Goal: Information Seeking & Learning: Learn about a topic

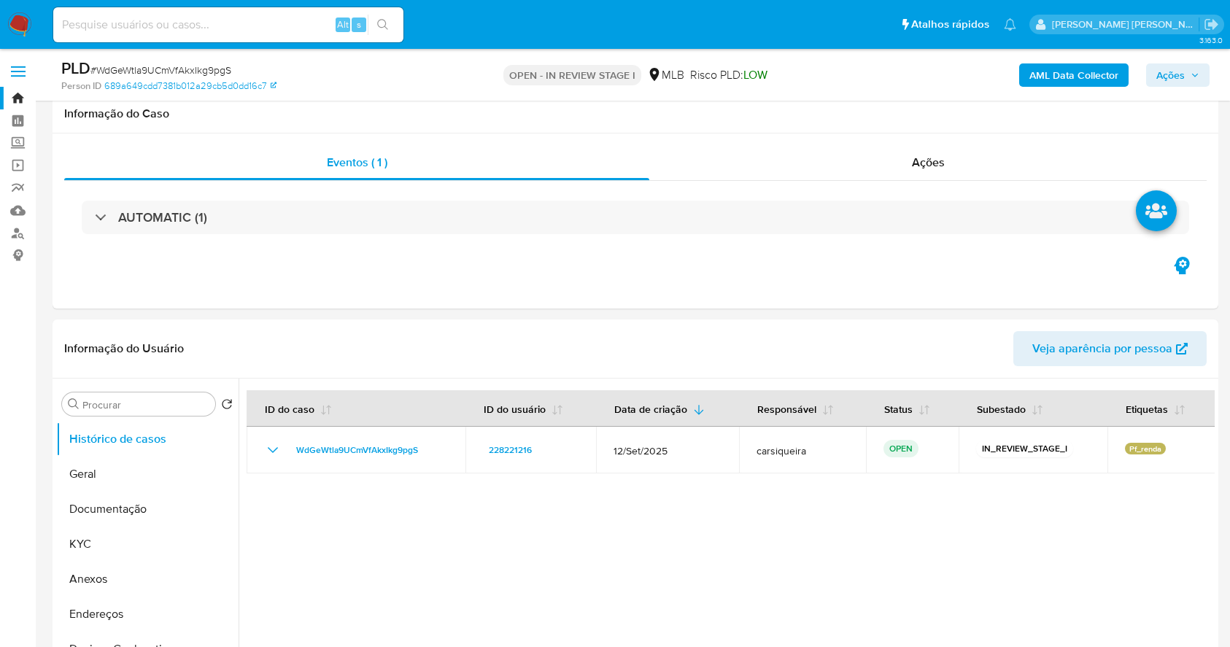
select select "10"
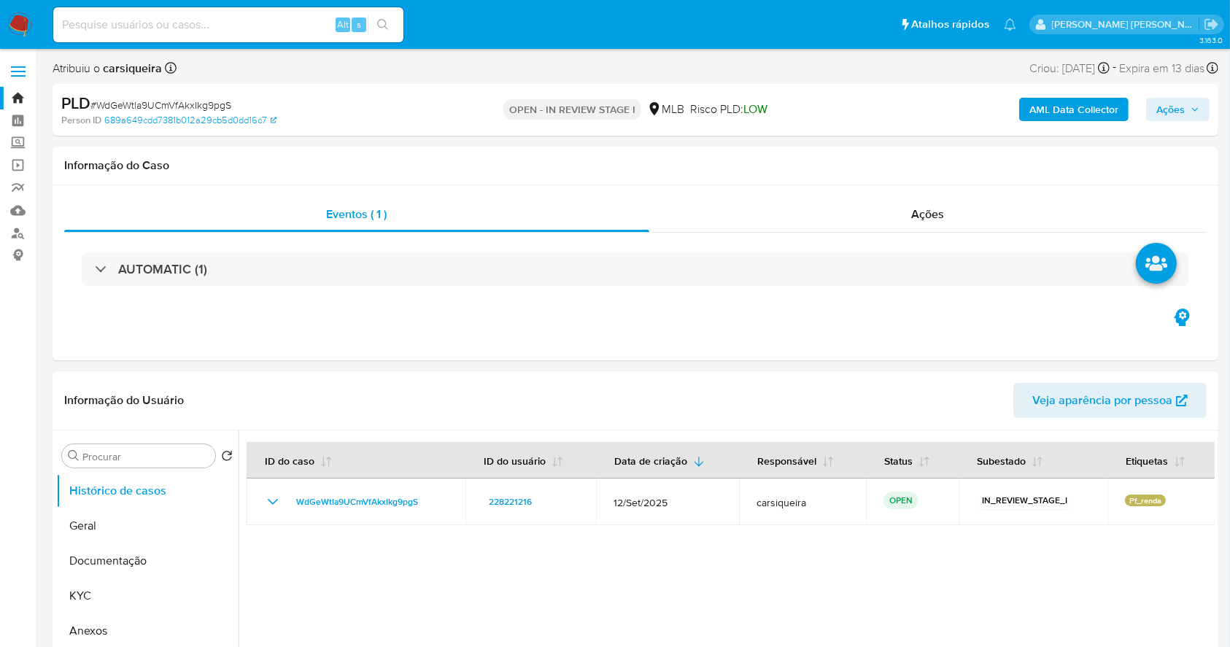
click at [20, 18] on img at bounding box center [19, 24] width 25 height 25
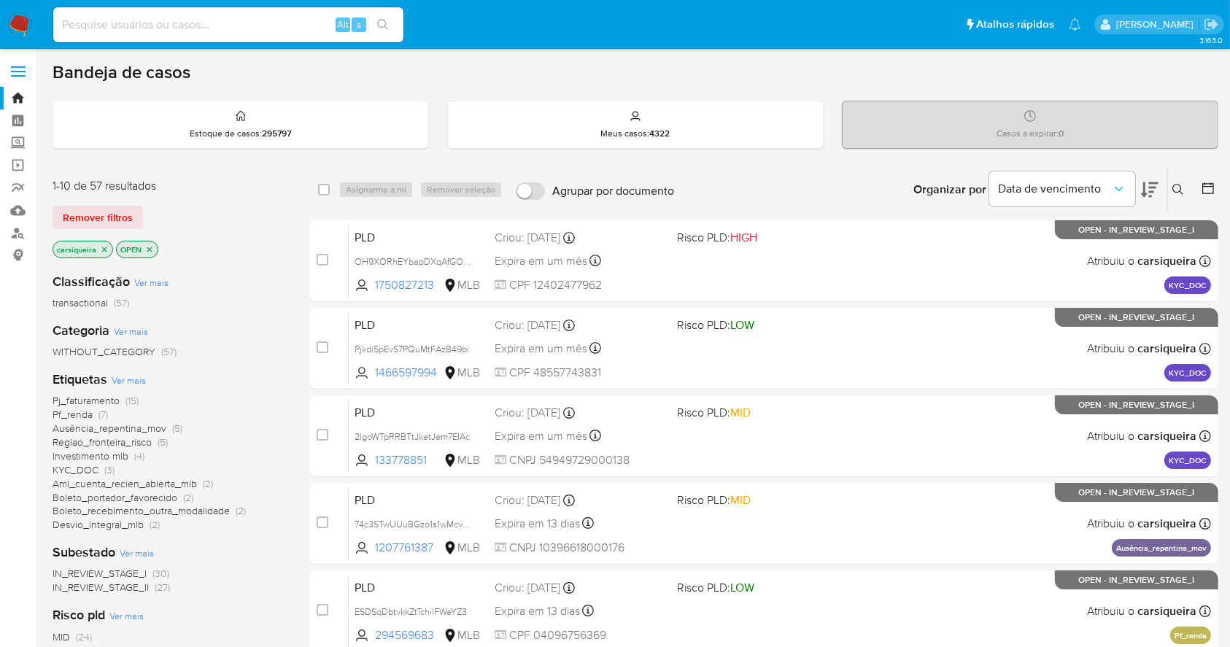
click at [18, 13] on img at bounding box center [19, 24] width 25 height 25
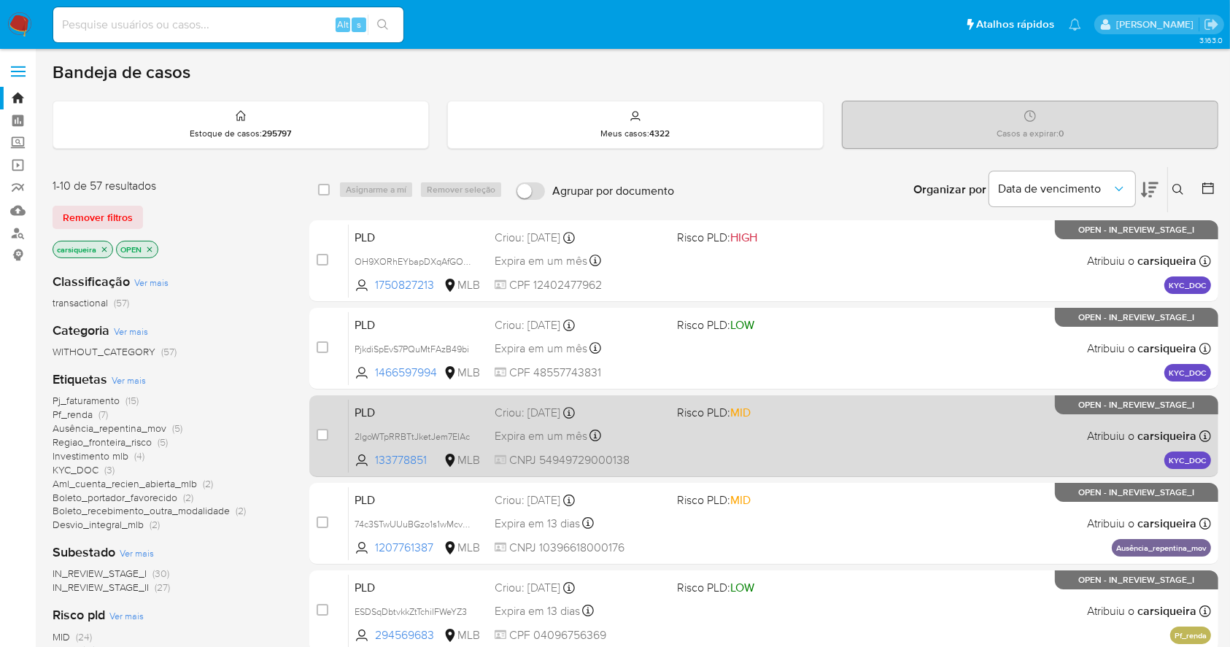
click at [869, 425] on div "PLD 2lgoWTpRRBTtJketJem7EIAc 133778851 MLB Risco PLD: MID Criou: 13/10/2025 Cri…" at bounding box center [780, 436] width 862 height 74
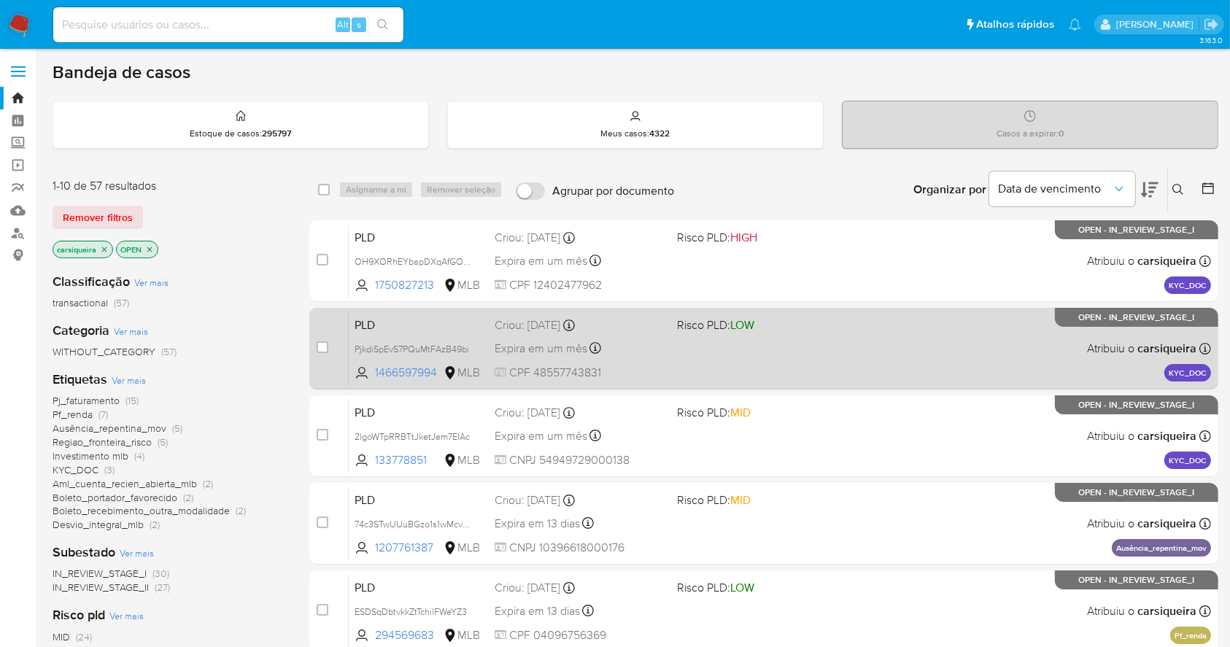
click at [820, 351] on div "PLD PjkdiSpEvS7PQuMtFAzB49bi 1466597994 MLB Risco PLD: LOW Criou: 13/10/2025 Cr…" at bounding box center [780, 348] width 862 height 74
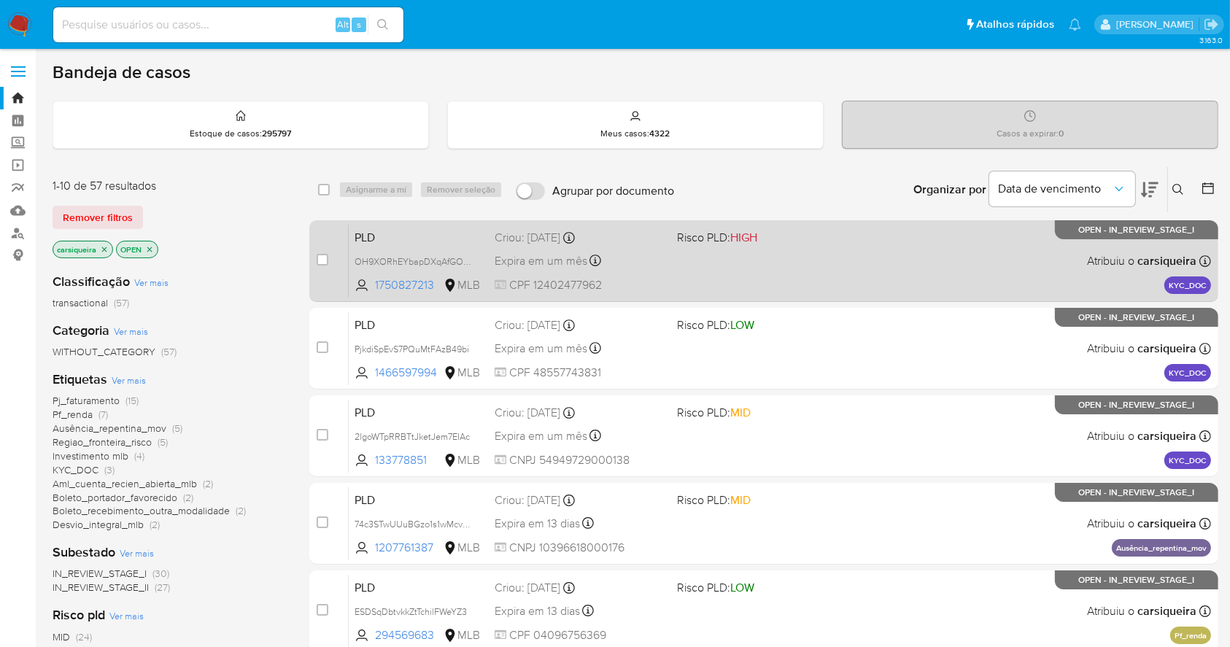
click at [815, 275] on div "PLD OH9XORhEYbapDXqAfGOqAPH2 1750827213 MLB Risco PLD: HIGH Criou: 13/10/2025 C…" at bounding box center [780, 261] width 862 height 74
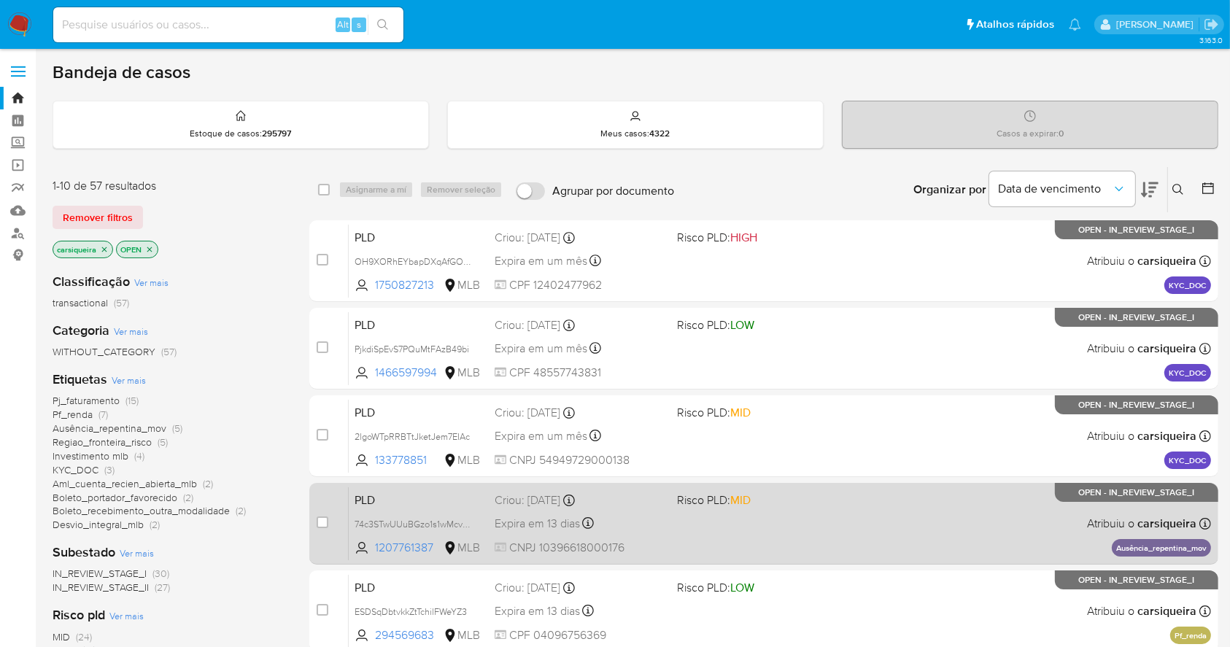
click at [899, 534] on div "PLD 74c3STwUUuBGzo1s1wMcvH53 1207761387 MLB Risco PLD: MID Criou: 12/09/2025 Cr…" at bounding box center [780, 524] width 862 height 74
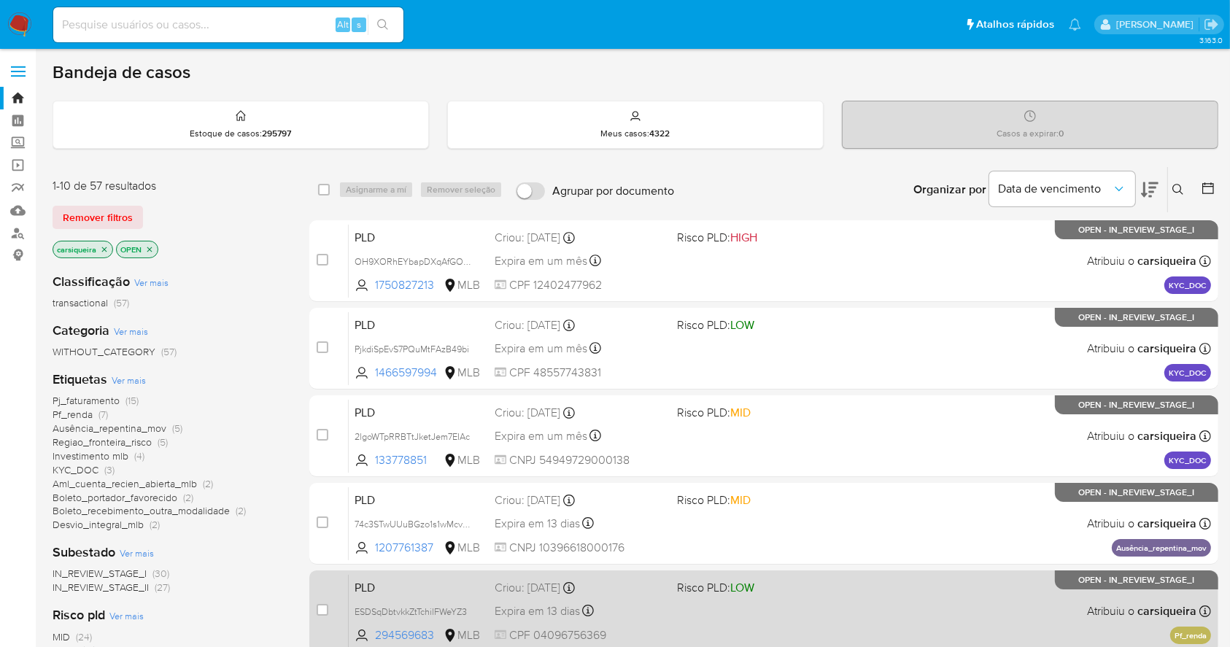
click at [834, 618] on div "PLD ESDSqDbtvkkZtTchilFWeYZ3 294569683 MLB Risco PLD: LOW Criou: 12/09/2025 Cri…" at bounding box center [780, 611] width 862 height 74
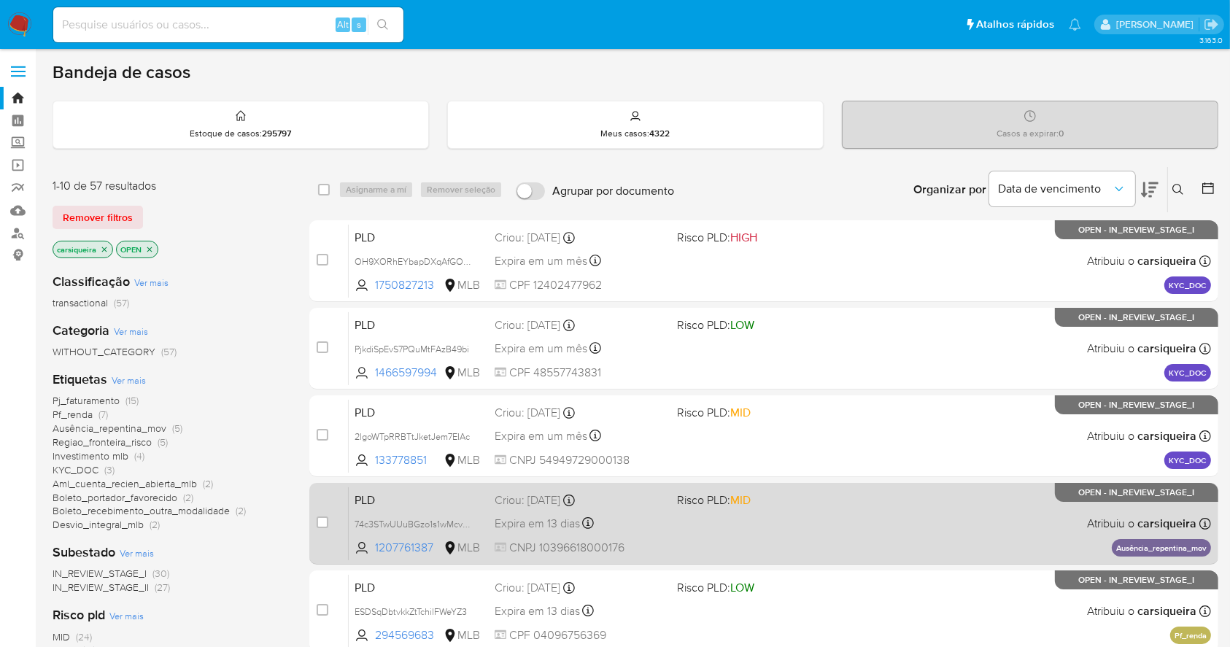
click at [783, 528] on div "PLD 74c3STwUUuBGzo1s1wMcvH53 1207761387 MLB Risco PLD: MID Criou: 12/09/2025 Cr…" at bounding box center [780, 524] width 862 height 74
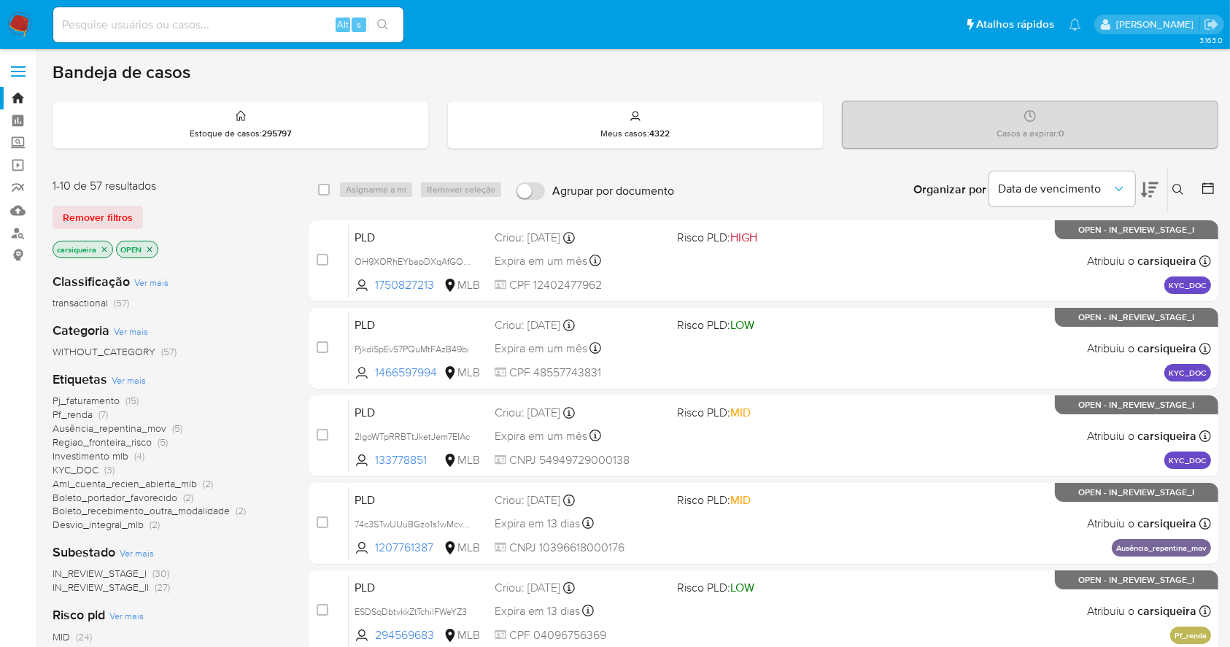
click at [11, 21] on img at bounding box center [19, 24] width 25 height 25
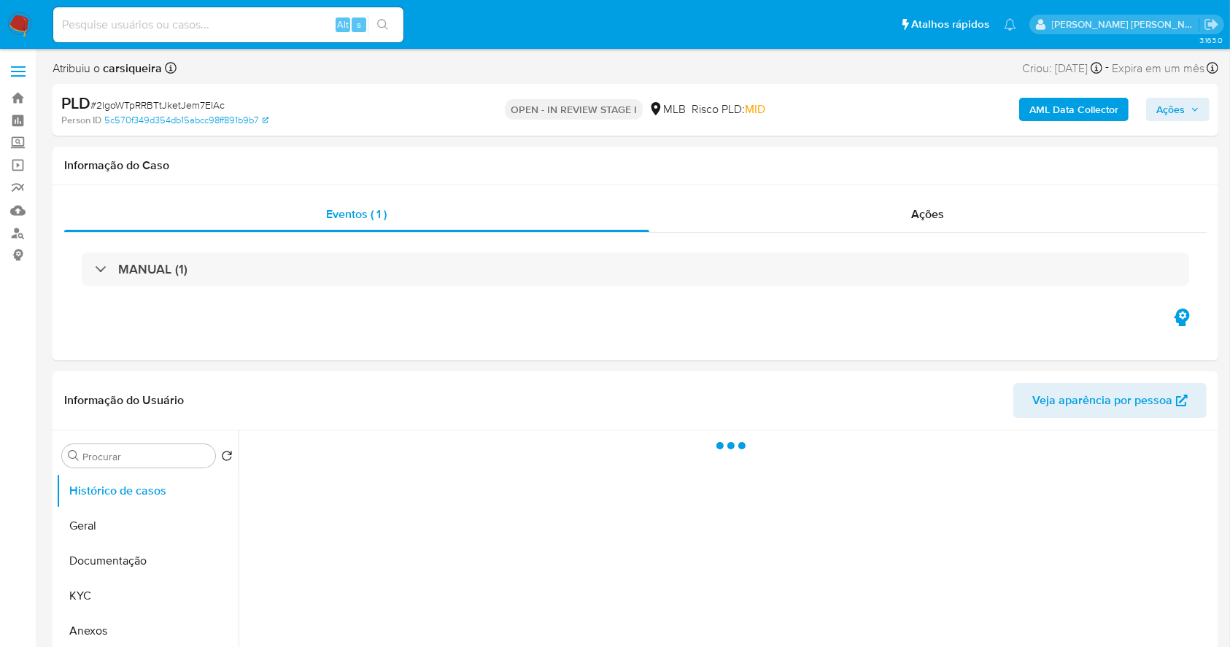
select select "10"
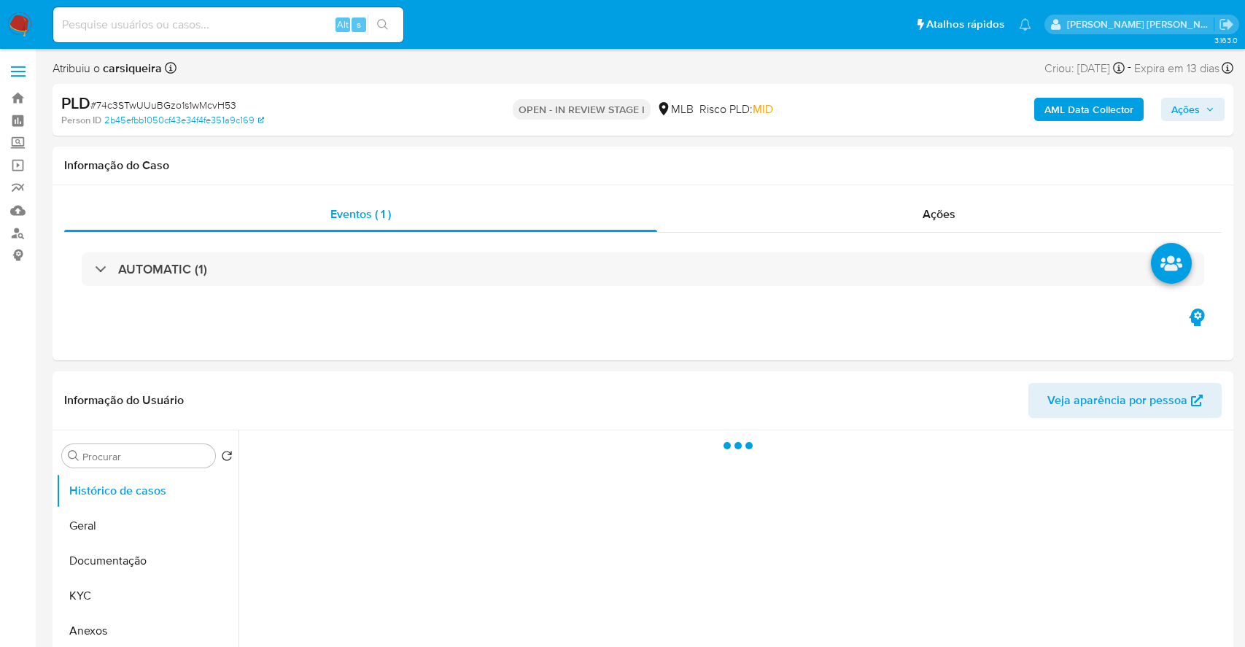
select select "10"
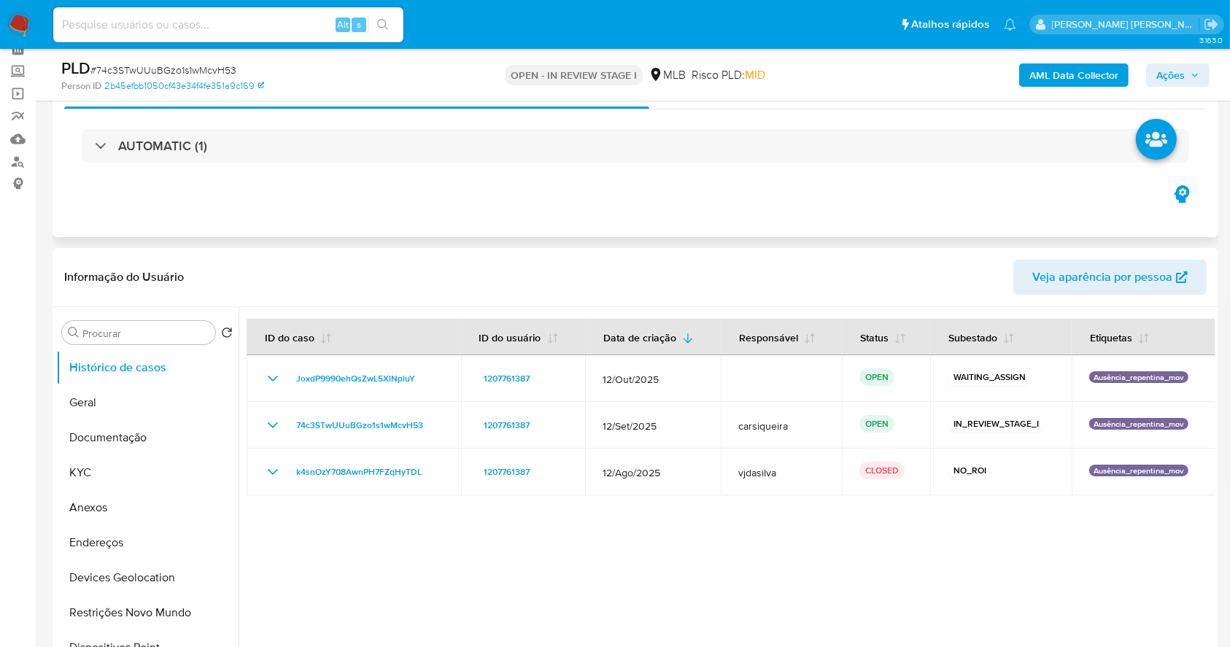
scroll to position [97, 0]
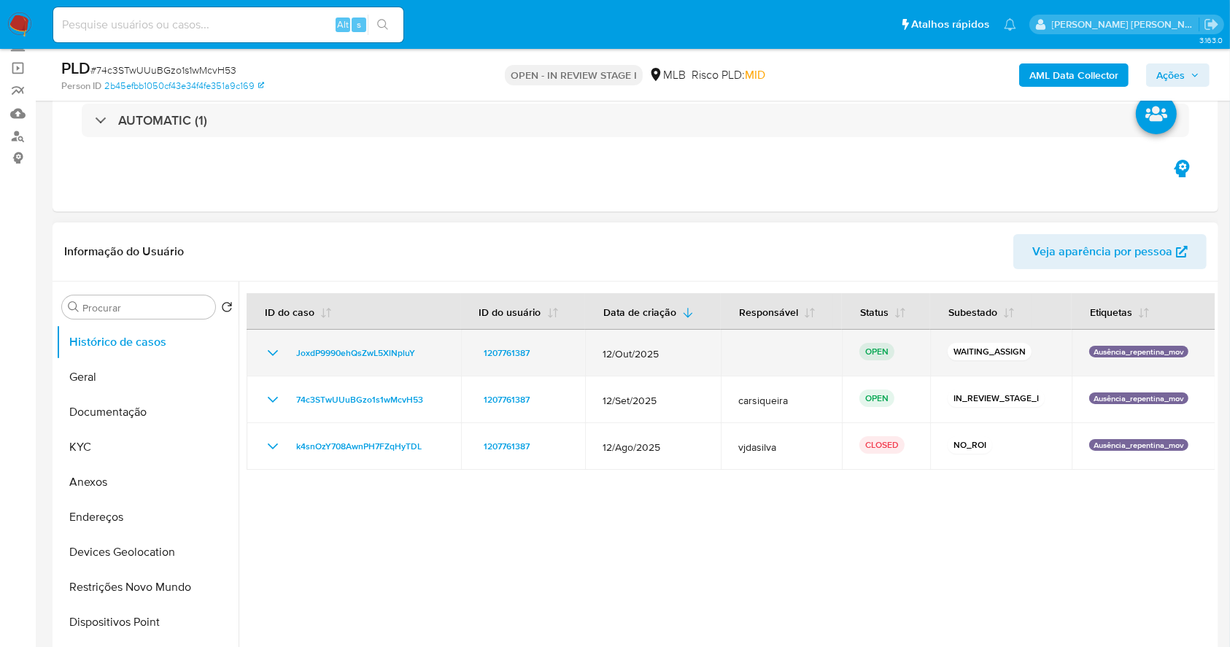
drag, startPoint x: 398, startPoint y: 346, endPoint x: 283, endPoint y: 359, distance: 116.0
click at [283, 359] on div "JoxdP9990ehQsZwL5XlNpluY" at bounding box center [353, 353] width 179 height 18
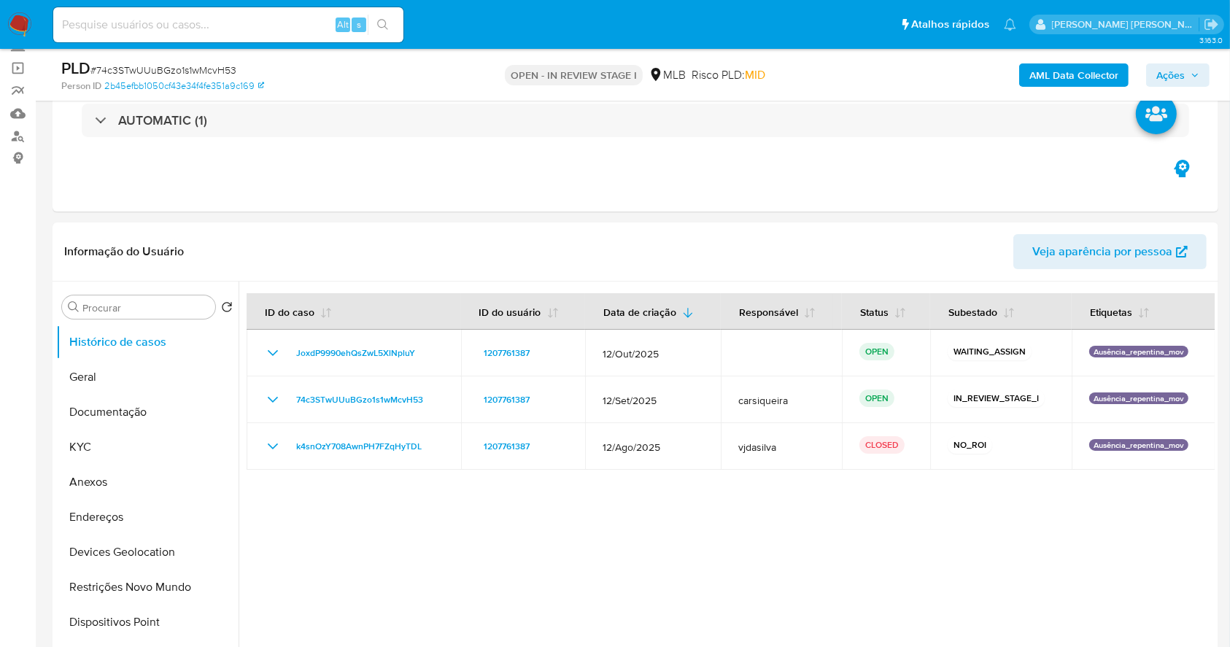
click at [20, 23] on img at bounding box center [19, 24] width 25 height 25
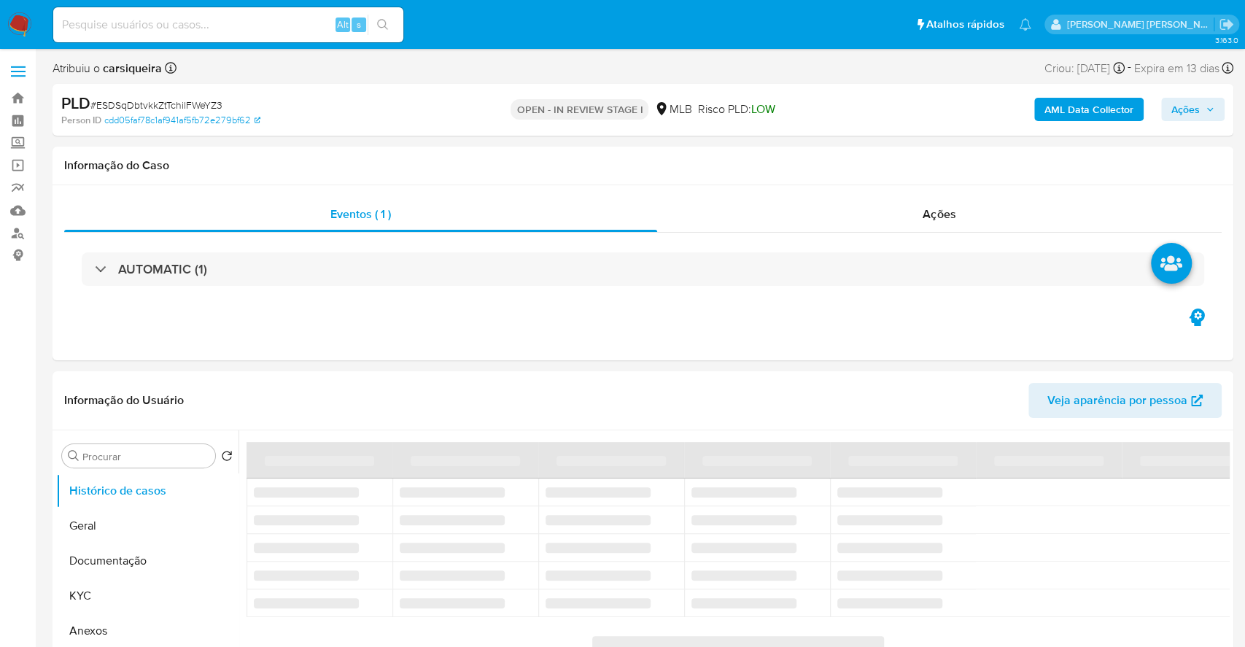
select select "10"
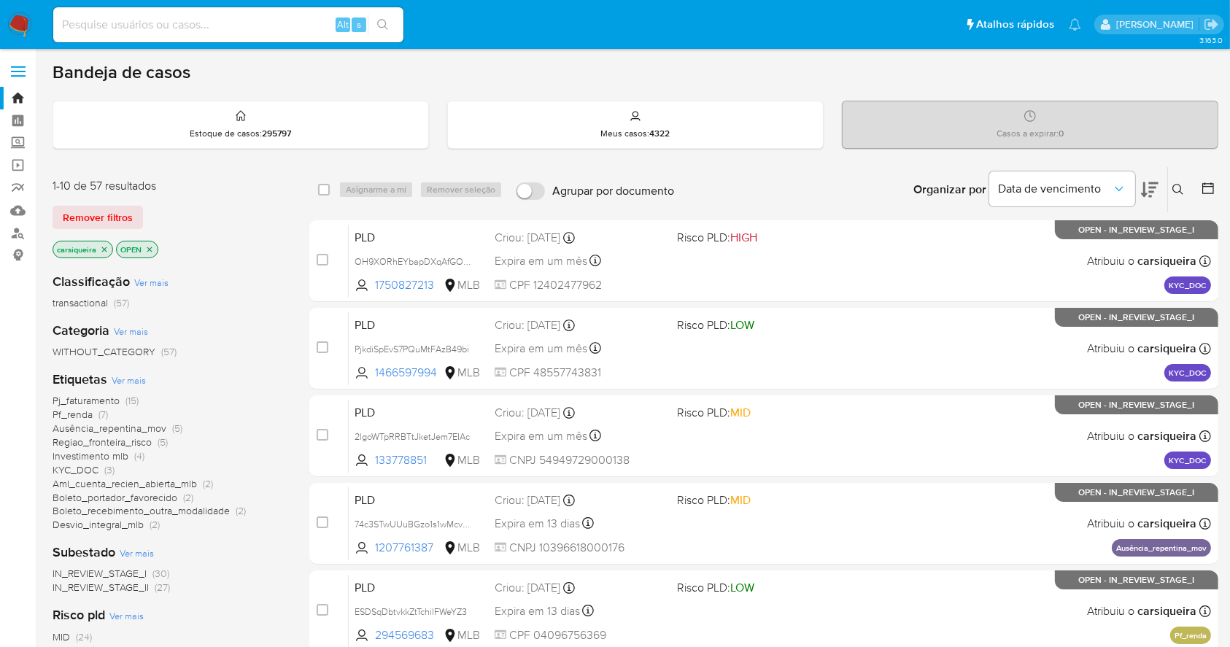
click at [111, 248] on p "carsiqueira" at bounding box center [82, 249] width 59 height 16
click at [105, 248] on icon "close-filter" at bounding box center [104, 249] width 9 height 9
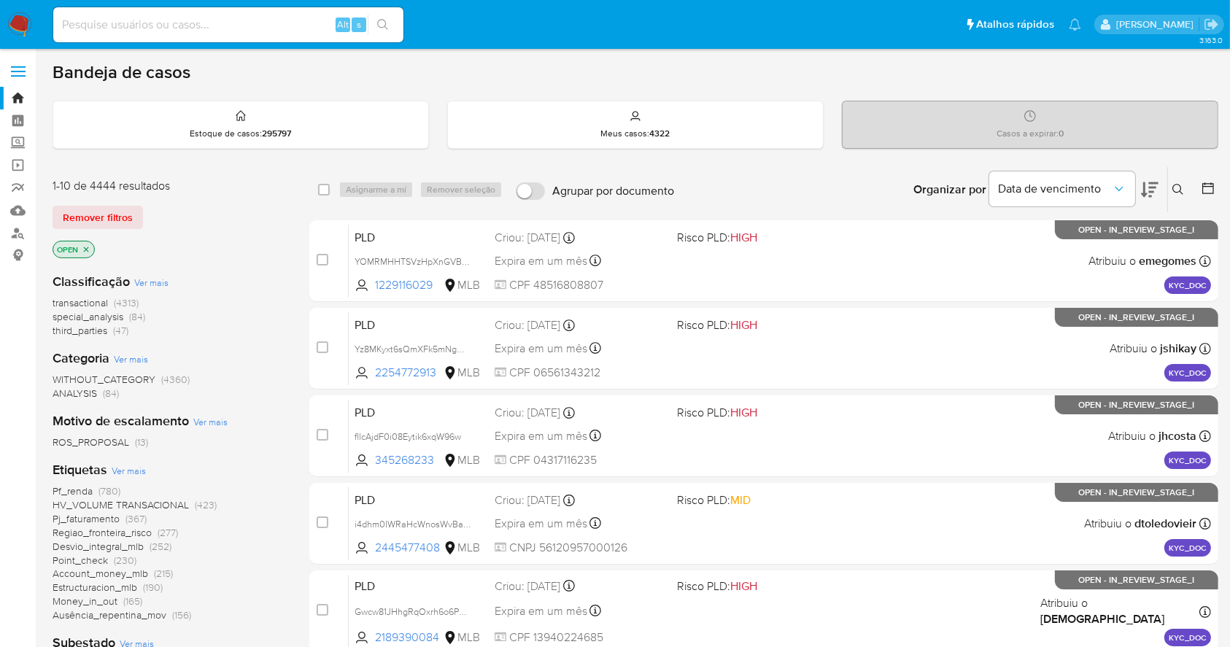
click at [1179, 186] on icon at bounding box center [1178, 190] width 12 height 12
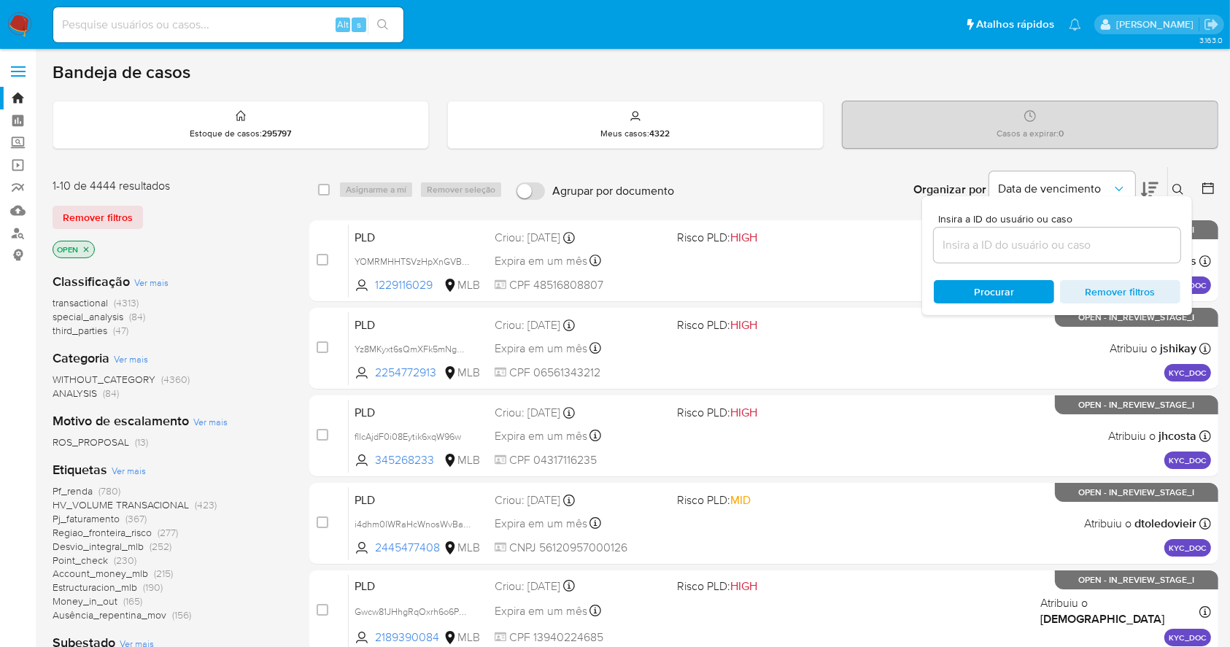
click at [1030, 239] on input at bounding box center [1057, 245] width 247 height 19
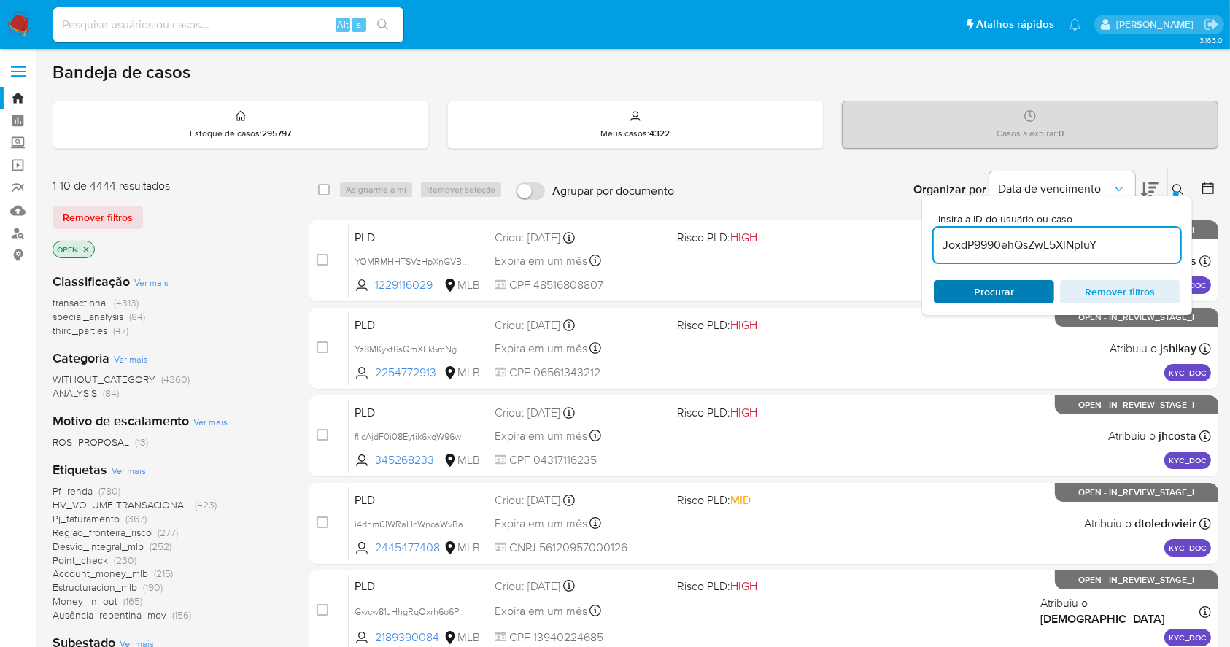
type input "JoxdP9990ehQsZwL5XlNpluY"
click at [987, 300] on div "Procurar Remover filtros" at bounding box center [1057, 291] width 247 height 23
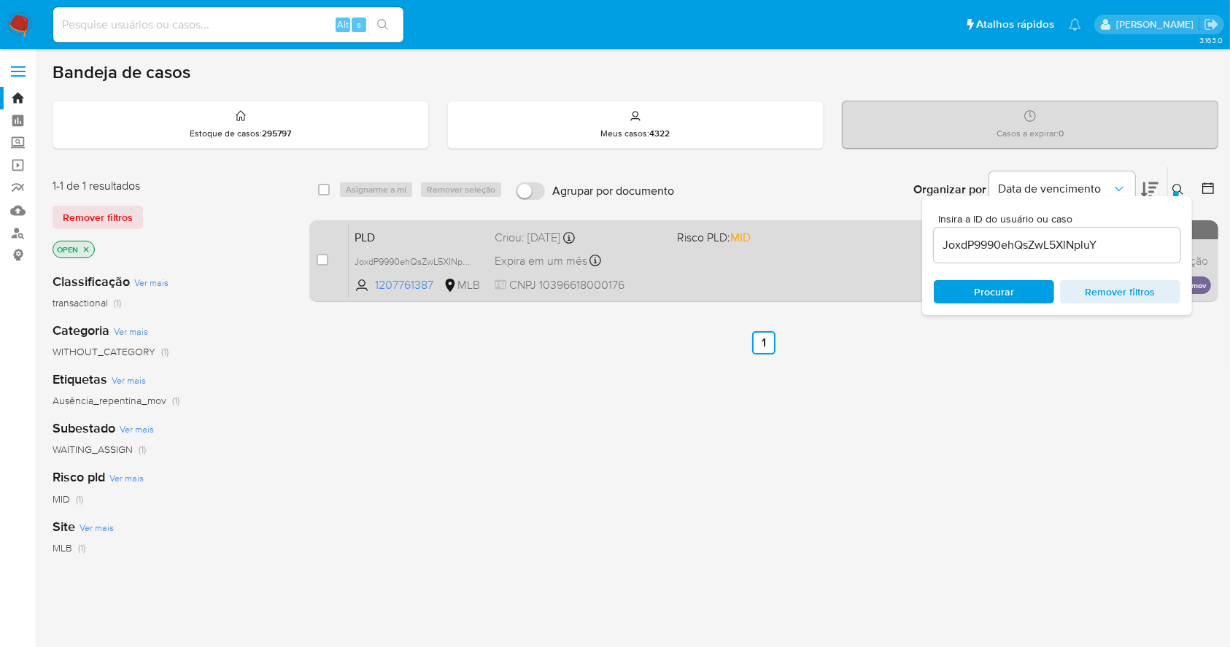
click at [315, 254] on div "case-item-checkbox Incapaz de atribuir o caso PLD JoxdP9990ehQsZwL5XlNpluY 1207…" at bounding box center [763, 261] width 909 height 82
click at [325, 260] on input "checkbox" at bounding box center [323, 260] width 12 height 12
checkbox input "true"
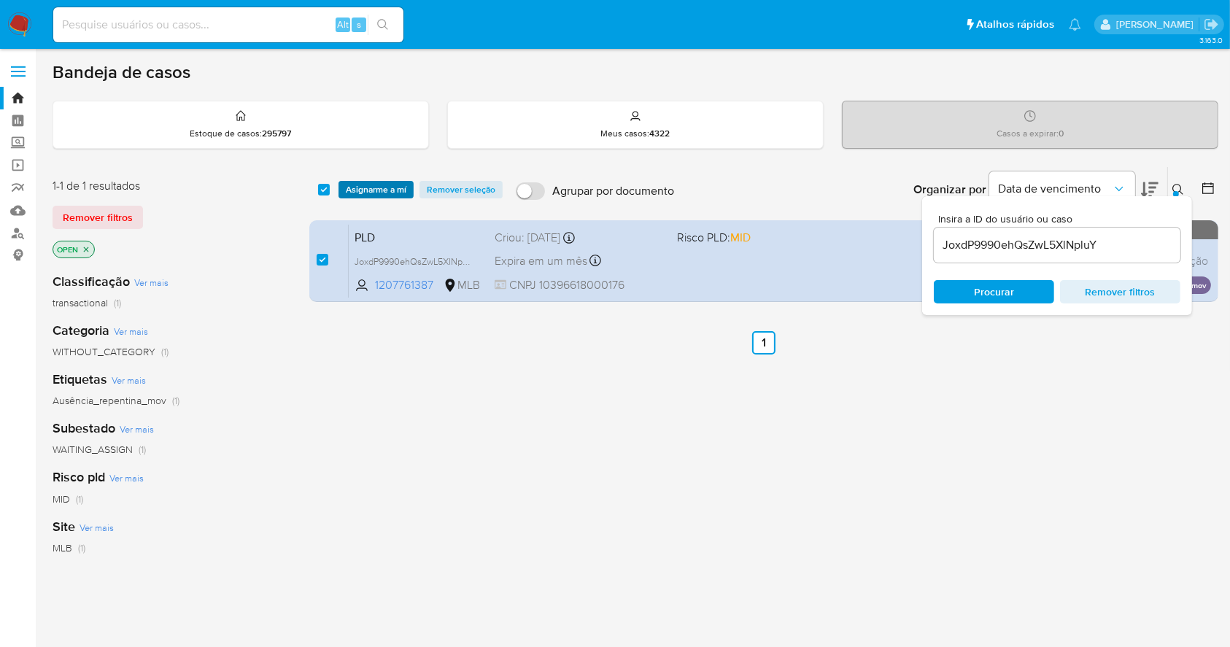
click at [379, 185] on span "Asignarme a mí" at bounding box center [376, 189] width 61 height 15
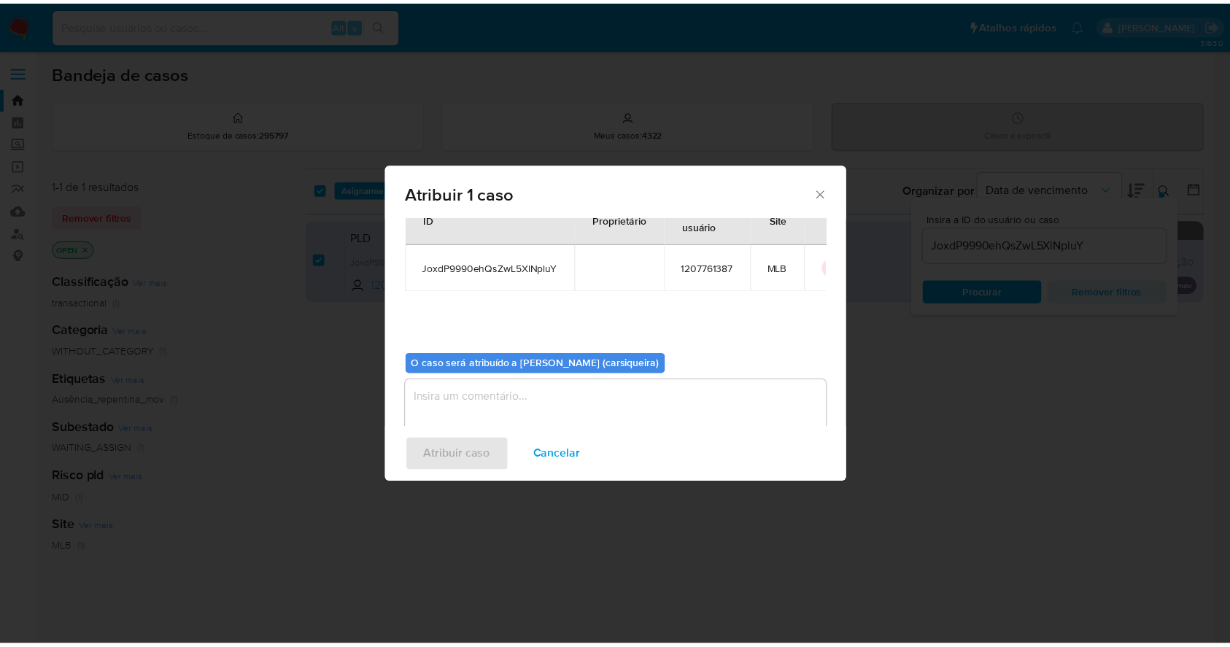
scroll to position [75, 0]
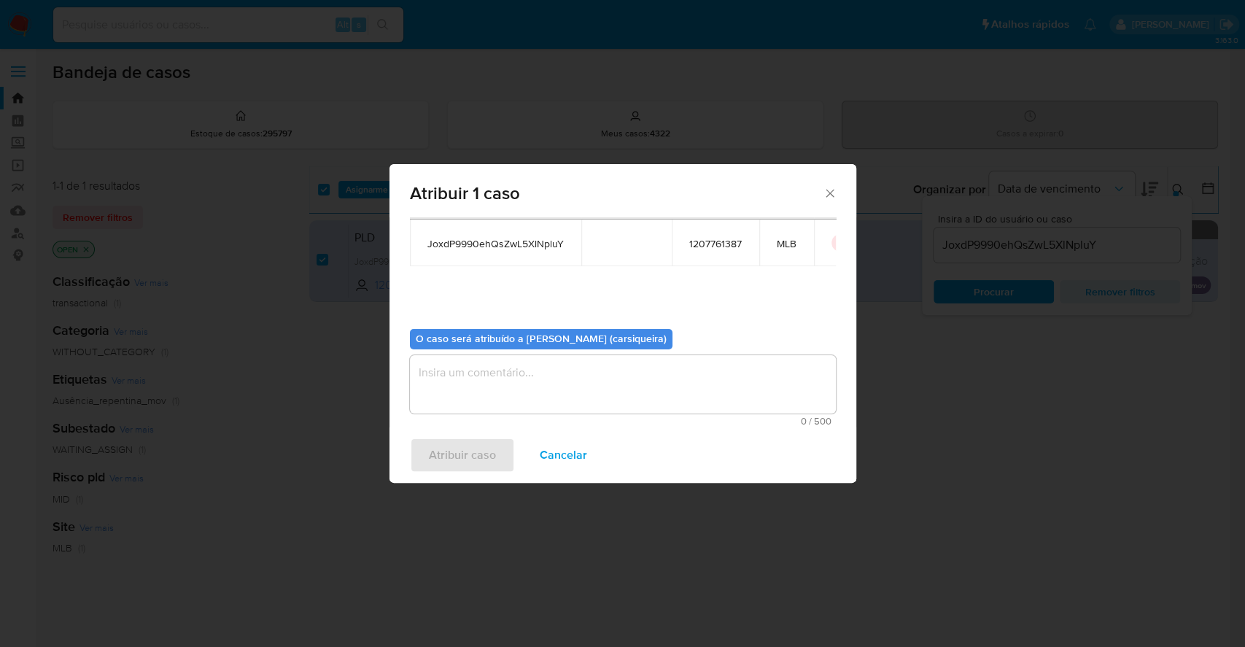
click at [561, 396] on textarea "assign-modal" at bounding box center [623, 384] width 426 height 58
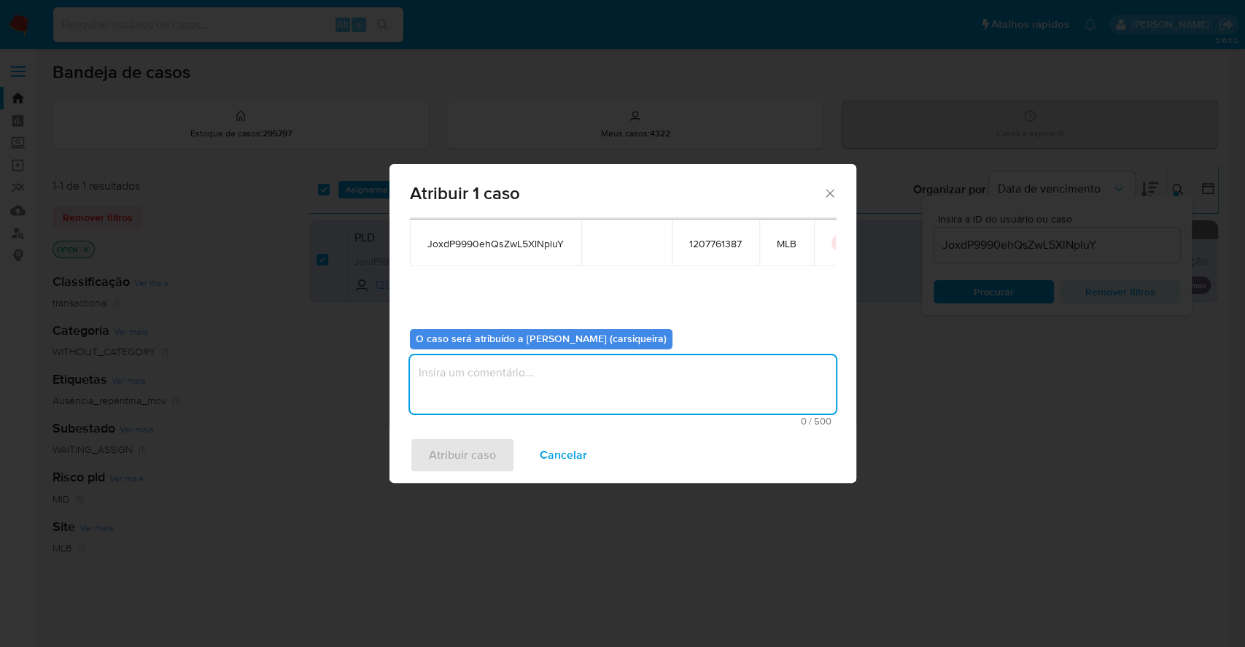
paste textarea "JoxdP9990ehQsZwL5XlNpluY"
type textarea "JoxdP9990ehQsZwL5XlNpluY"
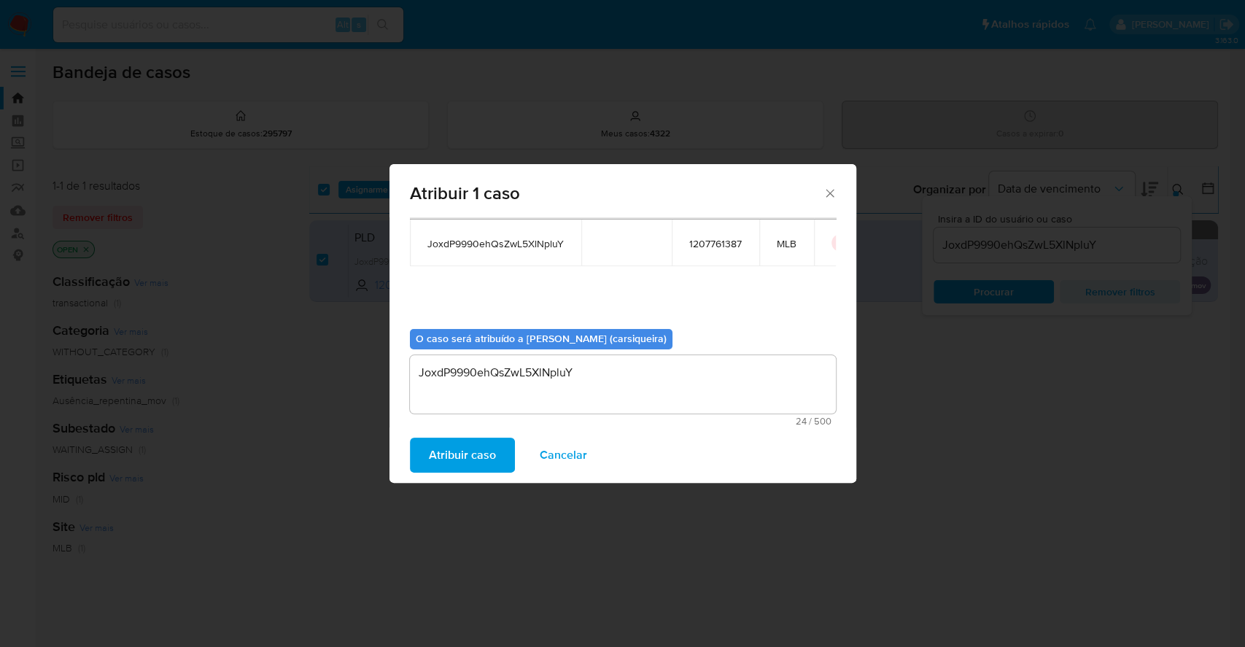
click at [426, 452] on button "Atribuir caso" at bounding box center [462, 455] width 105 height 35
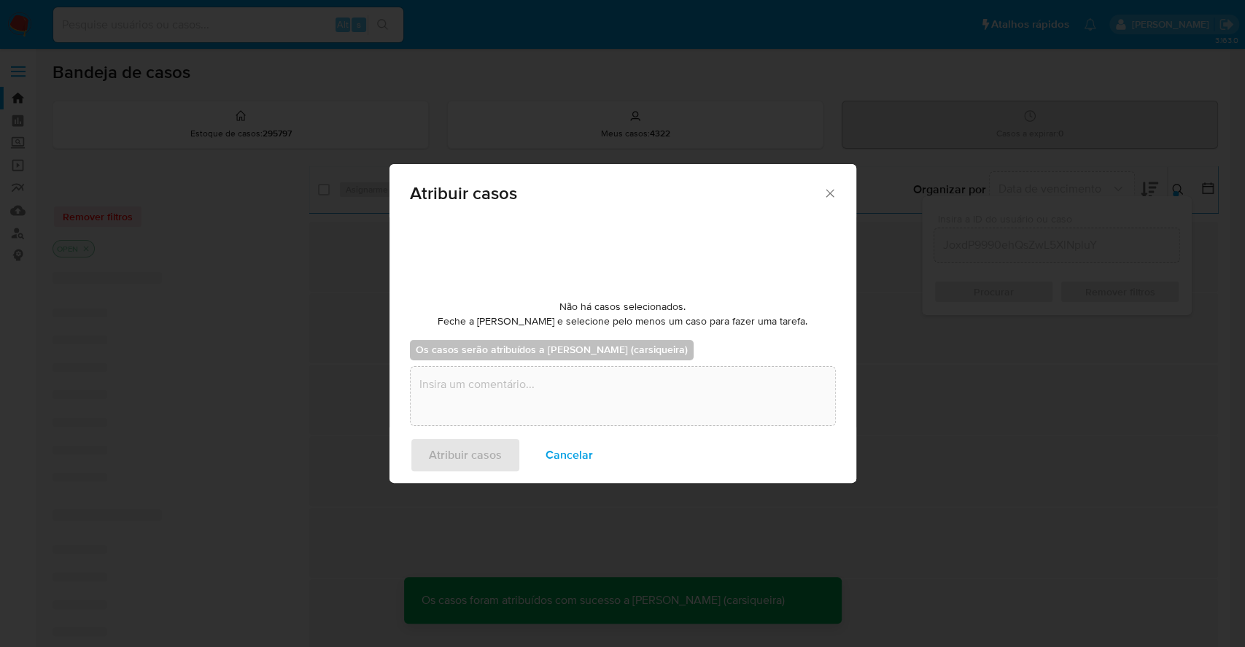
checkbox input "false"
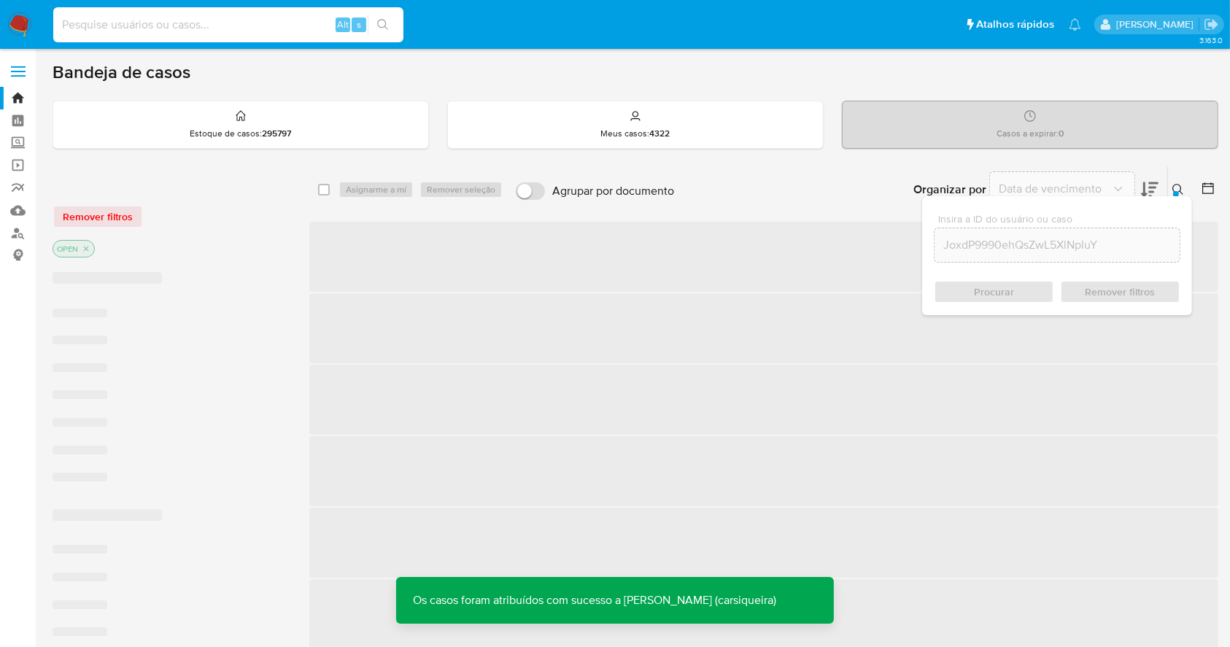
click at [157, 31] on input at bounding box center [228, 24] width 350 height 19
click at [267, 39] on div "Alt s" at bounding box center [228, 24] width 350 height 35
click at [247, 22] on input at bounding box center [228, 24] width 350 height 19
paste input "JoxdP9990ehQsZwL5XlNpluY"
type input "JoxdP9990ehQsZwL5XlNpluY"
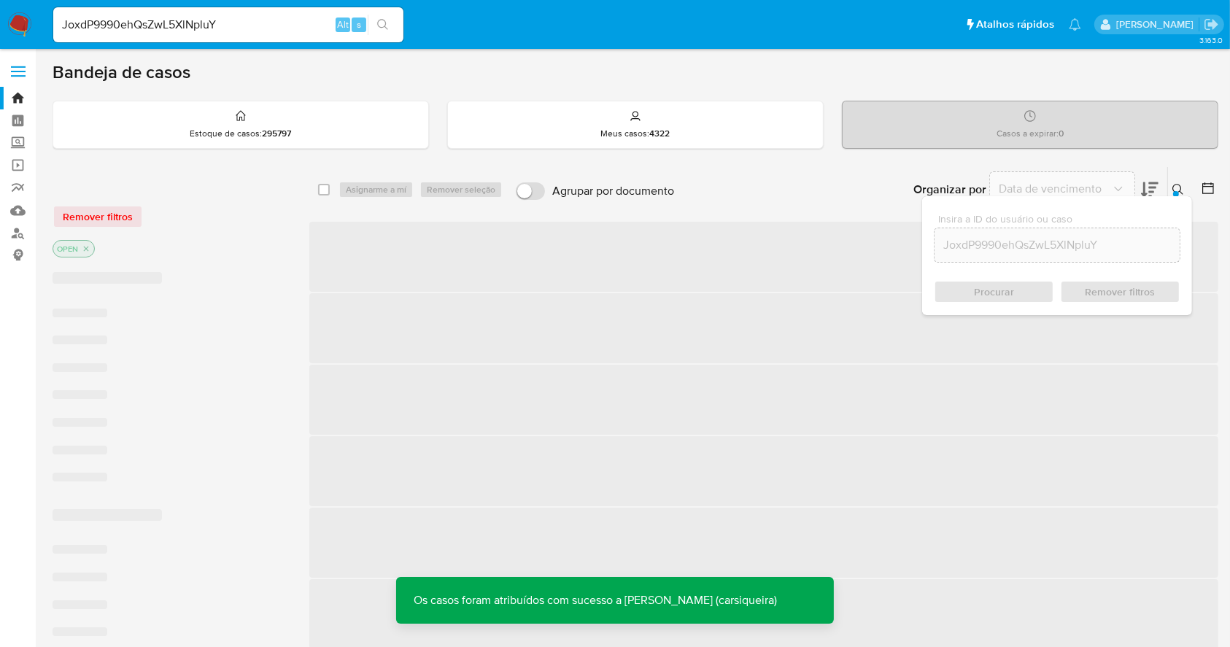
click at [384, 19] on icon "search-icon" at bounding box center [383, 25] width 12 height 12
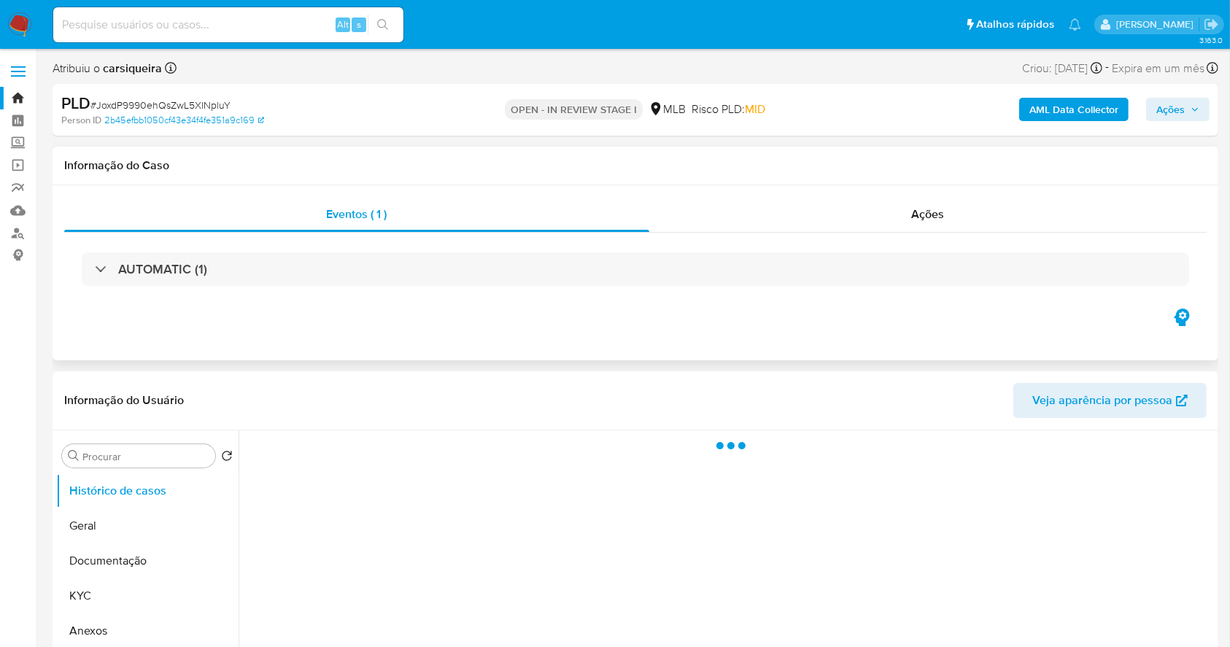
select select "10"
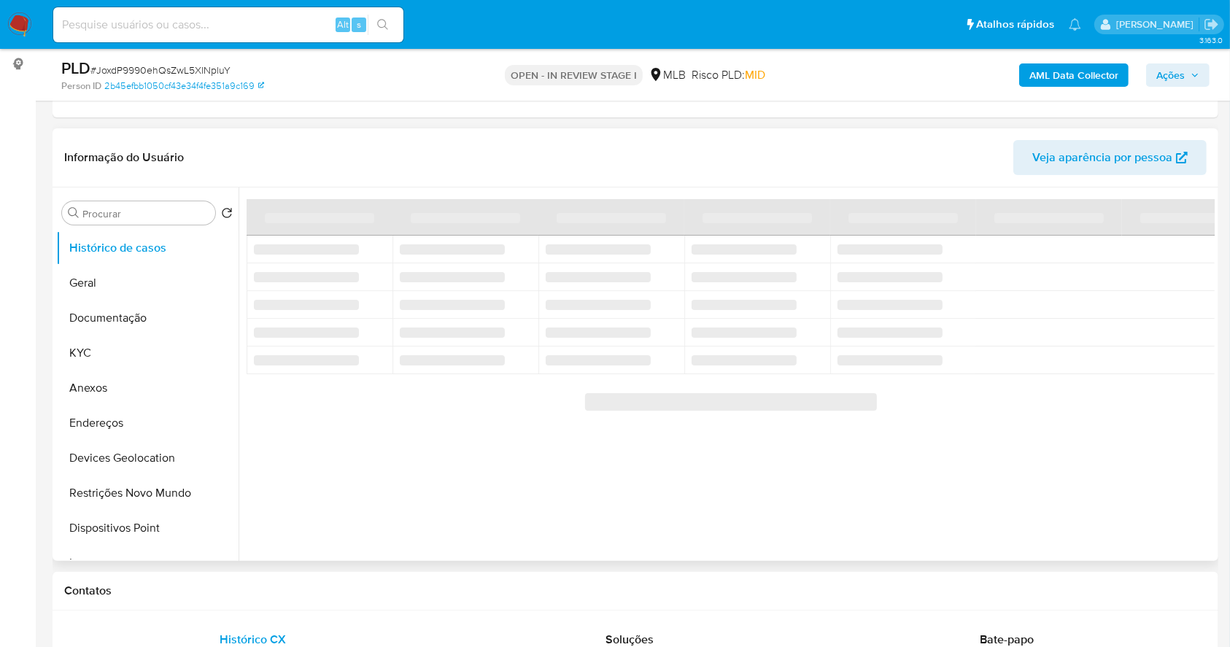
scroll to position [194, 0]
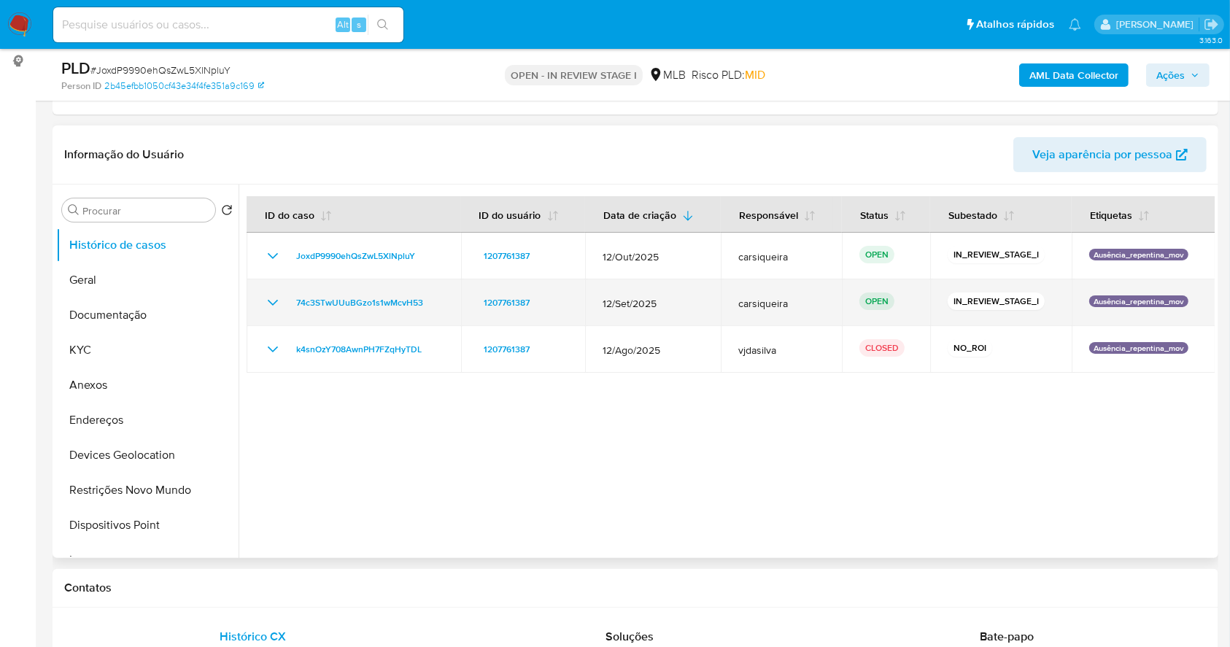
drag, startPoint x: 379, startPoint y: 299, endPoint x: 282, endPoint y: 308, distance: 97.4
click at [282, 308] on div "74c3STwUUuBGzo1s1wMcvH53" at bounding box center [353, 303] width 179 height 18
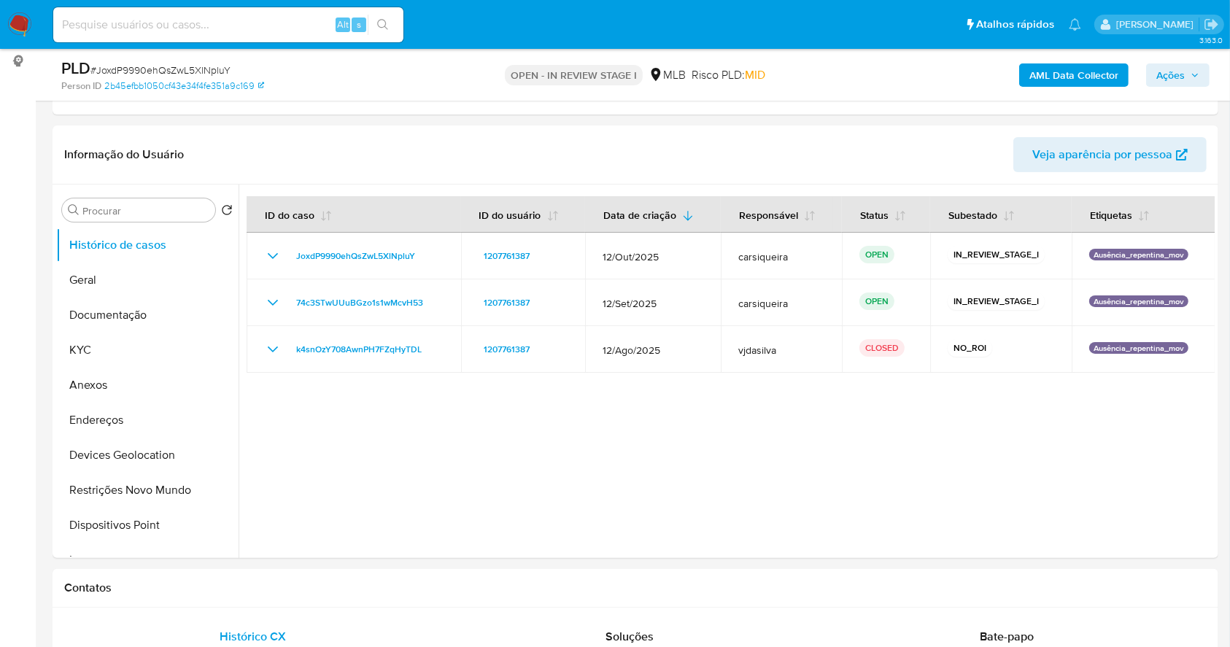
click at [1167, 77] on span "Ações" at bounding box center [1170, 74] width 28 height 23
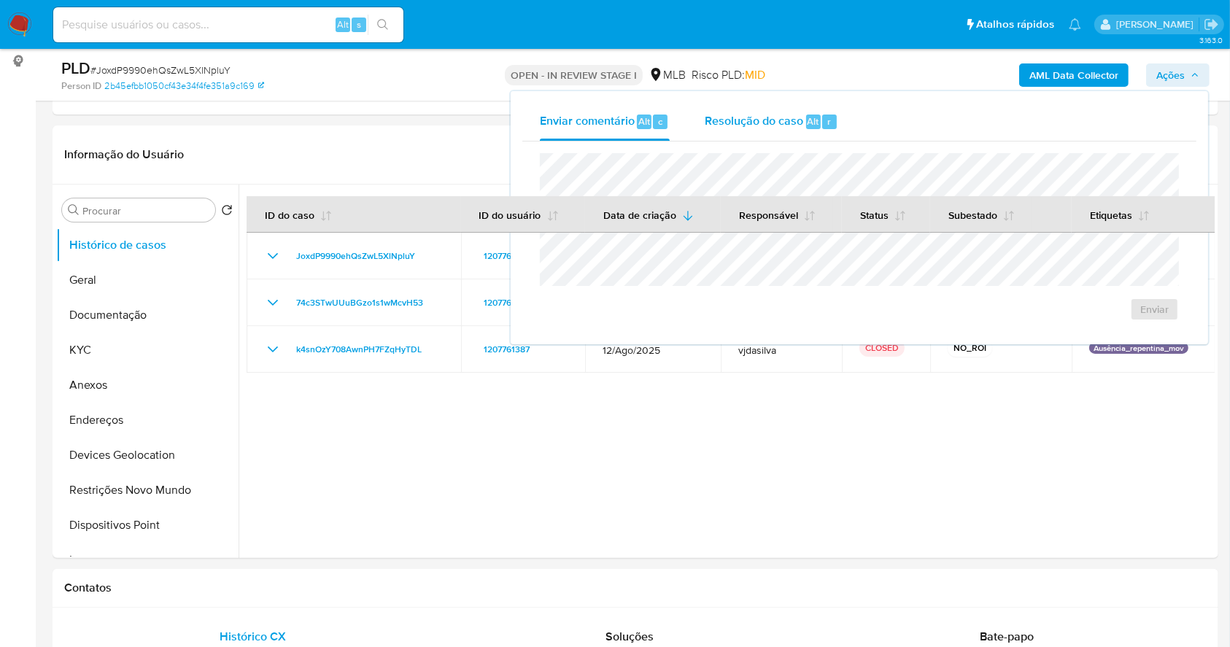
click at [810, 121] on span "Alt" at bounding box center [813, 122] width 12 height 14
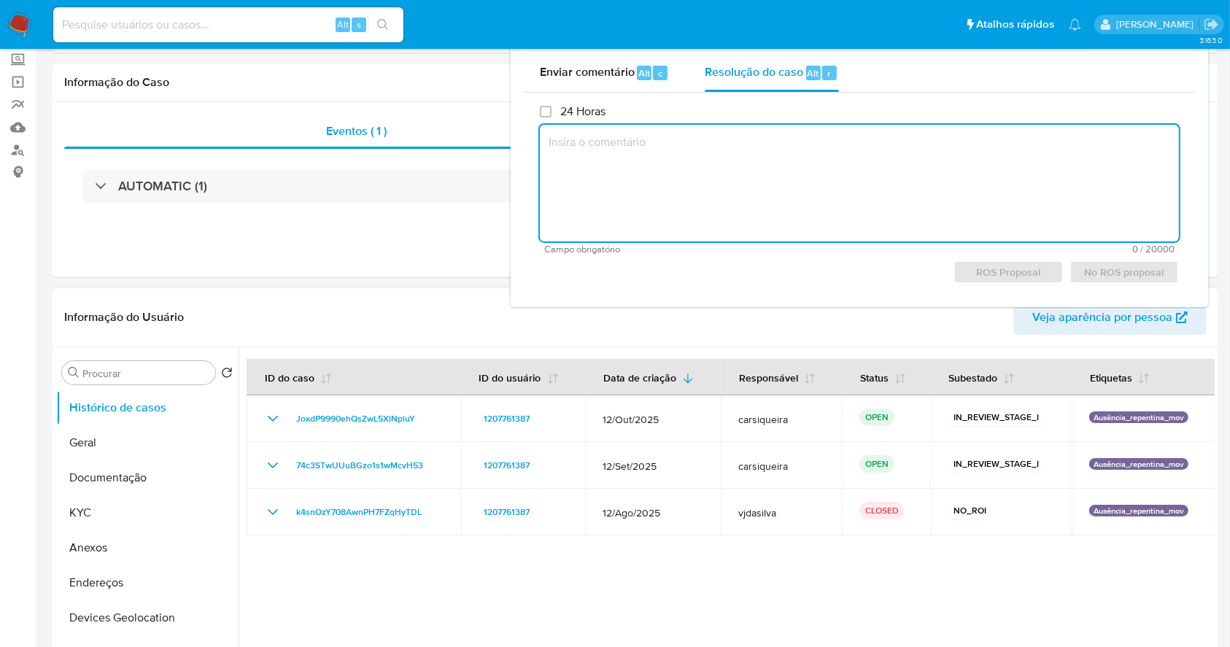
scroll to position [0, 0]
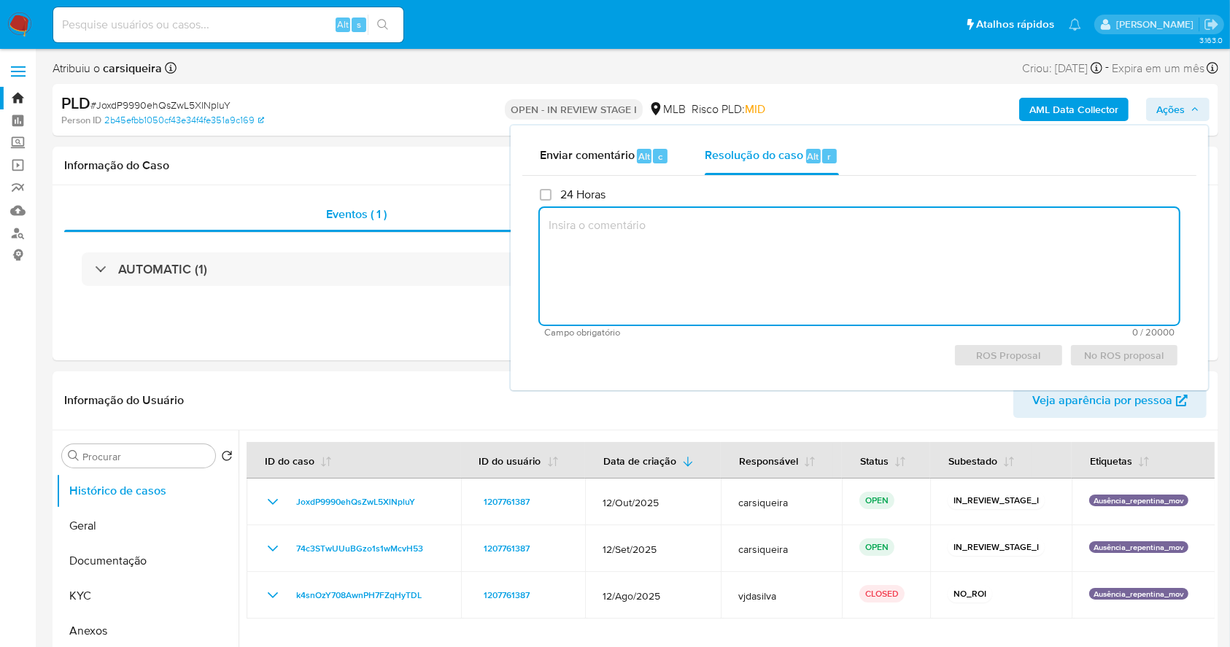
click at [704, 260] on textarea at bounding box center [859, 266] width 639 height 117
paste textarea "74c3STwUUuBGzo1s1wMcvH53"
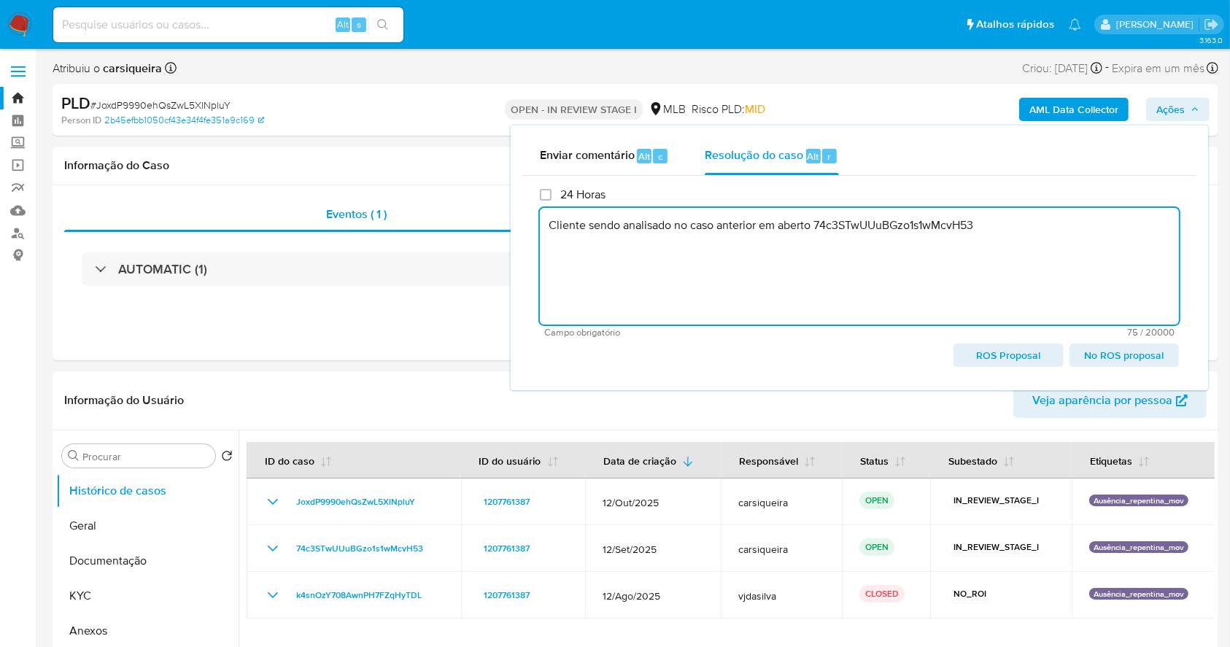
drag, startPoint x: 549, startPoint y: 229, endPoint x: 1005, endPoint y: 230, distance: 456.6
click at [1005, 230] on textarea "Cliente sendo analisado no caso anterior em aberto 74c3STwUUuBGzo1s1wMcvH53" at bounding box center [859, 266] width 639 height 117
click at [752, 269] on textarea "Cliente sendo analisado no caso anterior em aberto 74c3STwUUuBGzo1s1wMcvH53" at bounding box center [859, 266] width 639 height 117
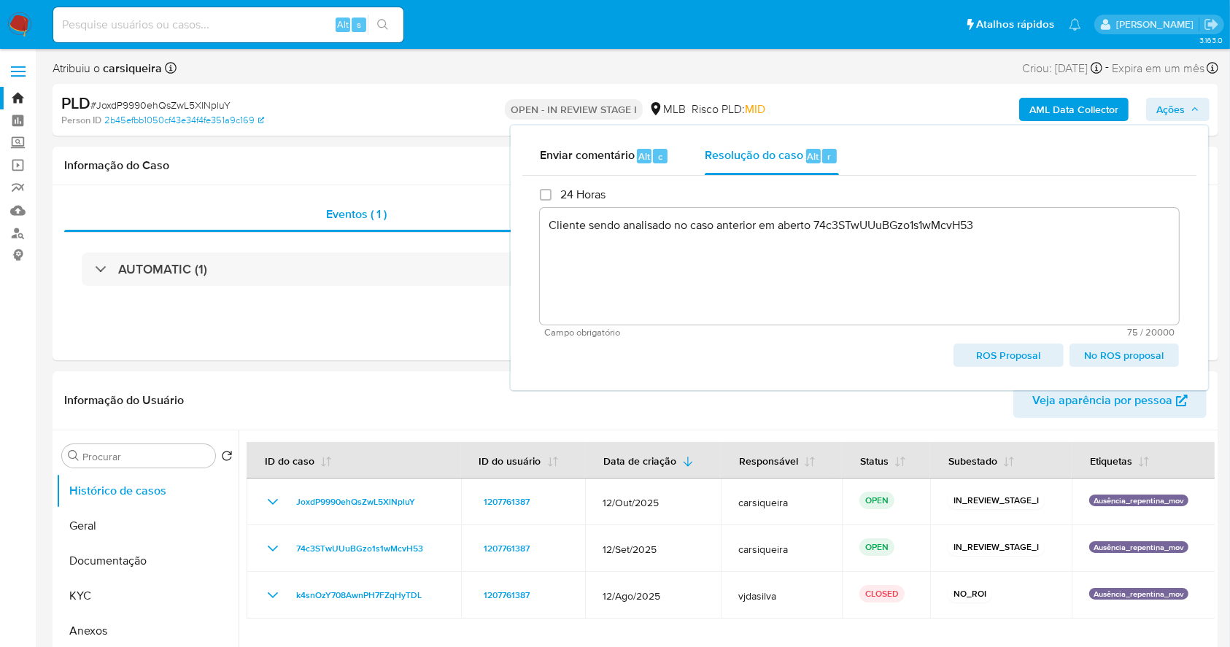
click at [1142, 354] on span "No ROS proposal" at bounding box center [1124, 355] width 89 height 20
type textarea "Cliente sendo analisado no caso anterior em aberto 74c3STwUUuBGzo1s1wMcvH53"
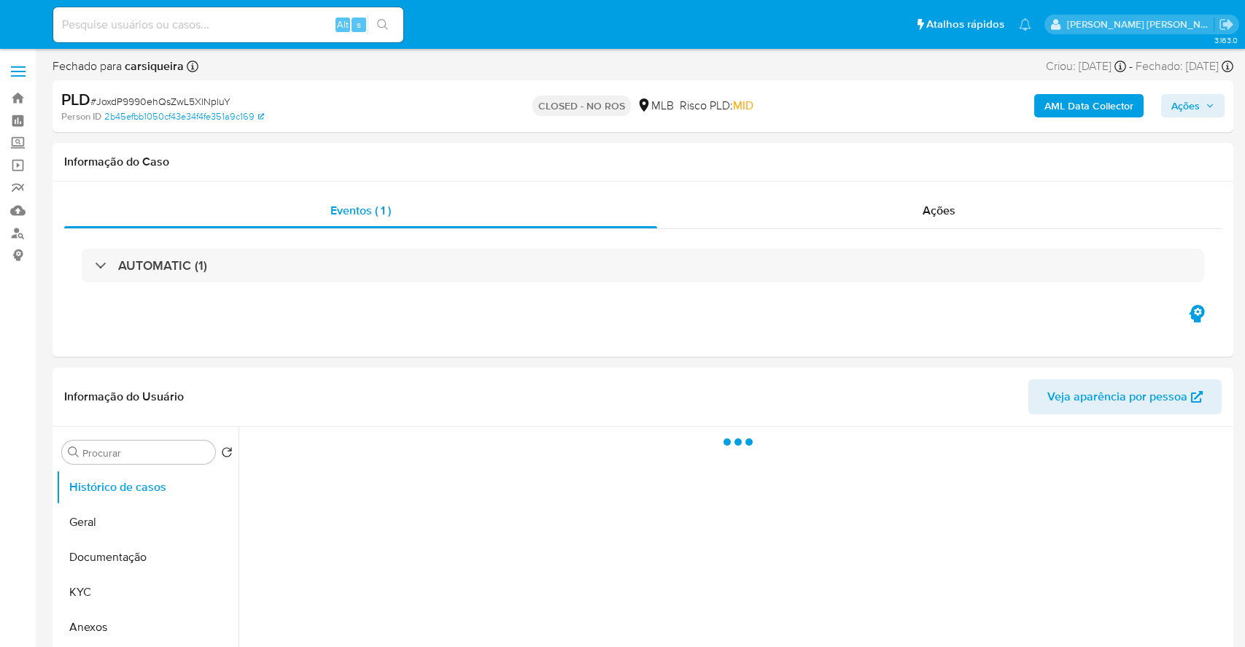
select select "10"
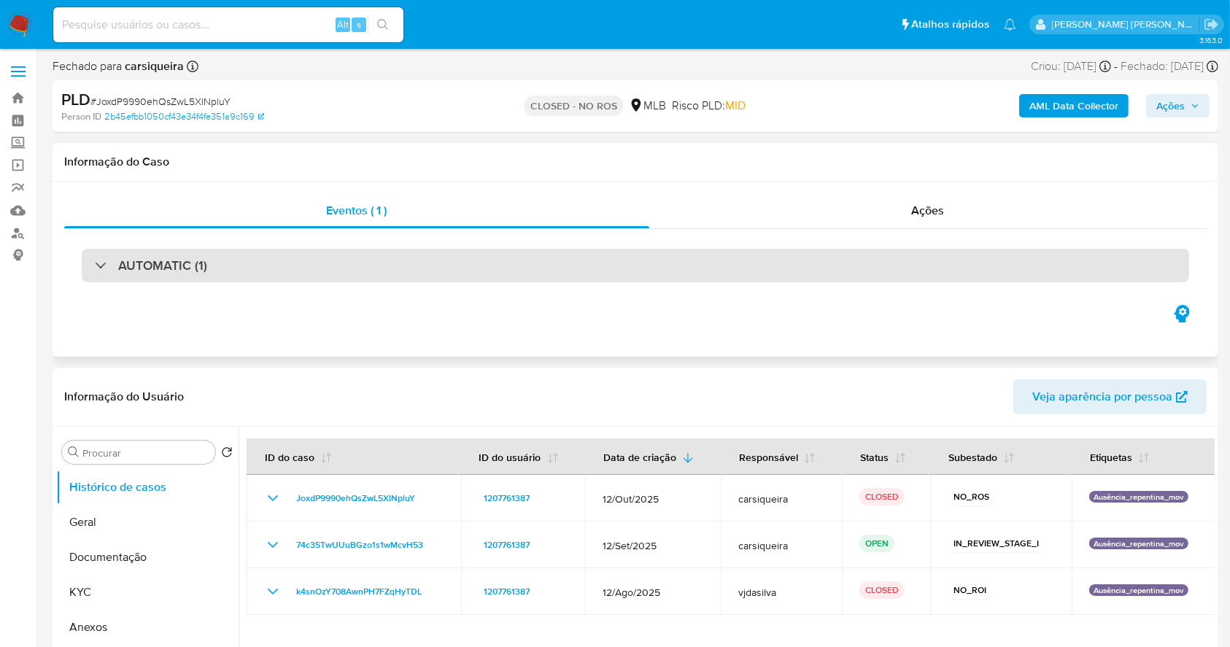
click at [177, 272] on h3 "AUTOMATIC (1)" at bounding box center [162, 265] width 89 height 16
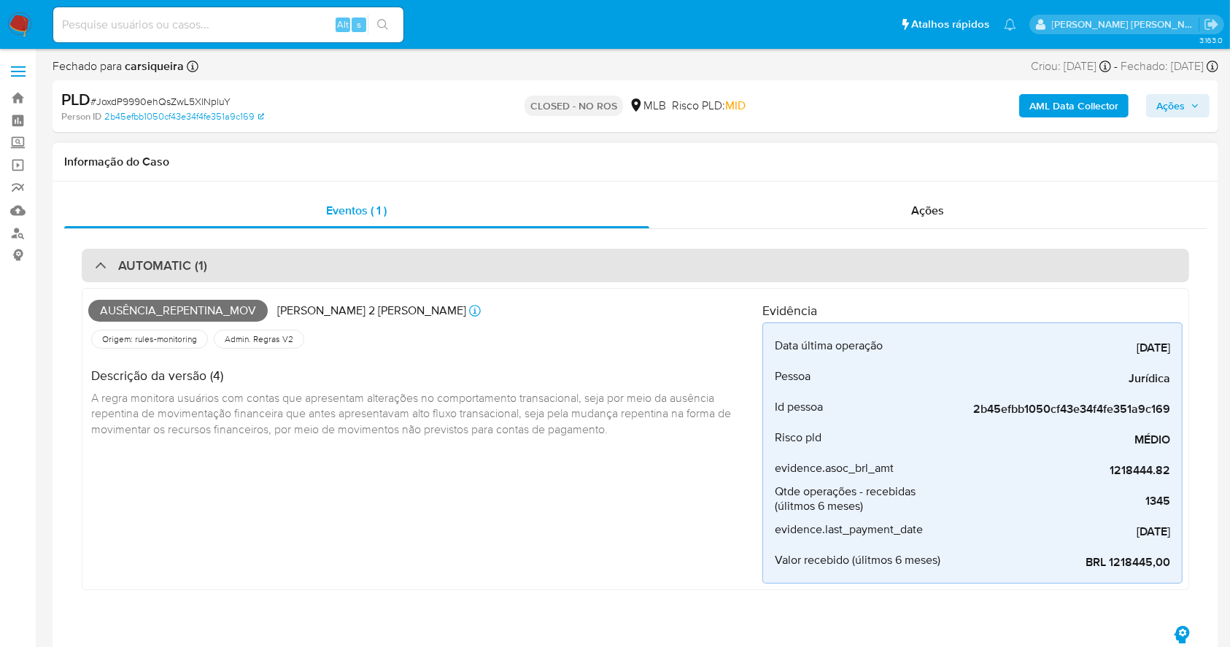
click at [177, 272] on h3 "AUTOMATIC (1)" at bounding box center [162, 265] width 89 height 16
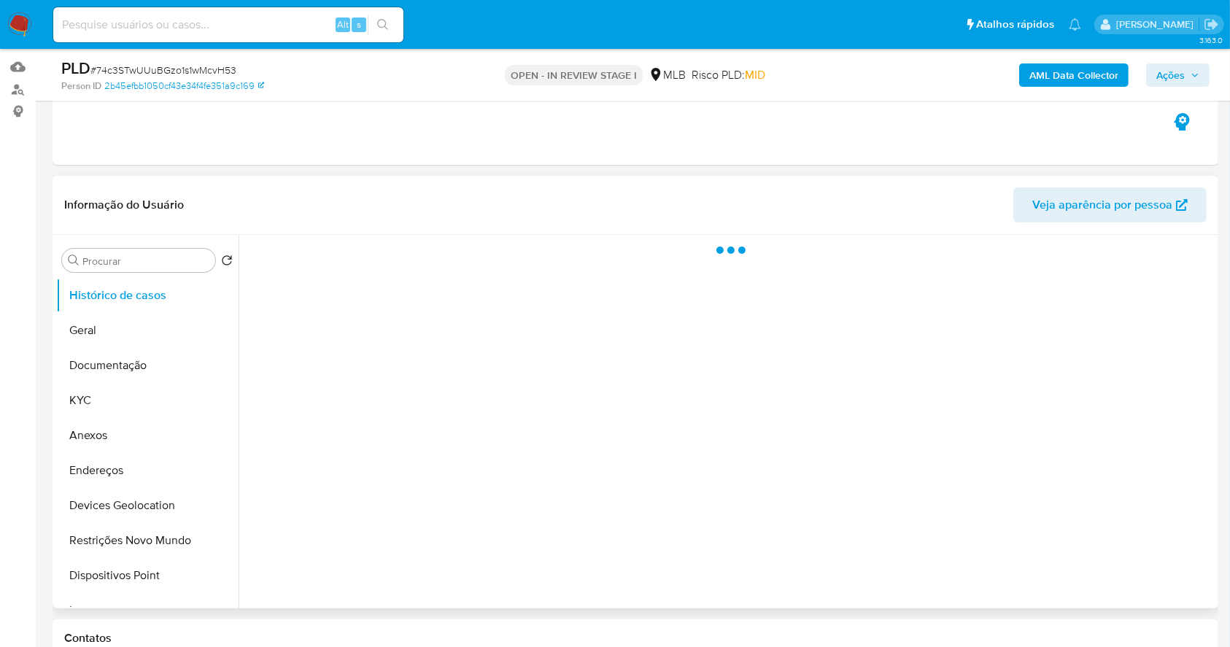
scroll to position [96, 0]
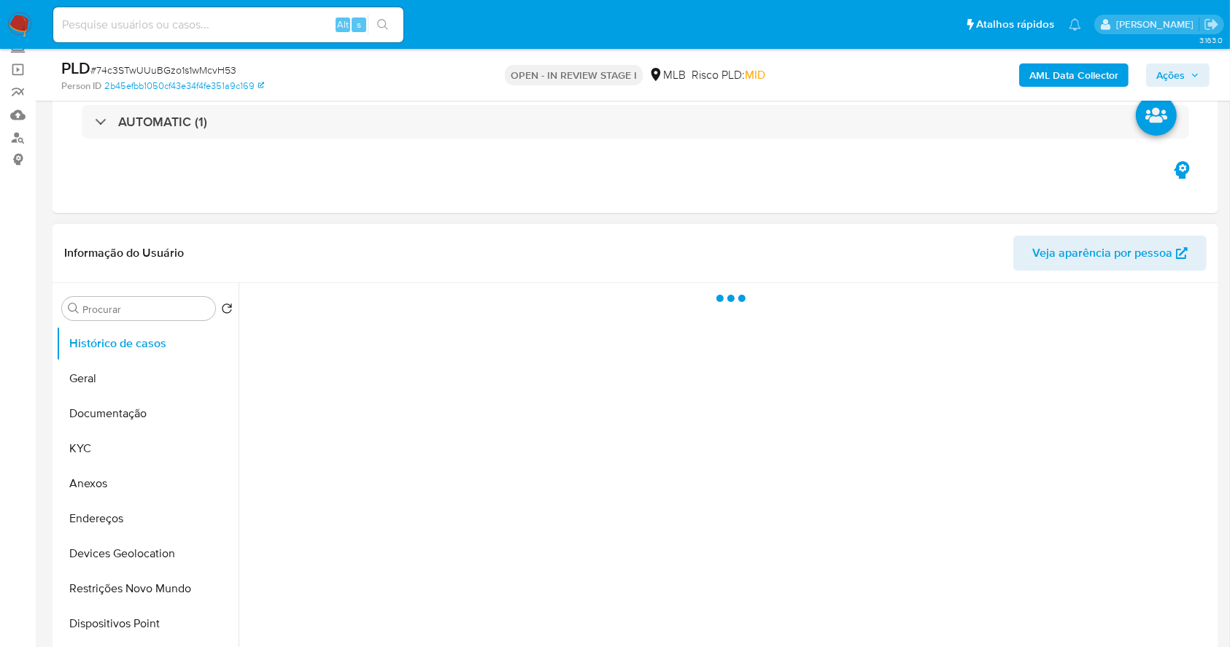
select select "10"
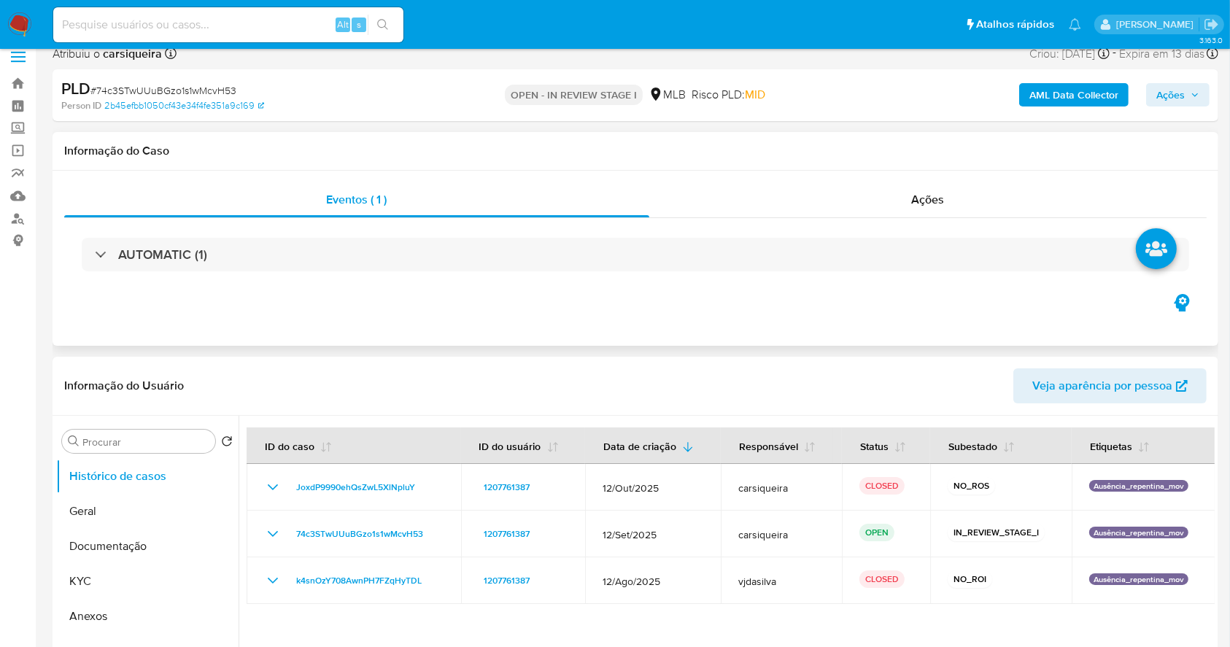
scroll to position [97, 0]
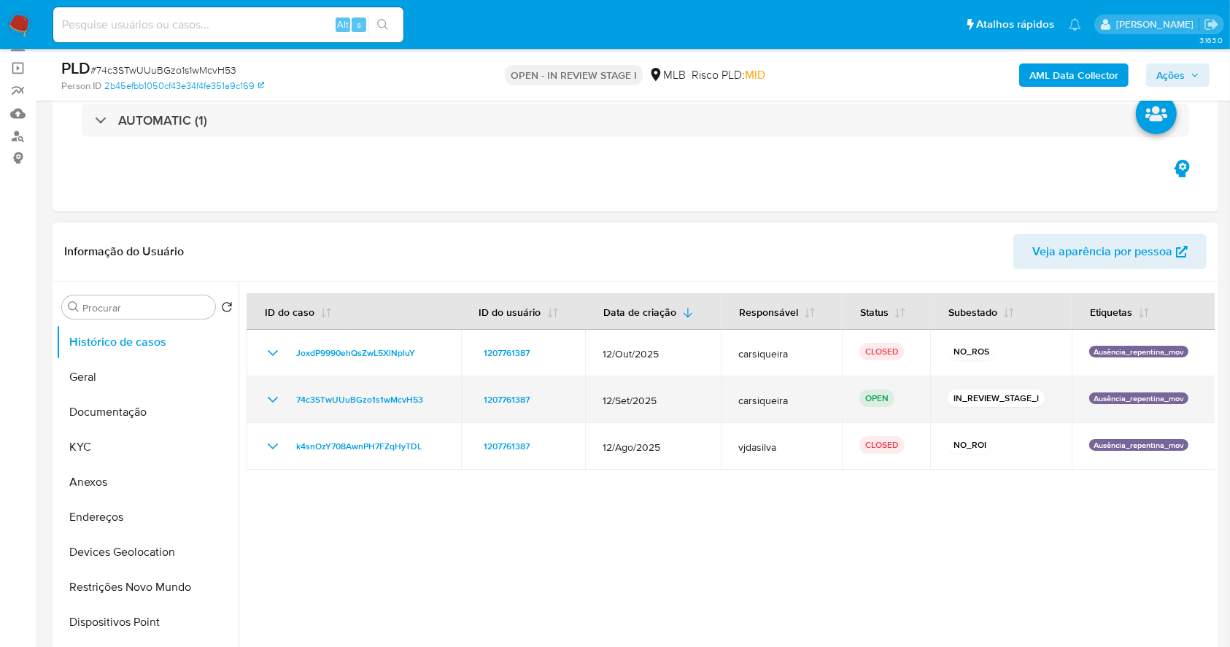
click at [278, 400] on icon "Mostrar/Ocultar" at bounding box center [273, 400] width 18 height 18
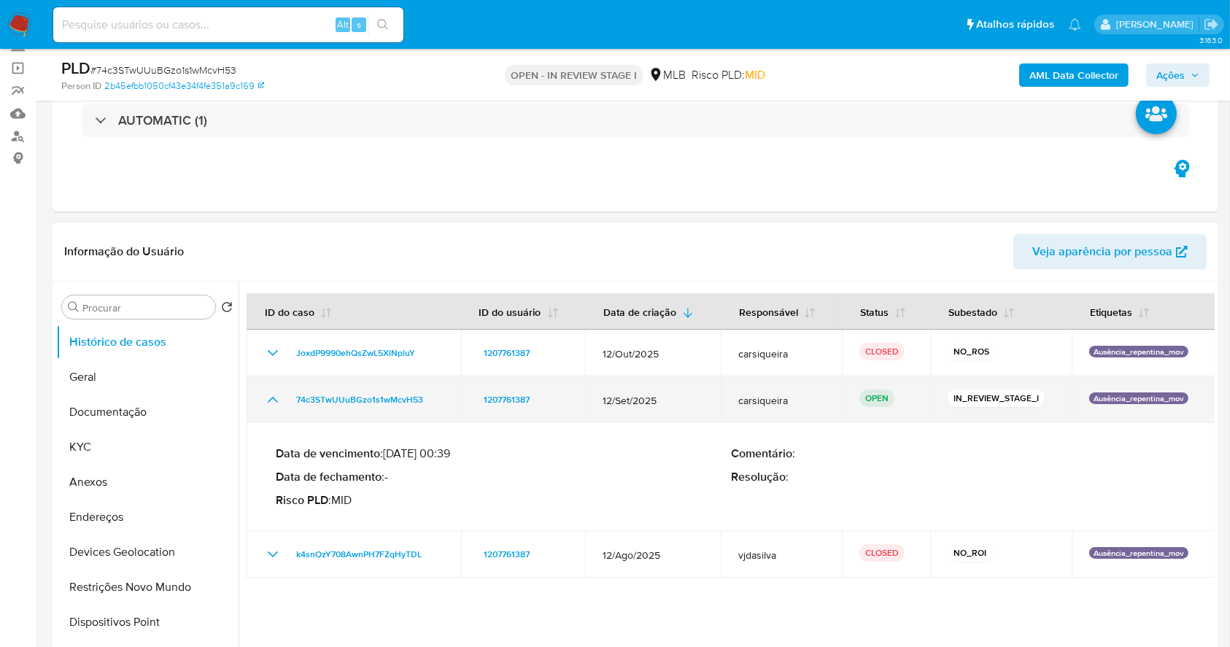
click at [277, 400] on icon "Mostrar/Ocultar" at bounding box center [273, 400] width 18 height 18
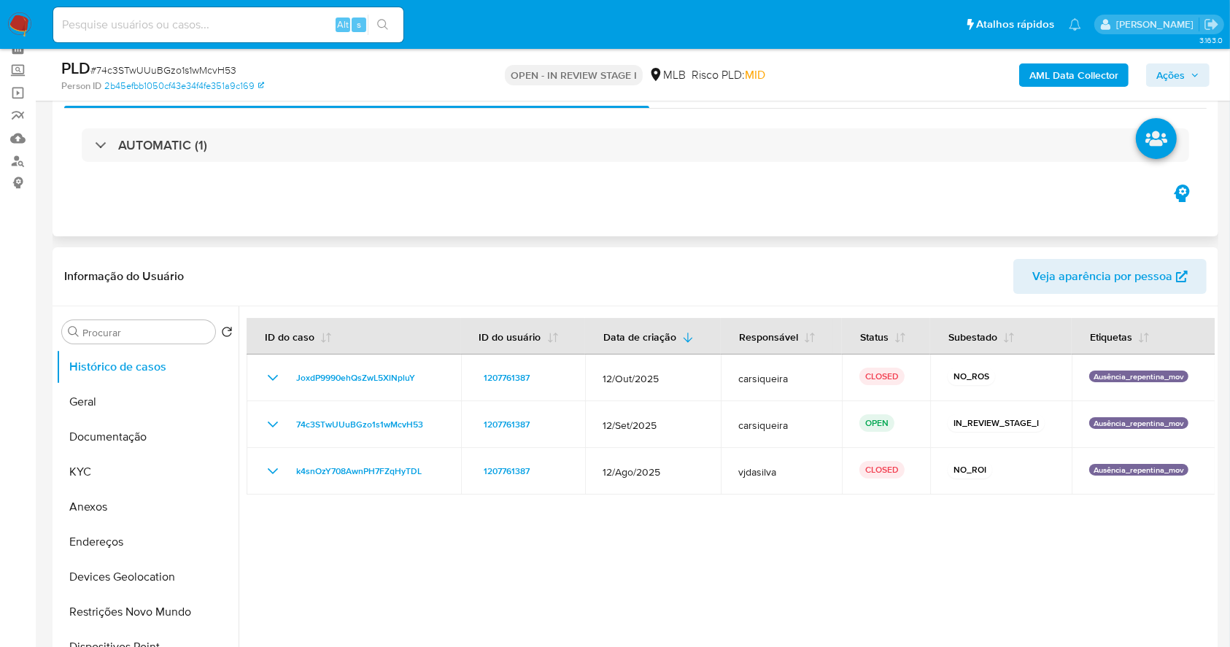
scroll to position [0, 0]
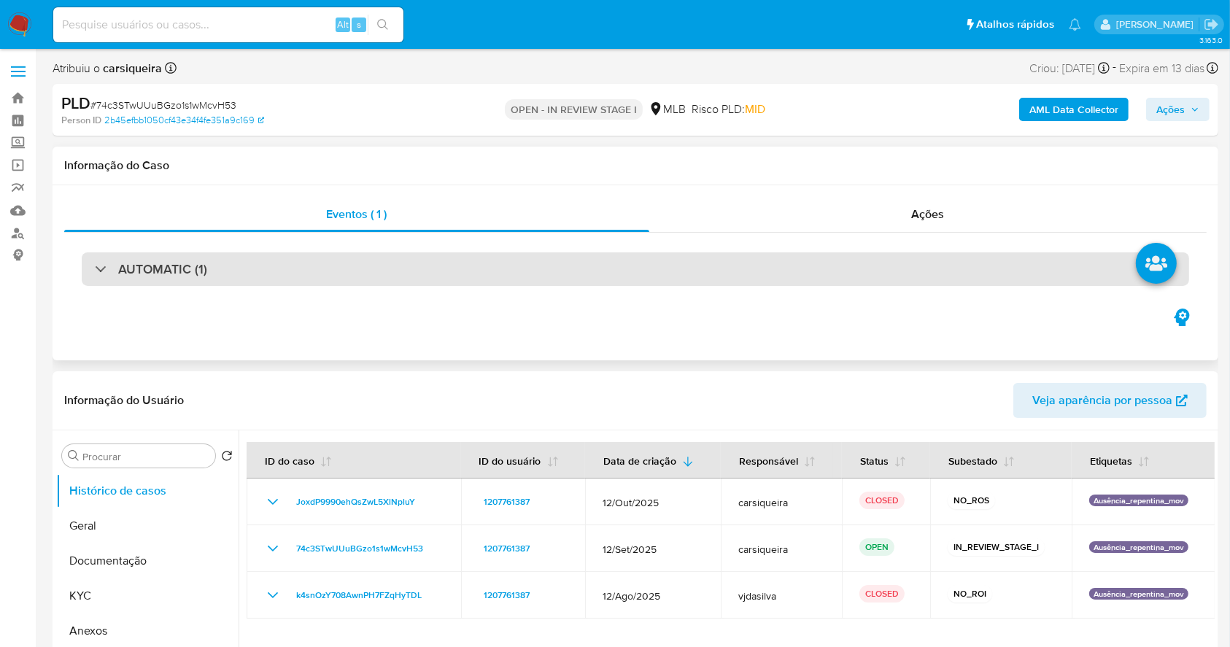
click at [220, 257] on div "AUTOMATIC (1)" at bounding box center [635, 269] width 1107 height 34
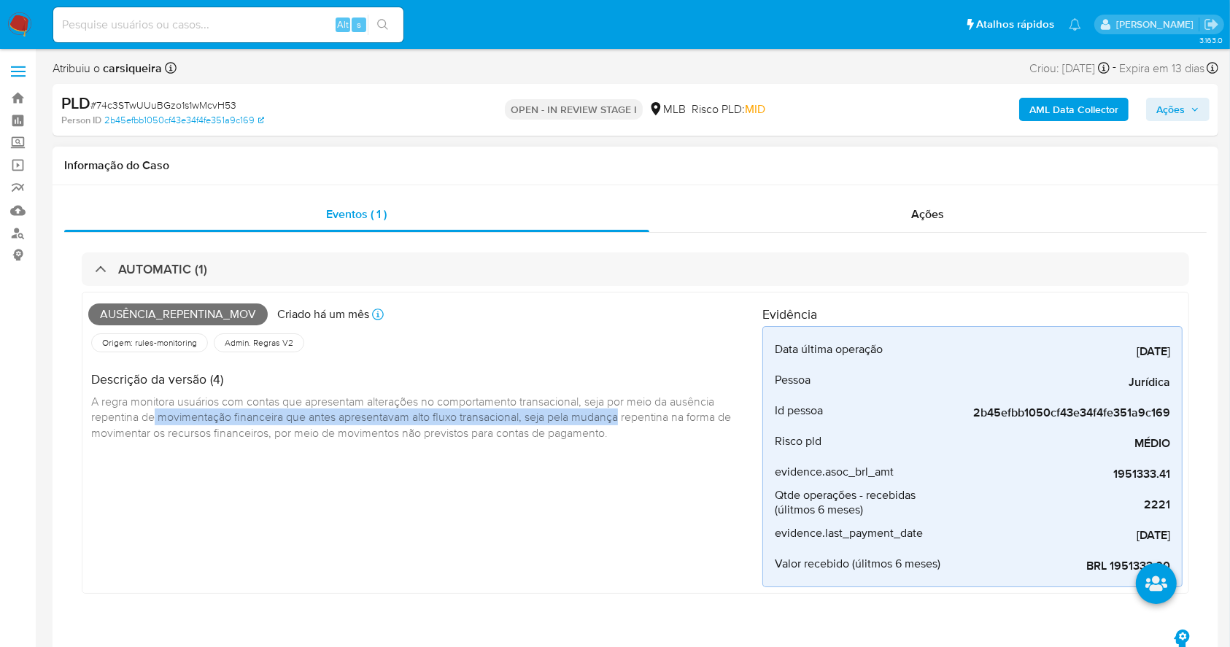
drag, startPoint x: 154, startPoint y: 416, endPoint x: 648, endPoint y: 460, distance: 496.5
click at [625, 420] on span "A regra monitora usuários com contas que apresentam alterações no comportamento…" at bounding box center [412, 416] width 643 height 47
click at [629, 489] on div "Ausência_repentina_mov Criado há um mês Criado: 12/09/2025 00:39:58 Origem: rul…" at bounding box center [425, 442] width 674 height 289
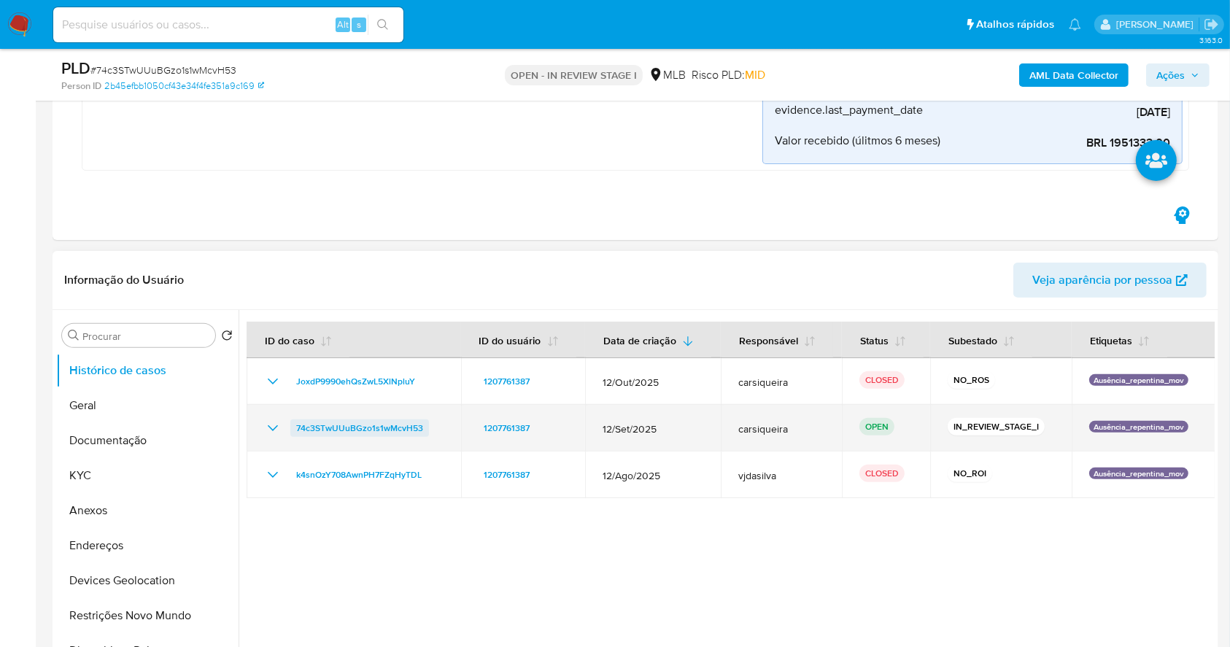
scroll to position [486, 0]
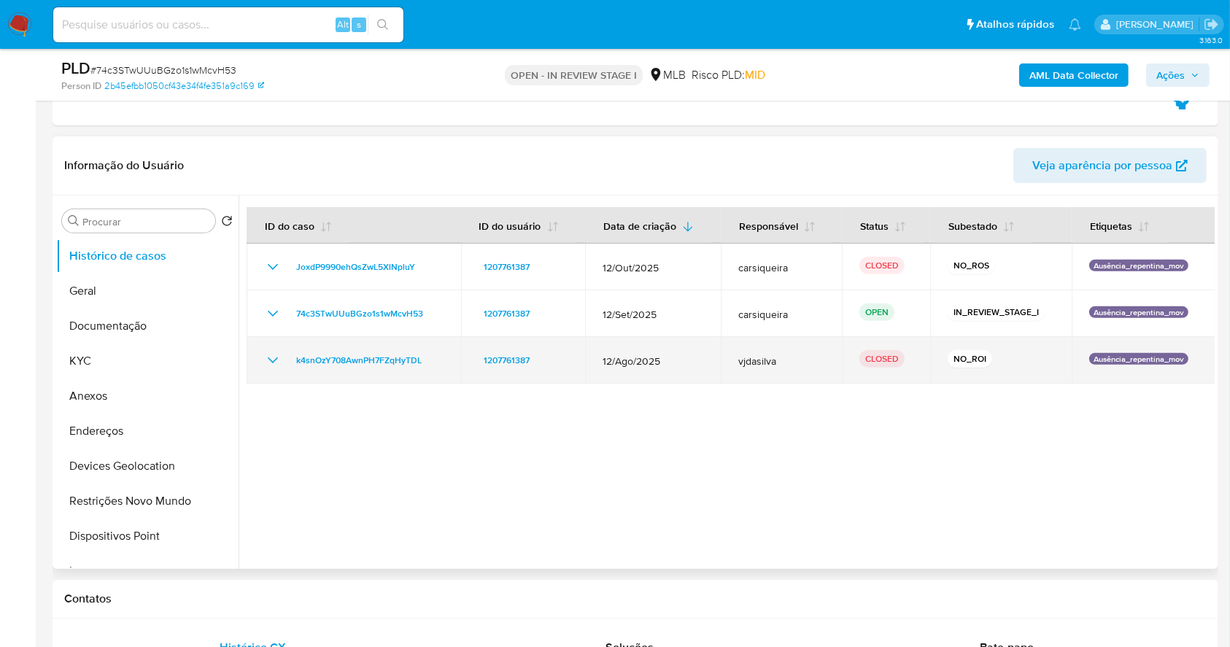
click at [271, 355] on icon "Mostrar/Ocultar" at bounding box center [273, 361] width 18 height 18
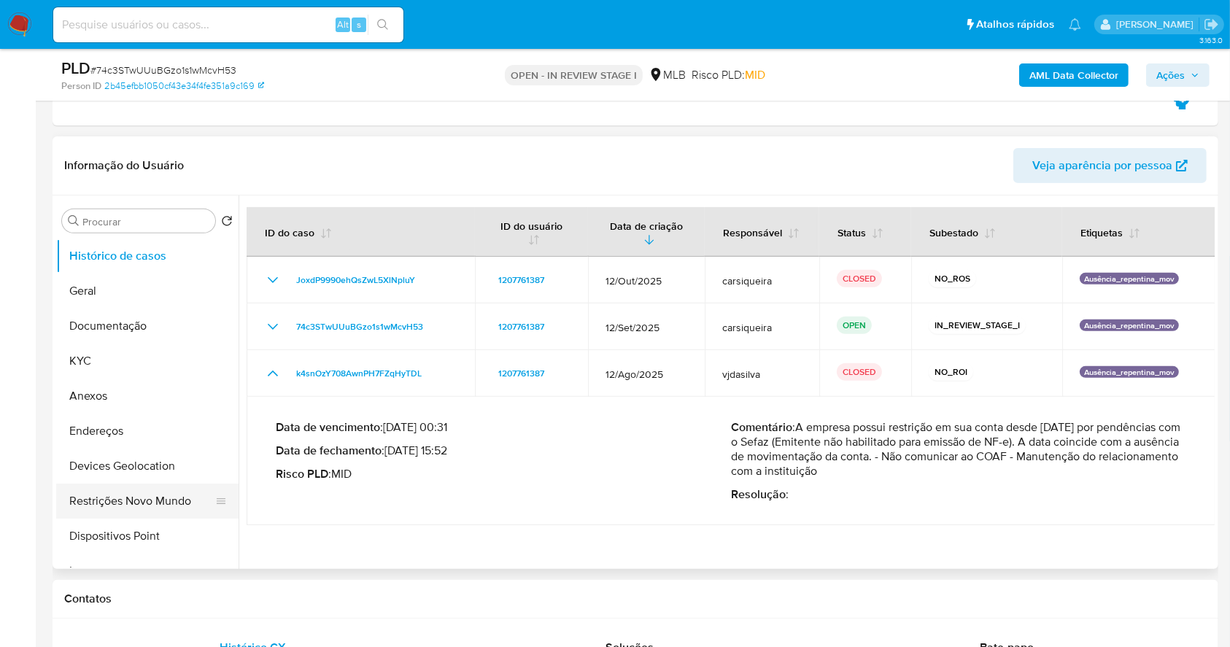
click at [120, 497] on button "Restrições Novo Mundo" at bounding box center [141, 501] width 171 height 35
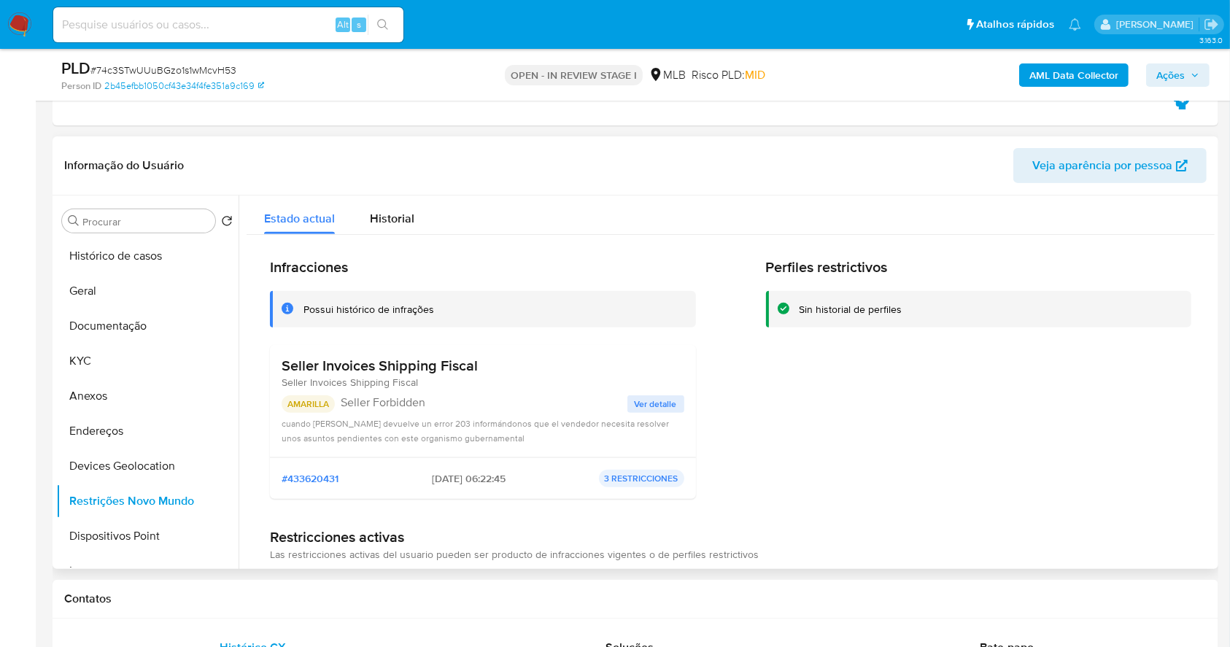
drag, startPoint x: 356, startPoint y: 433, endPoint x: 550, endPoint y: 441, distance: 194.2
click at [550, 441] on div "cuando Sefaz devuelve un error 203 informándonos que el vendedor necesita resol…" at bounding box center [483, 430] width 403 height 29
click at [661, 402] on span "Ver detalle" at bounding box center [656, 404] width 42 height 15
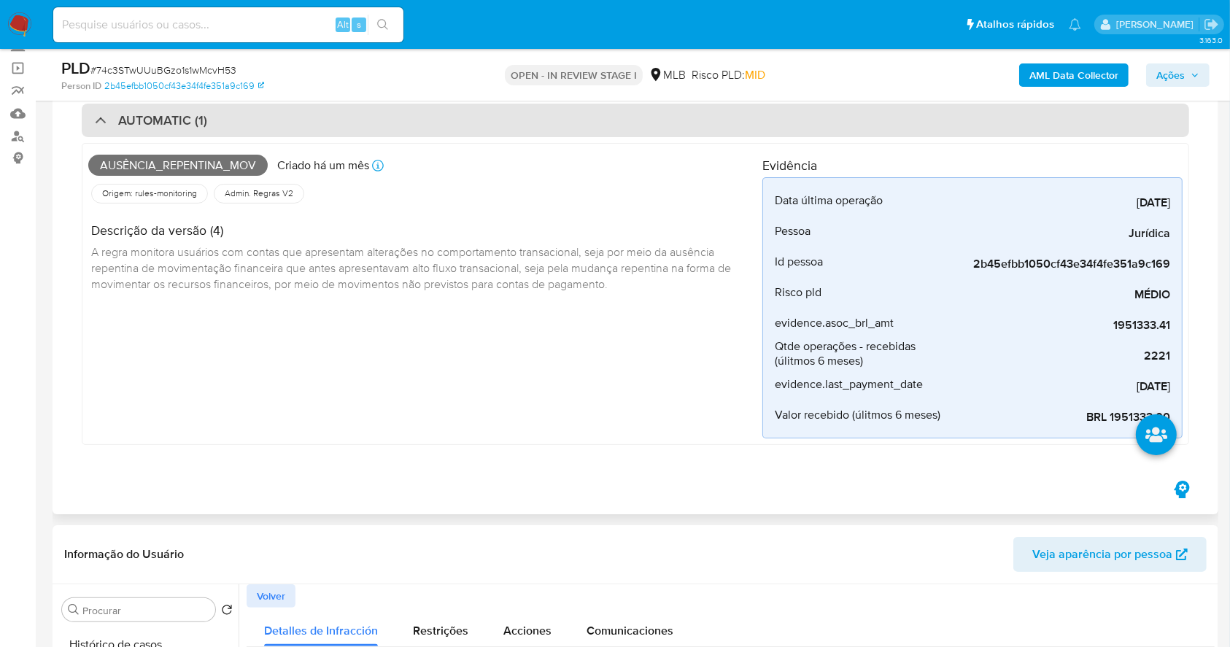
scroll to position [0, 0]
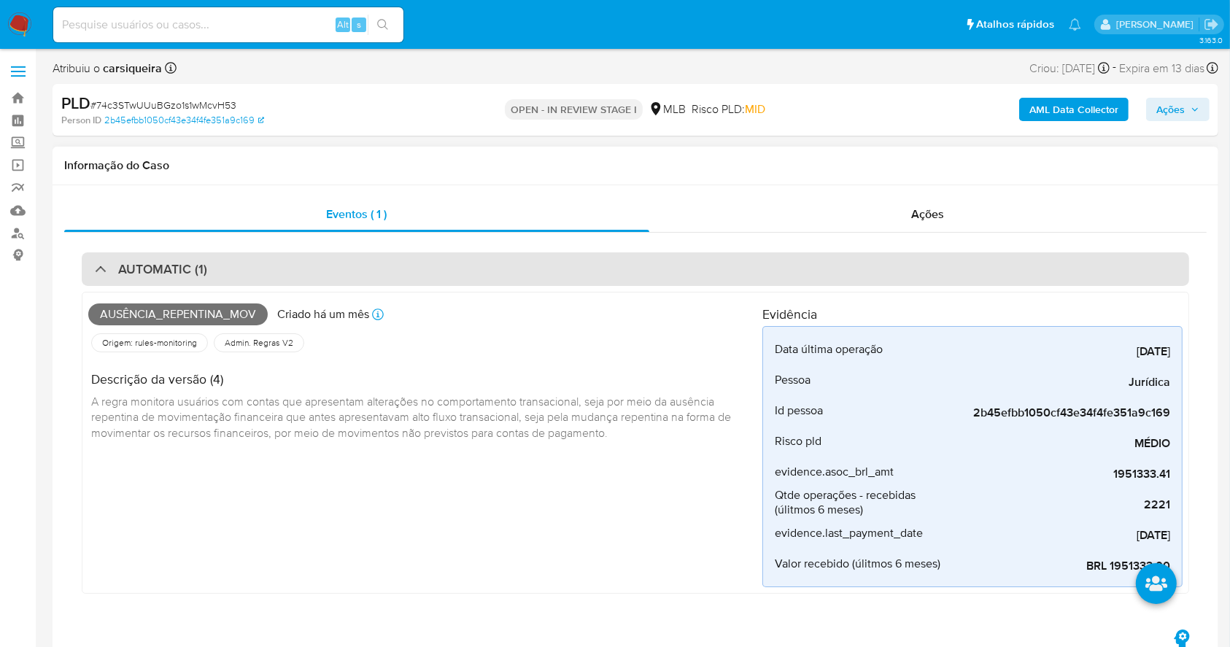
click at [132, 263] on h3 "AUTOMATIC (1)" at bounding box center [162, 269] width 89 height 16
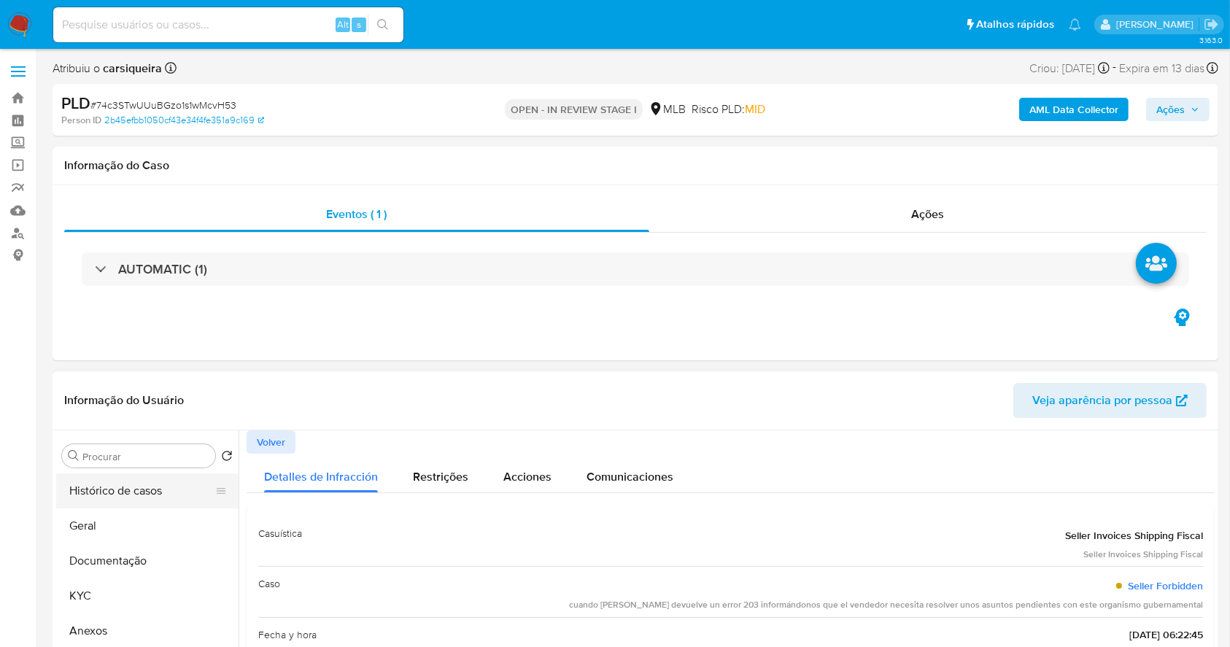
drag, startPoint x: 142, startPoint y: 492, endPoint x: 144, endPoint y: 481, distance: 11.2
click at [141, 492] on button "Histórico de casos" at bounding box center [141, 490] width 171 height 35
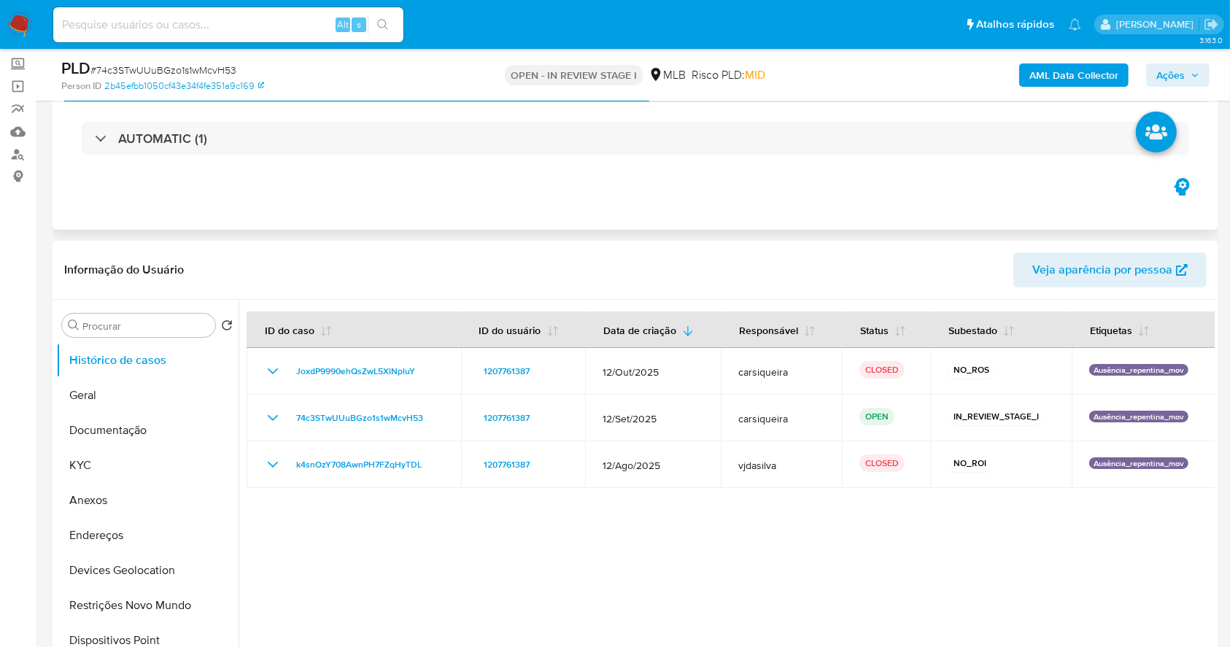
scroll to position [97, 0]
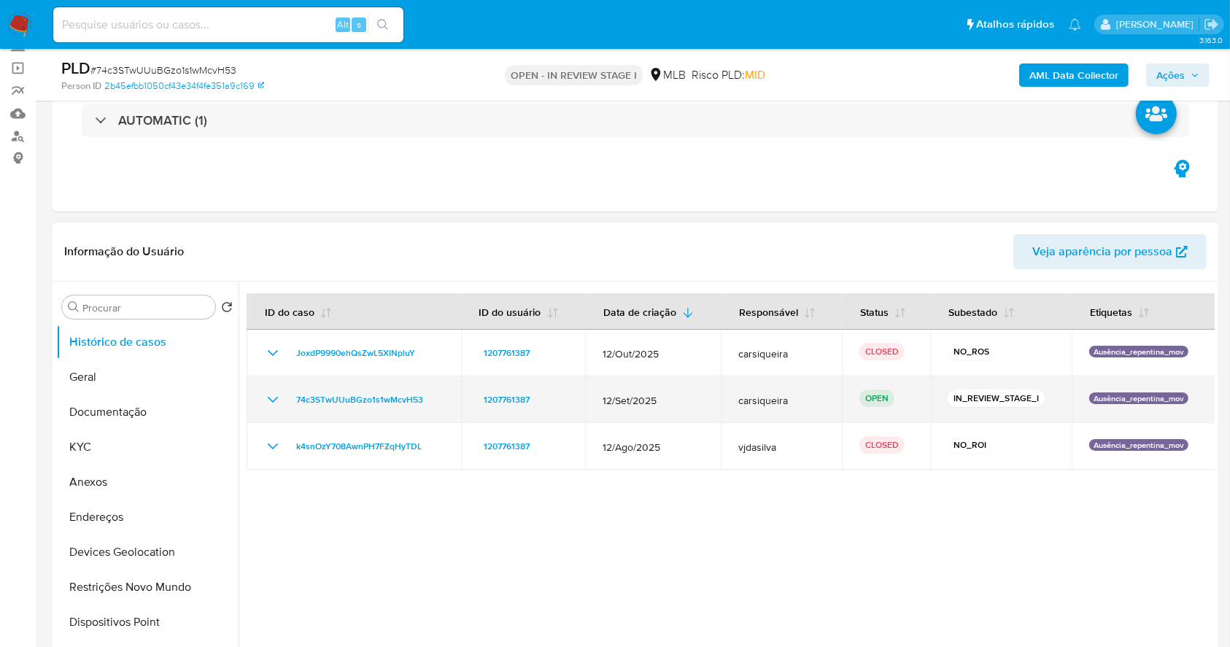
click at [274, 404] on icon "Mostrar/Ocultar" at bounding box center [273, 400] width 18 height 18
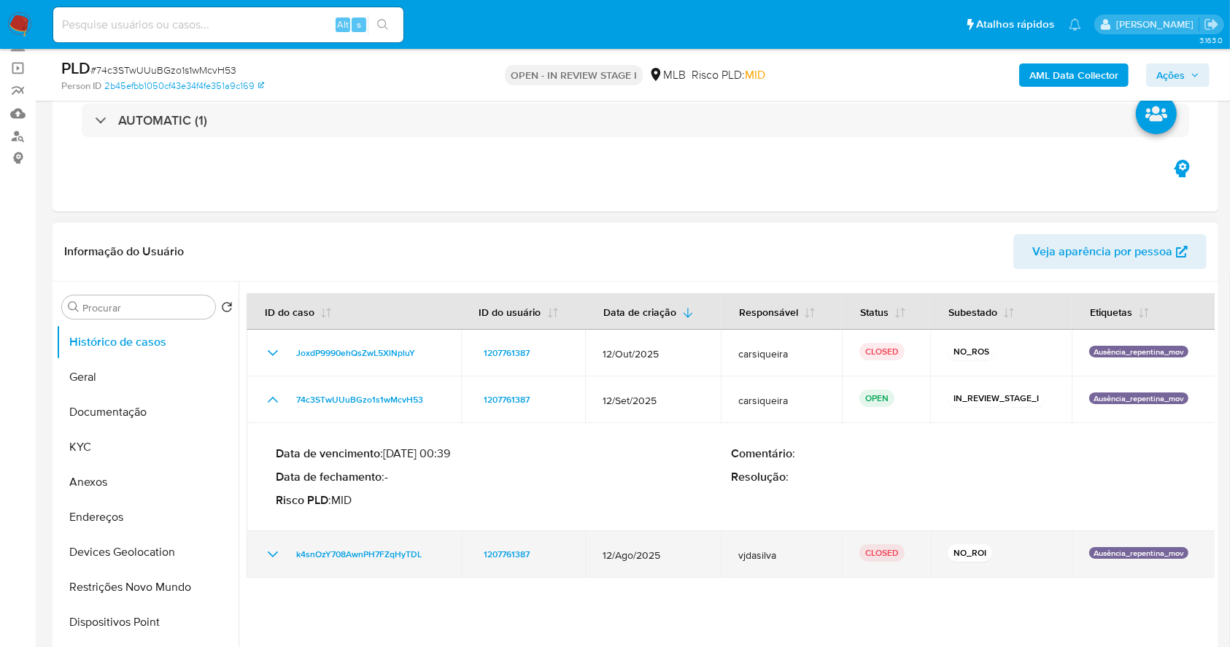
click at [274, 551] on icon "Mostrar/Ocultar" at bounding box center [273, 555] width 18 height 18
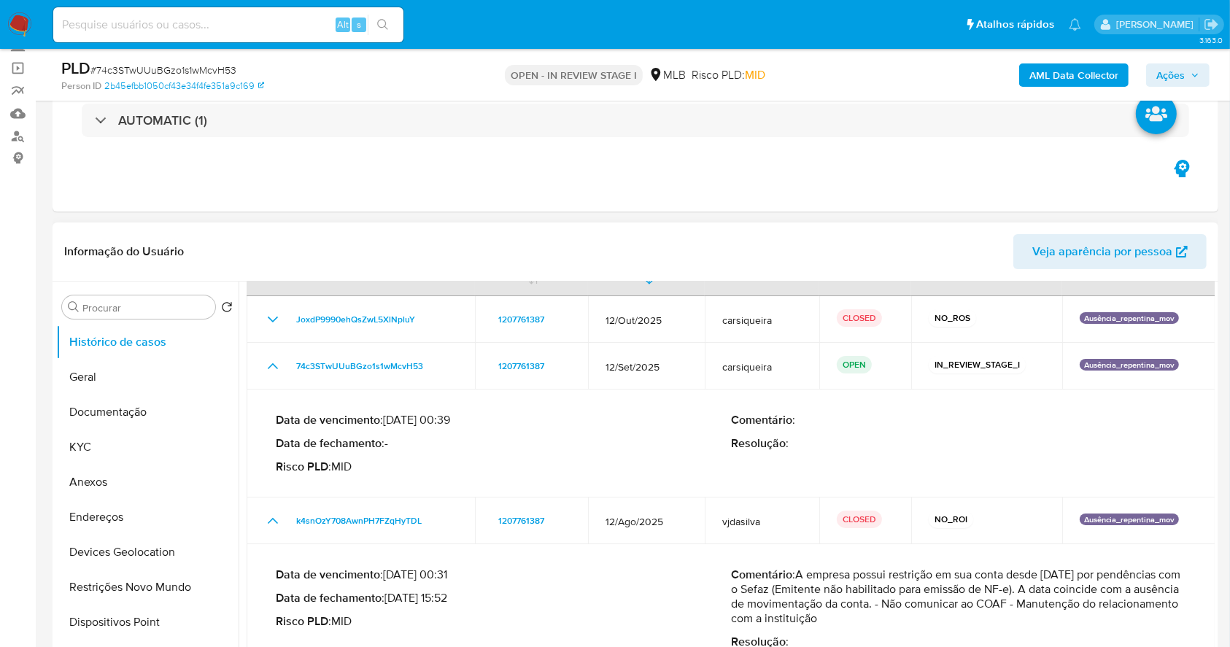
scroll to position [71, 0]
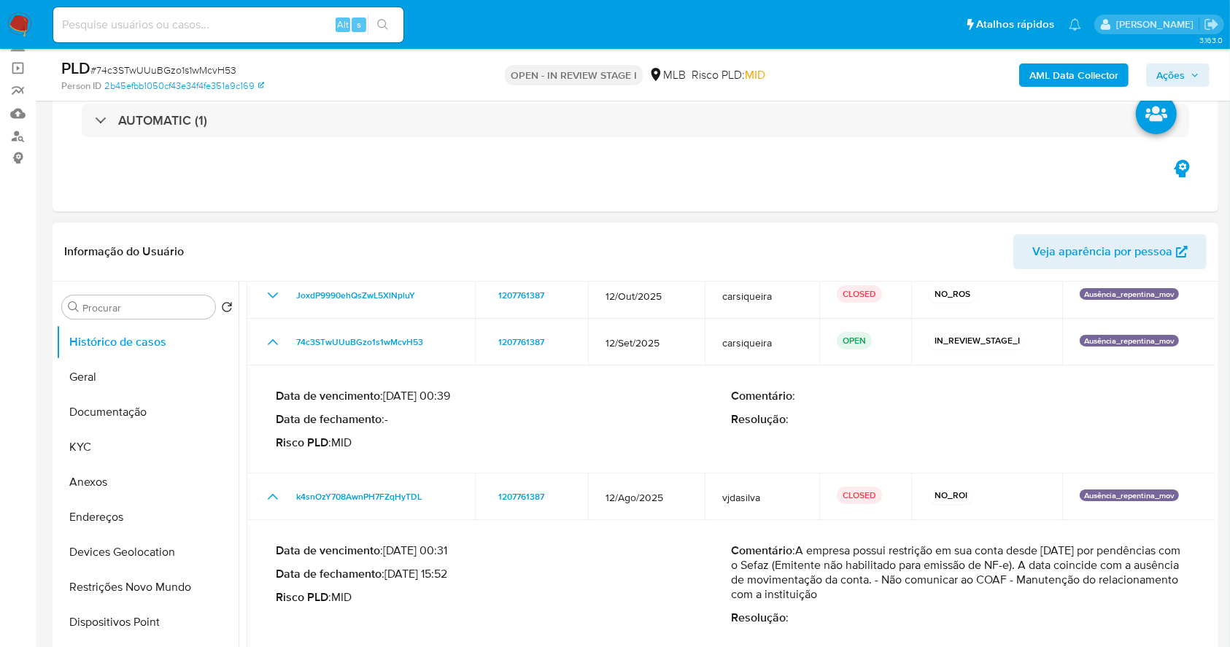
click at [865, 558] on p "Comentário : A empresa possui restrição em sua conta desde 25/04/2025 por pendê…" at bounding box center [958, 572] width 455 height 58
drag, startPoint x: 980, startPoint y: 604, endPoint x: 798, endPoint y: 551, distance: 189.8
click at [798, 551] on div "Comentário : A empresa possui restrição em sua conta desde 25/04/2025 por pendê…" at bounding box center [958, 584] width 455 height 82
click at [1179, 73] on span "Ações" at bounding box center [1170, 74] width 28 height 23
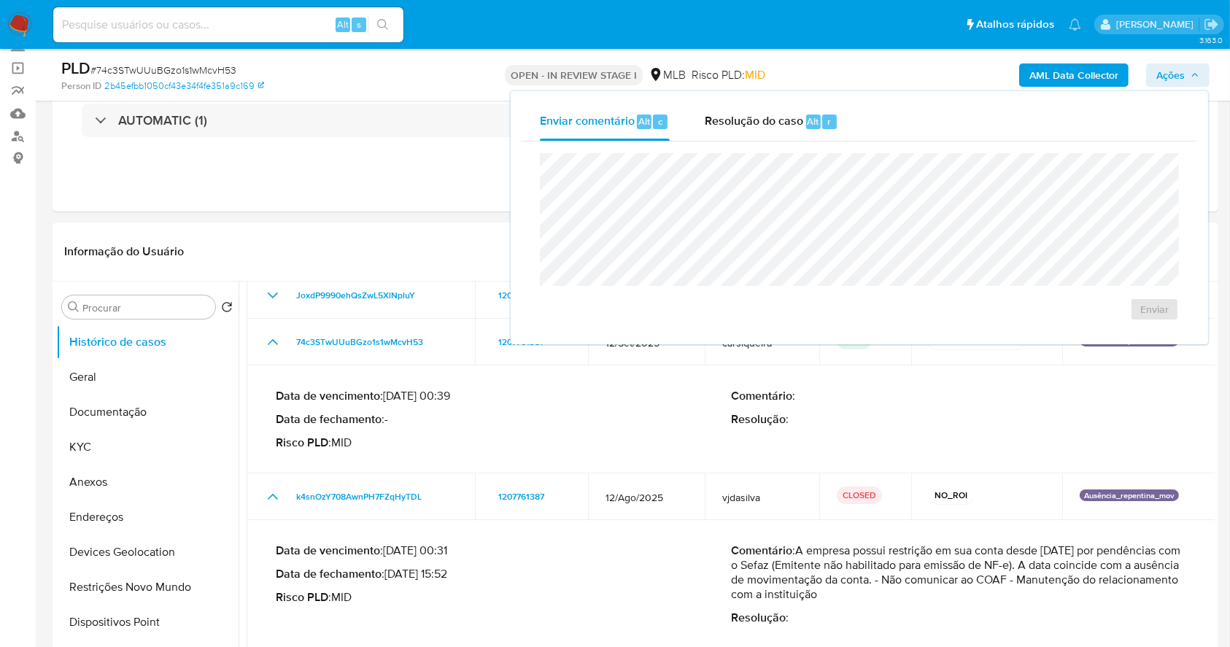
drag, startPoint x: 772, startPoint y: 127, endPoint x: 779, endPoint y: 144, distance: 18.7
click at [771, 127] on span "Resolução do caso" at bounding box center [754, 120] width 98 height 17
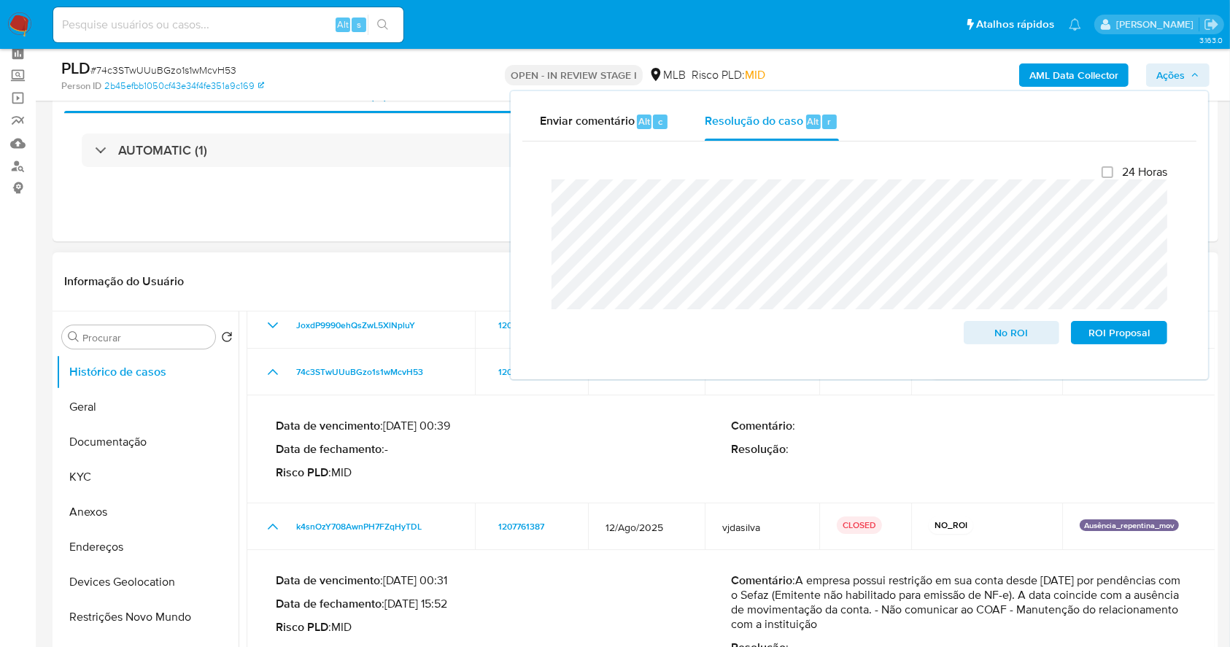
scroll to position [97, 0]
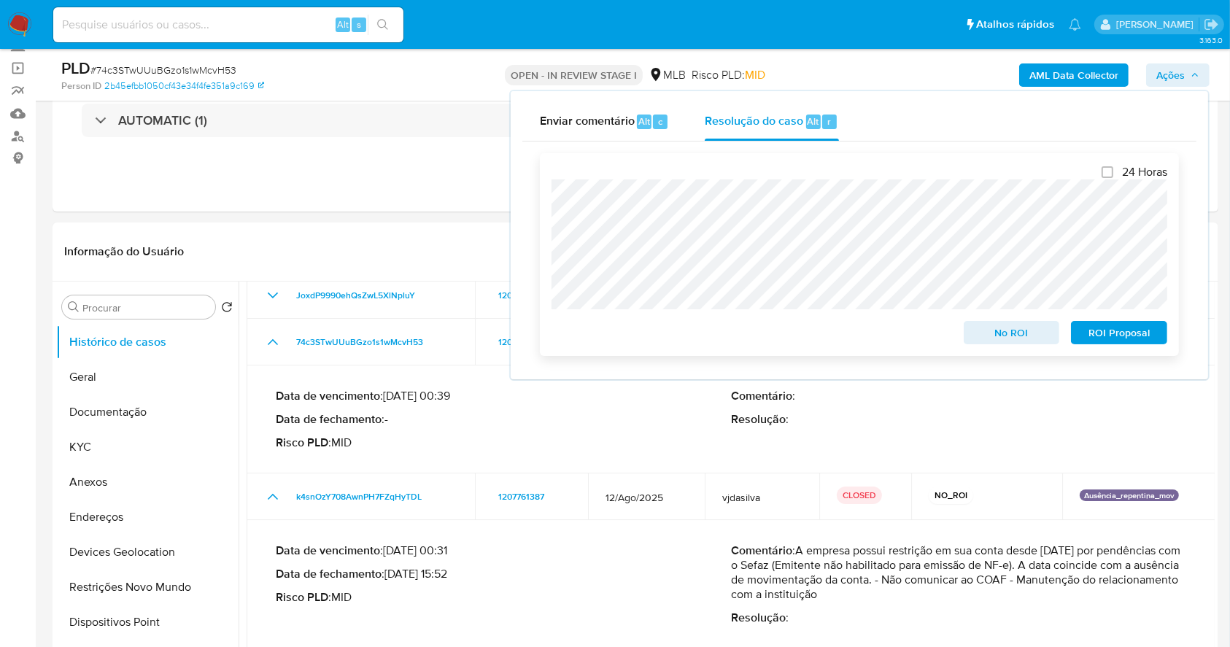
click at [1008, 336] on span "No ROI" at bounding box center [1012, 332] width 76 height 20
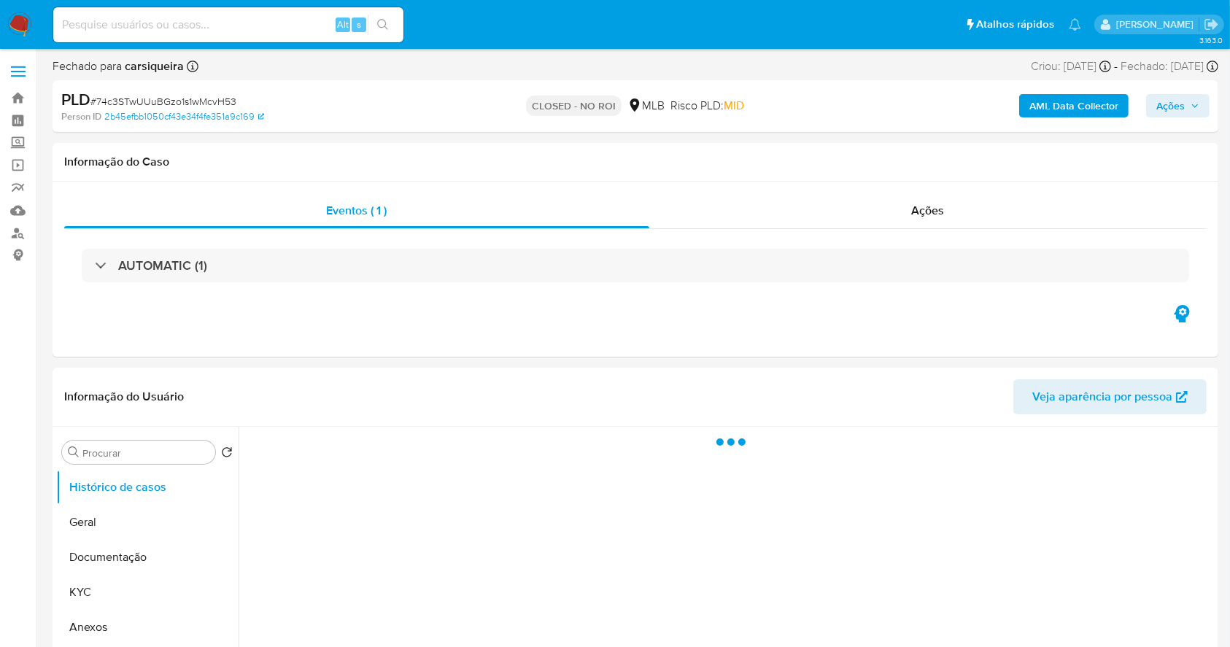
select select "10"
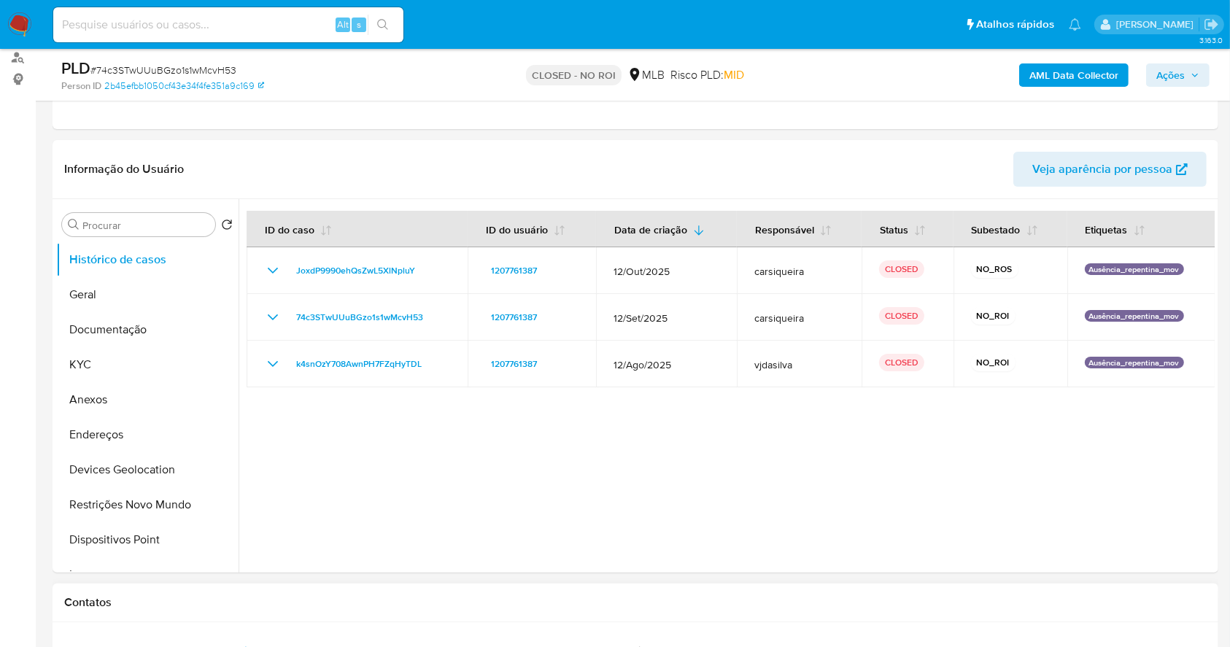
scroll to position [194, 0]
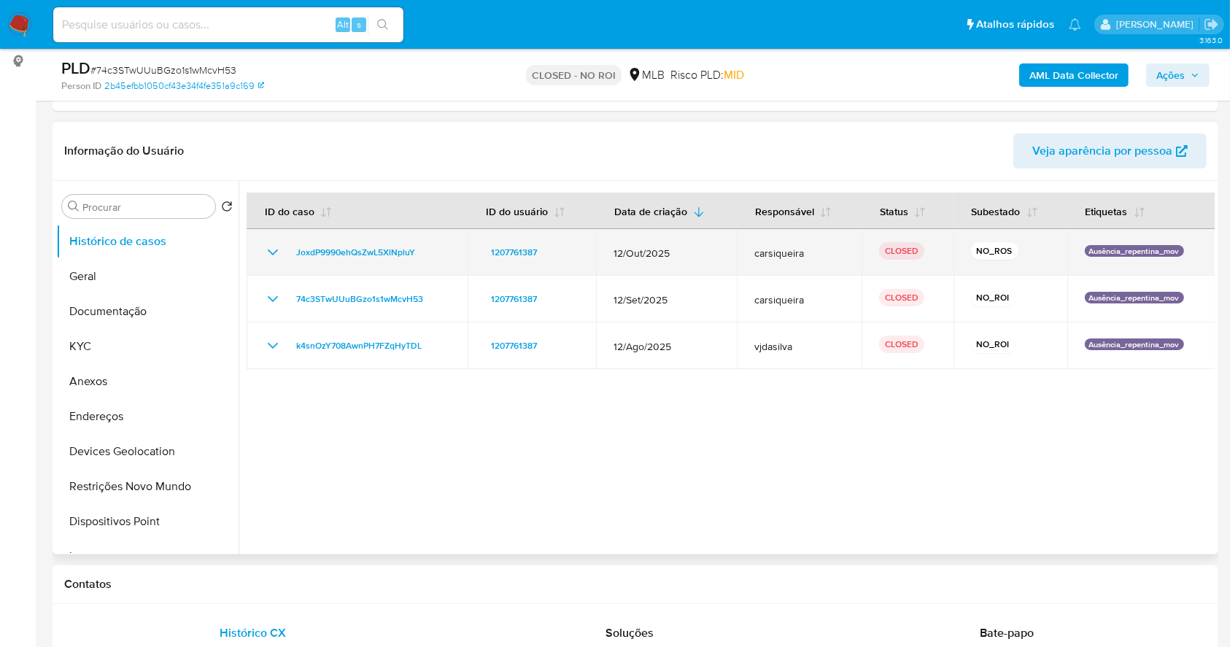
click at [268, 248] on icon "Mostrar/Ocultar" at bounding box center [273, 253] width 18 height 18
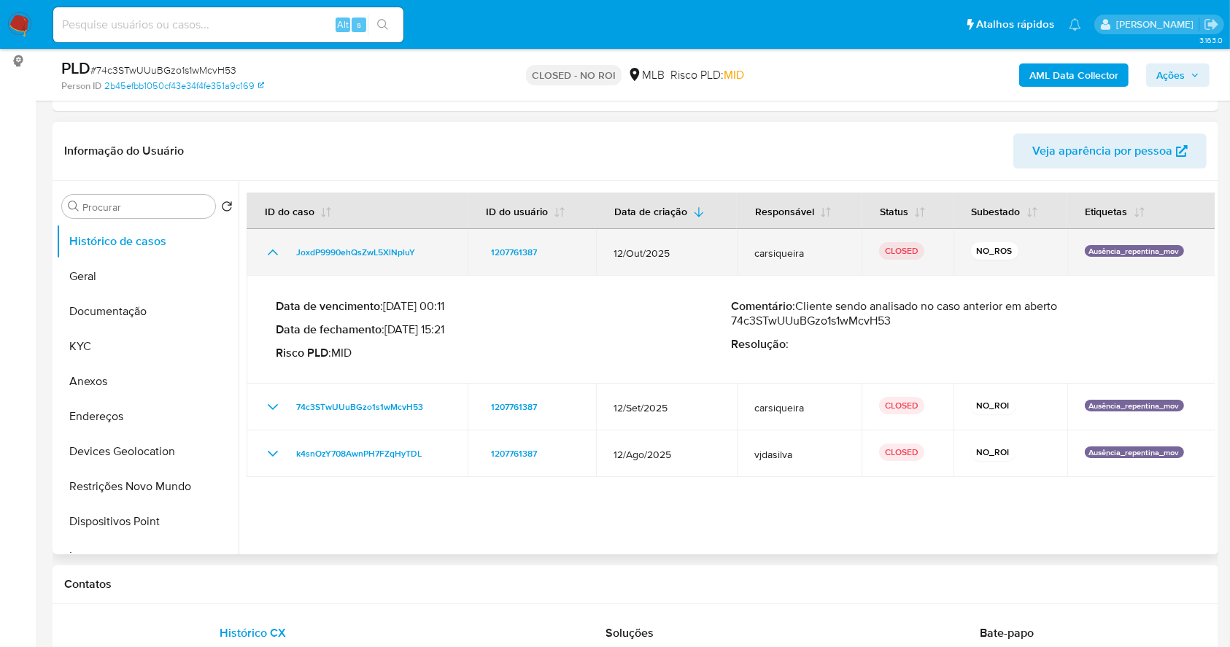
click at [268, 248] on icon "Mostrar/Ocultar" at bounding box center [273, 253] width 18 height 18
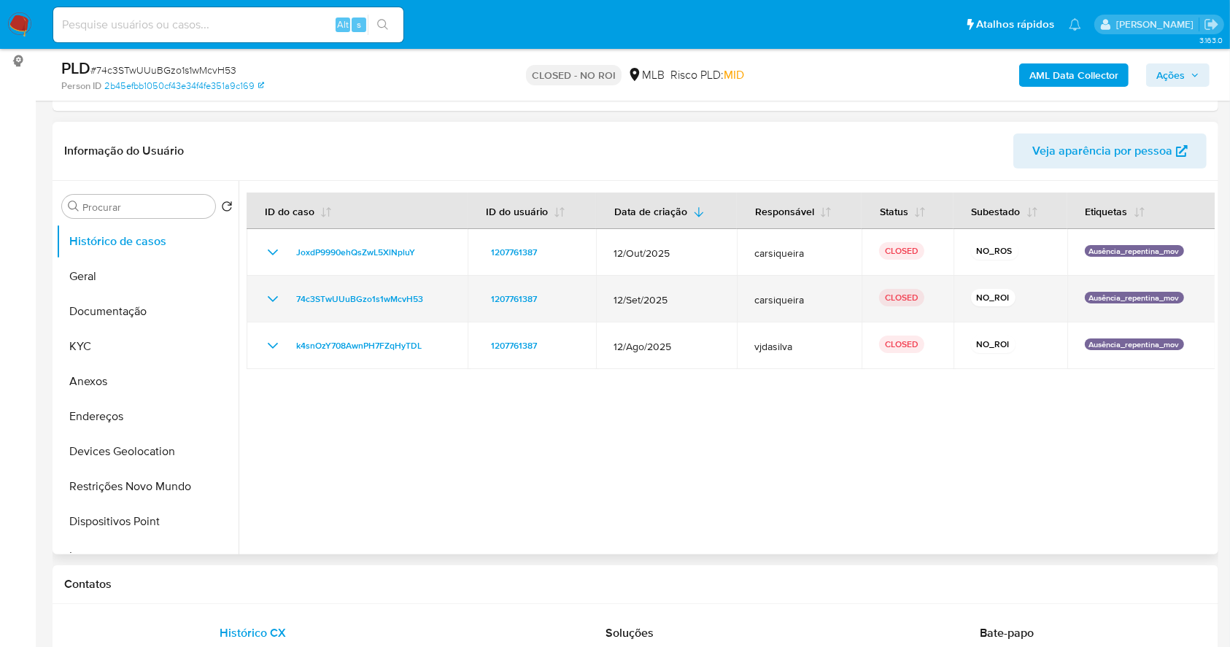
click at [277, 297] on icon "Mostrar/Ocultar" at bounding box center [273, 299] width 18 height 18
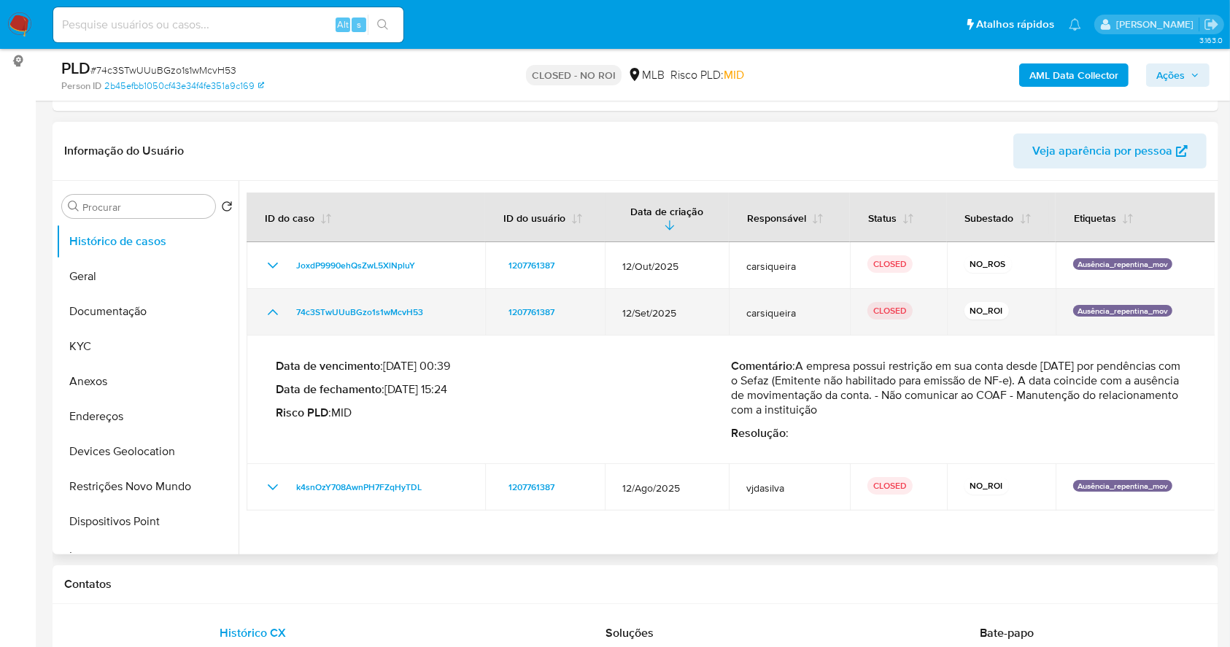
click at [277, 297] on td "74c3STwUUuBGzo1s1wMcvH53" at bounding box center [366, 312] width 239 height 47
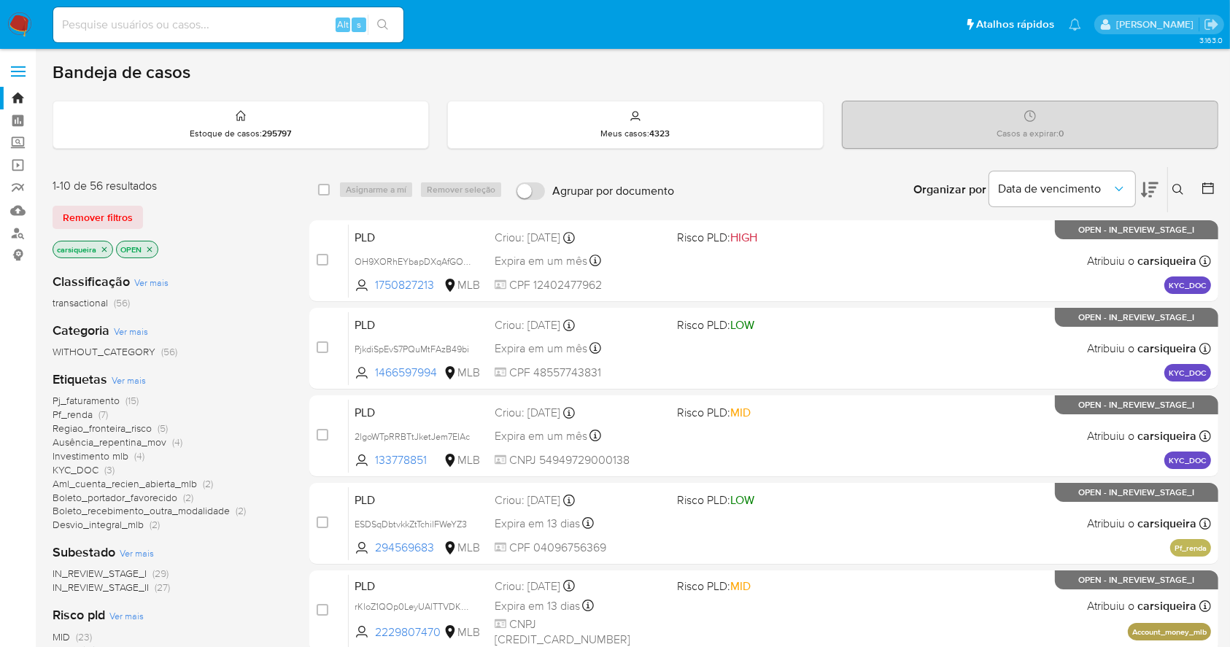
click at [18, 20] on img at bounding box center [19, 24] width 25 height 25
click at [22, 18] on img at bounding box center [19, 24] width 25 height 25
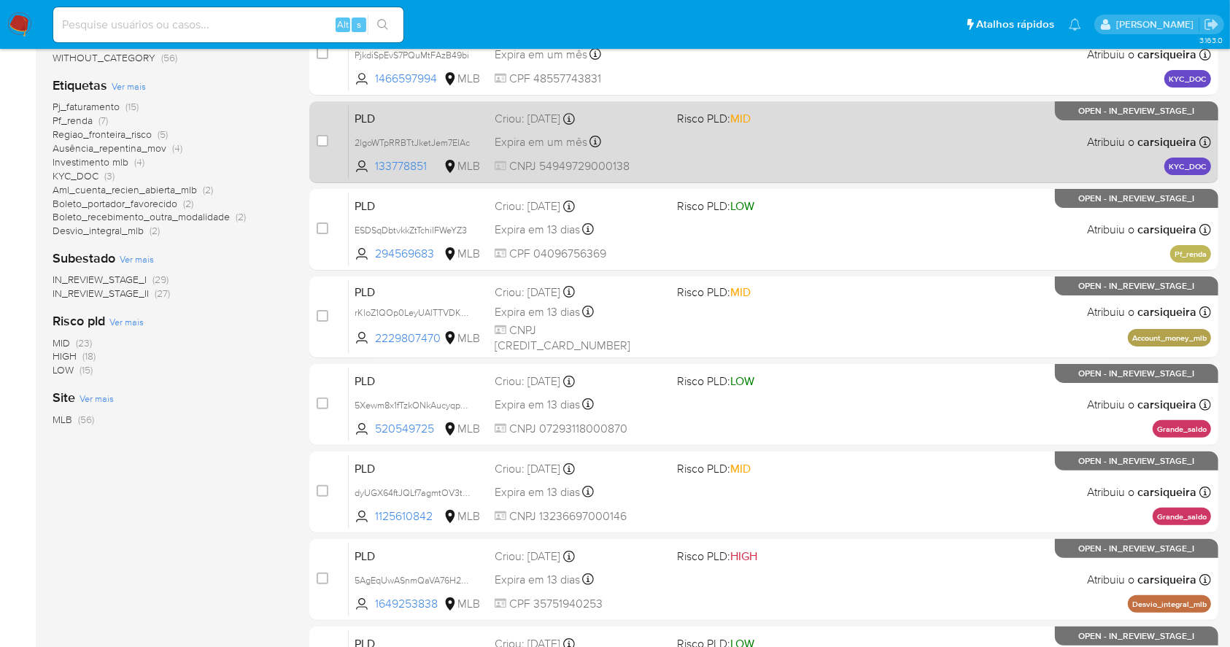
scroll to position [556, 0]
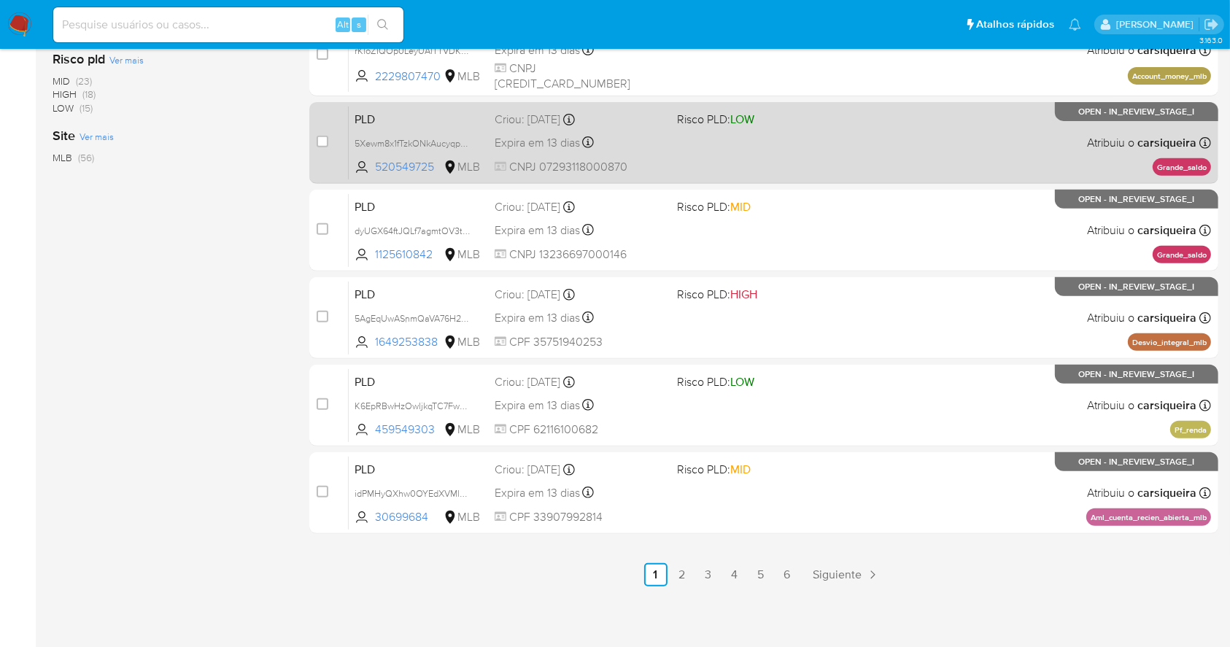
click at [852, 153] on div "PLD 5Xewm8x1fTzkONkAucyqpvRO 520549725 MLB Risco PLD: LOW Criou: 12/09/2025 Cri…" at bounding box center [780, 143] width 862 height 74
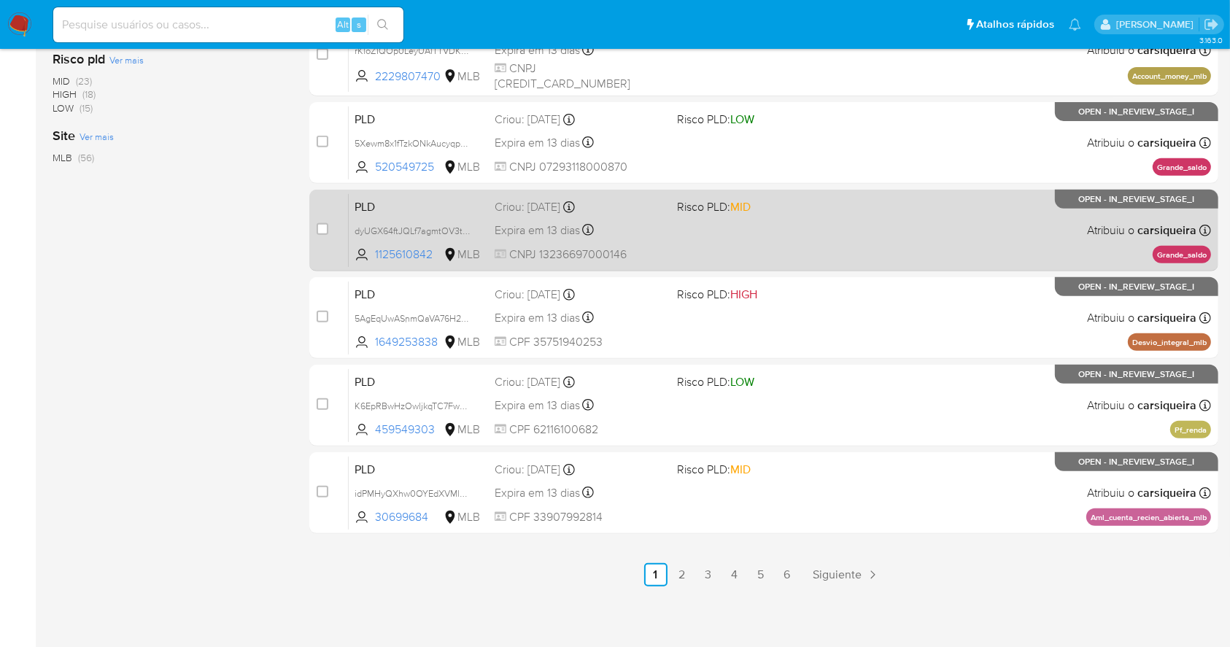
click at [858, 236] on div "PLD dyUGX64ftJQLf7agmtOV3tiQ 1125610842 MLB Risco PLD: MID Criou: 12/09/2025 Cr…" at bounding box center [780, 230] width 862 height 74
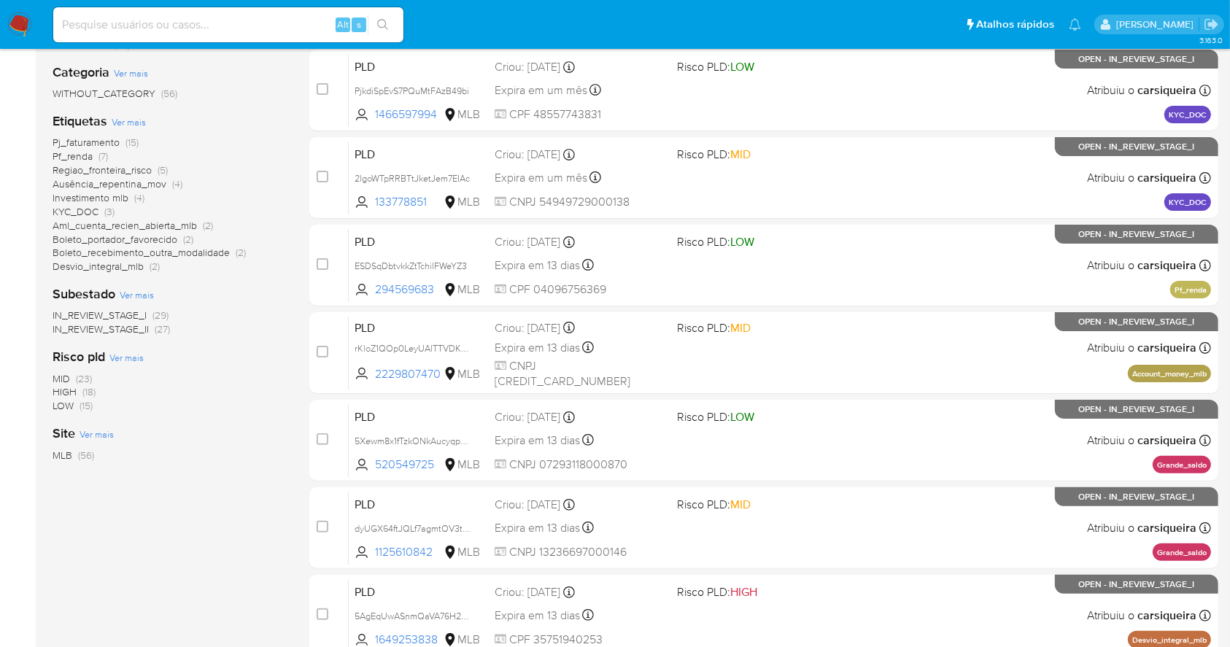
scroll to position [0, 0]
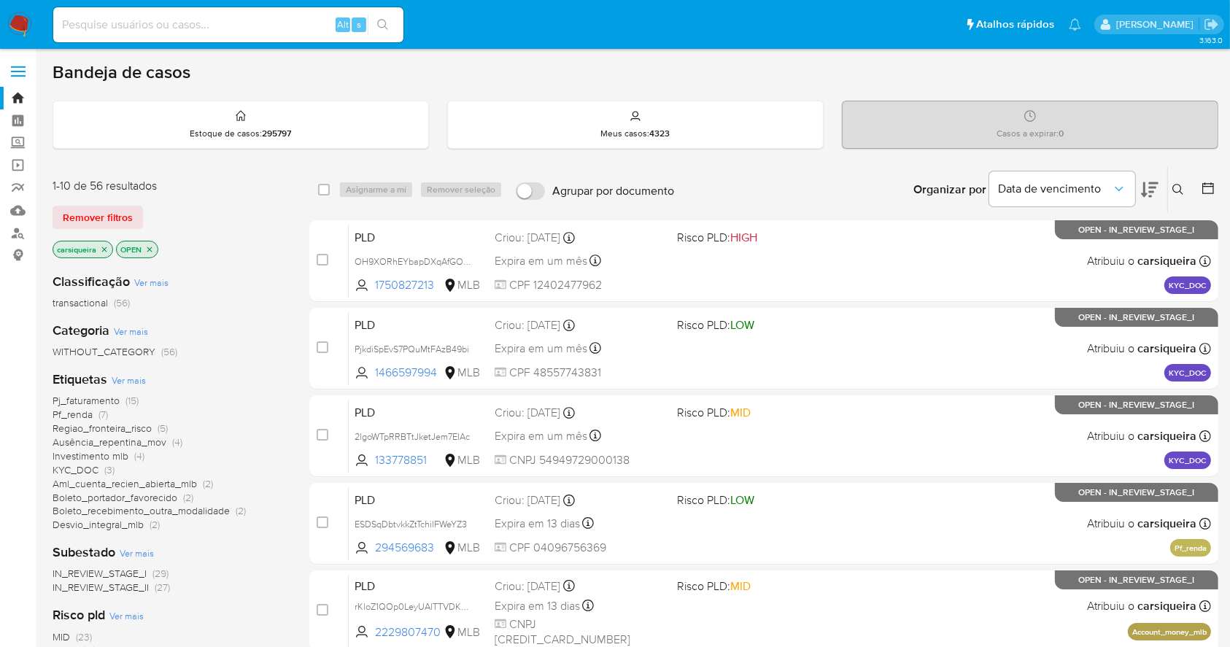
click at [6, 25] on nav "Pausado Ver notificaciones Alt s Atalhos rápidos Presiona las siguientes teclas…" at bounding box center [615, 24] width 1230 height 49
click at [200, 32] on input at bounding box center [228, 24] width 350 height 19
paste input "dFtwpPh7T4PBMJI75i4pIEIe"
type input "dFtwpPh7T4PBMJI75i4pIEIe"
click at [374, 20] on button "search-icon" at bounding box center [383, 25] width 30 height 20
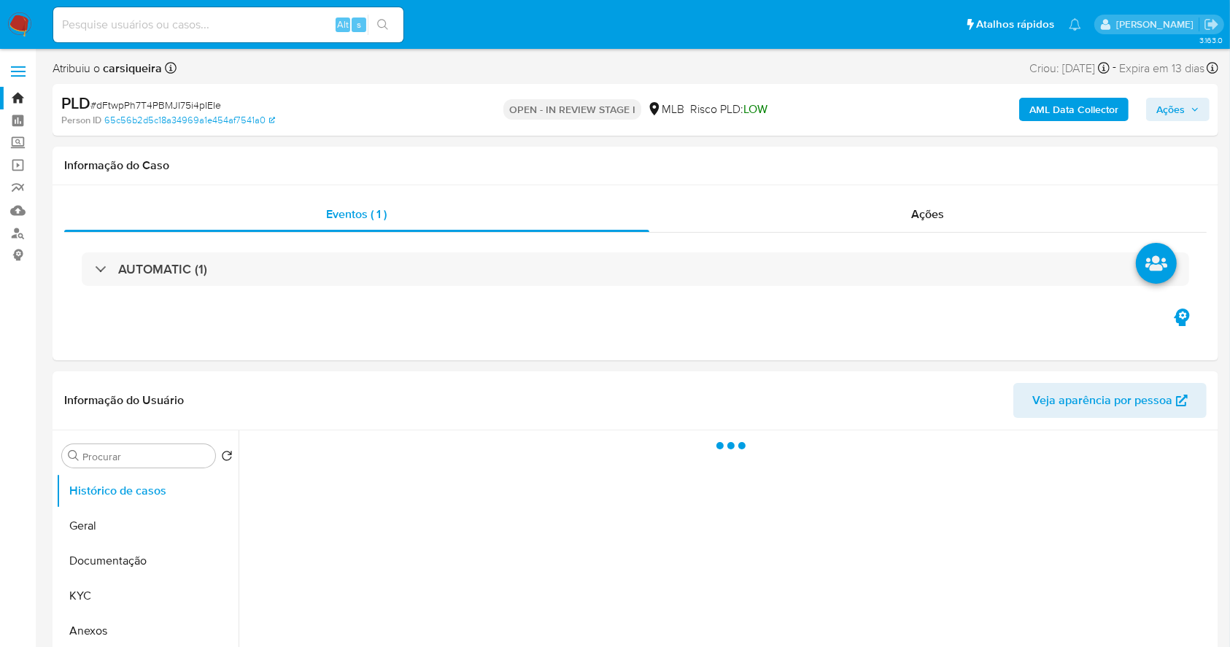
select select "10"
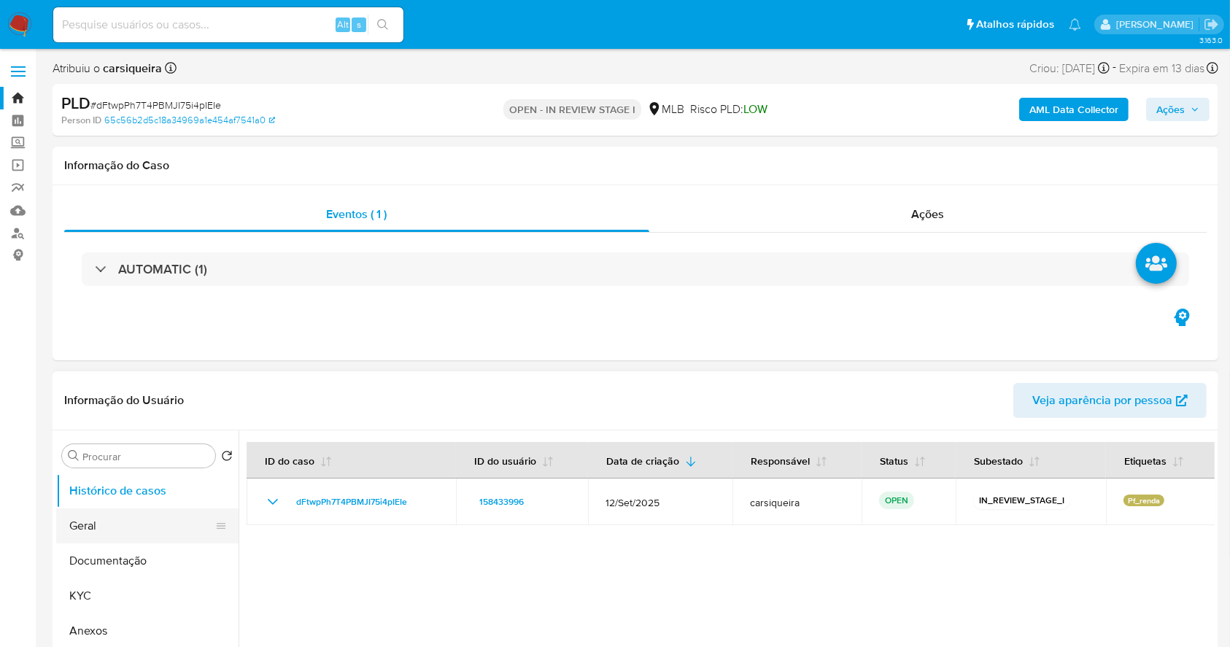
scroll to position [97, 0]
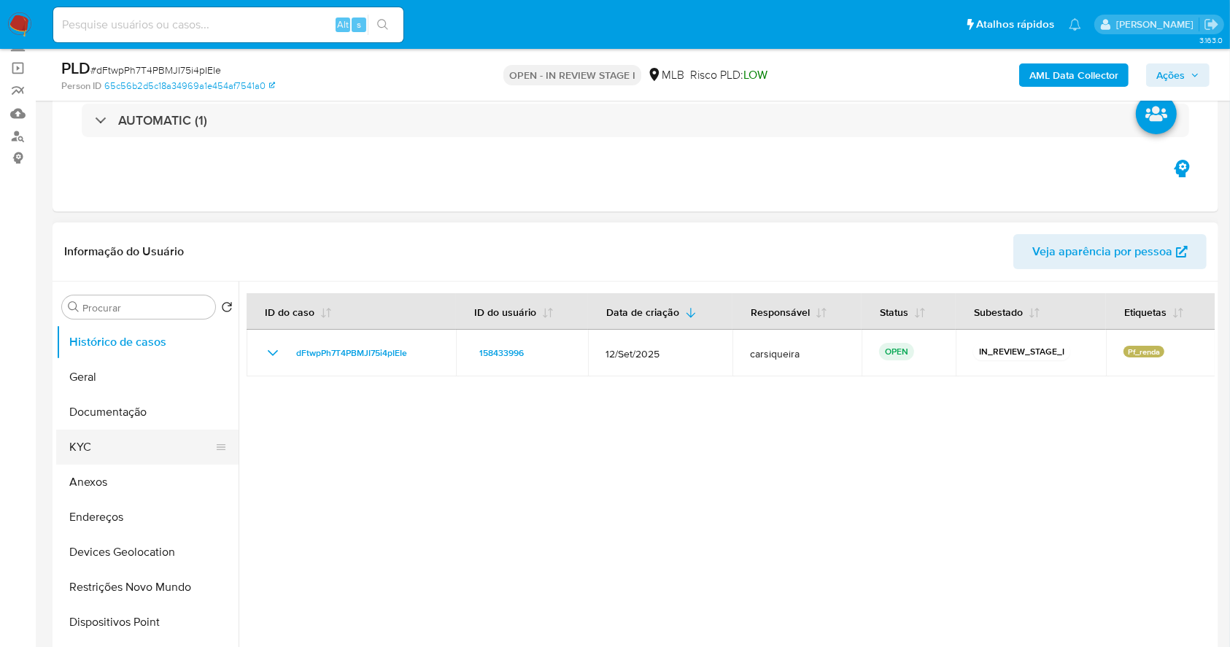
click at [89, 435] on button "KYC" at bounding box center [141, 447] width 171 height 35
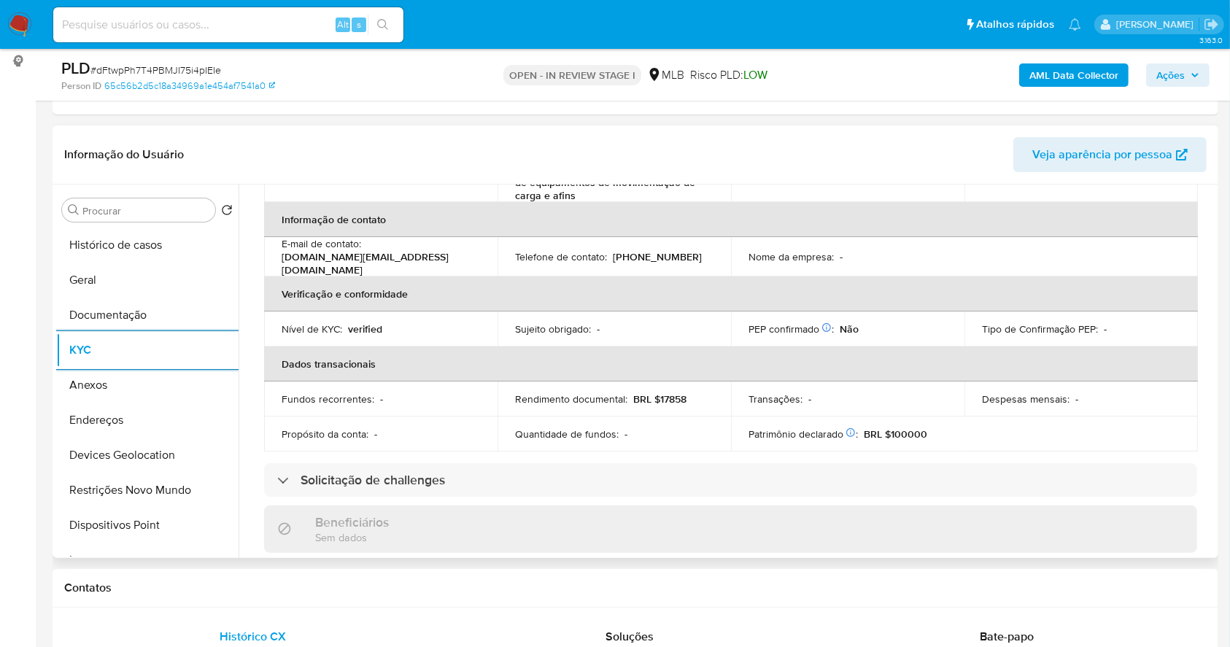
scroll to position [638, 0]
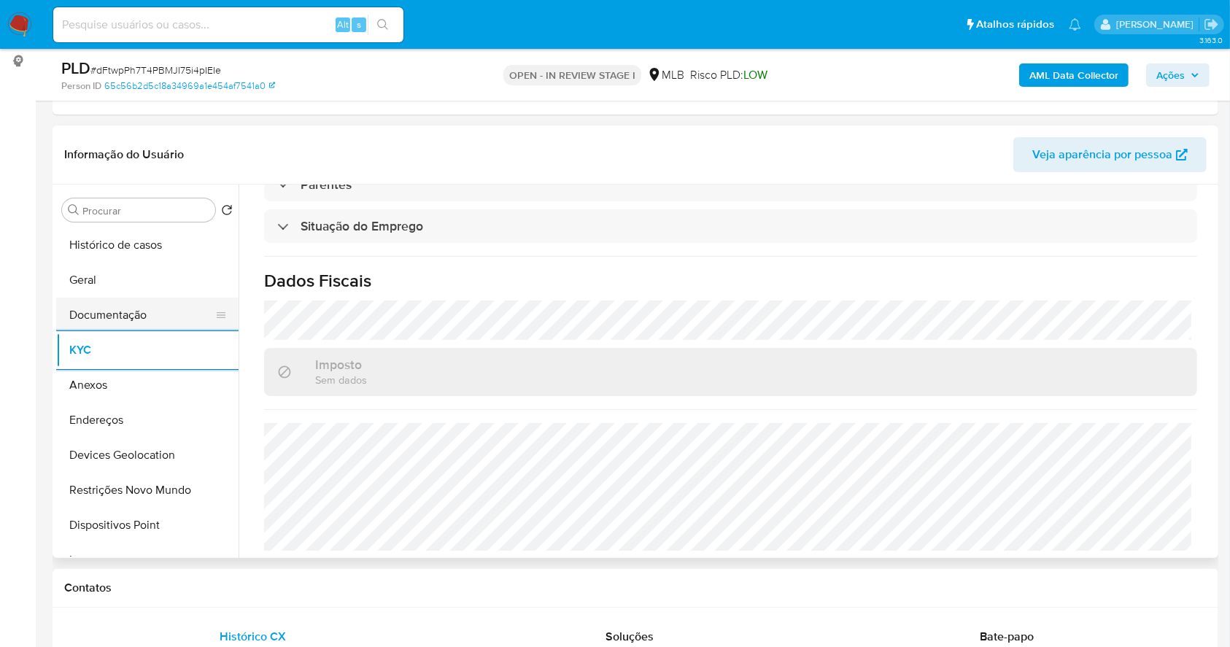
click at [128, 313] on button "Documentação" at bounding box center [141, 315] width 171 height 35
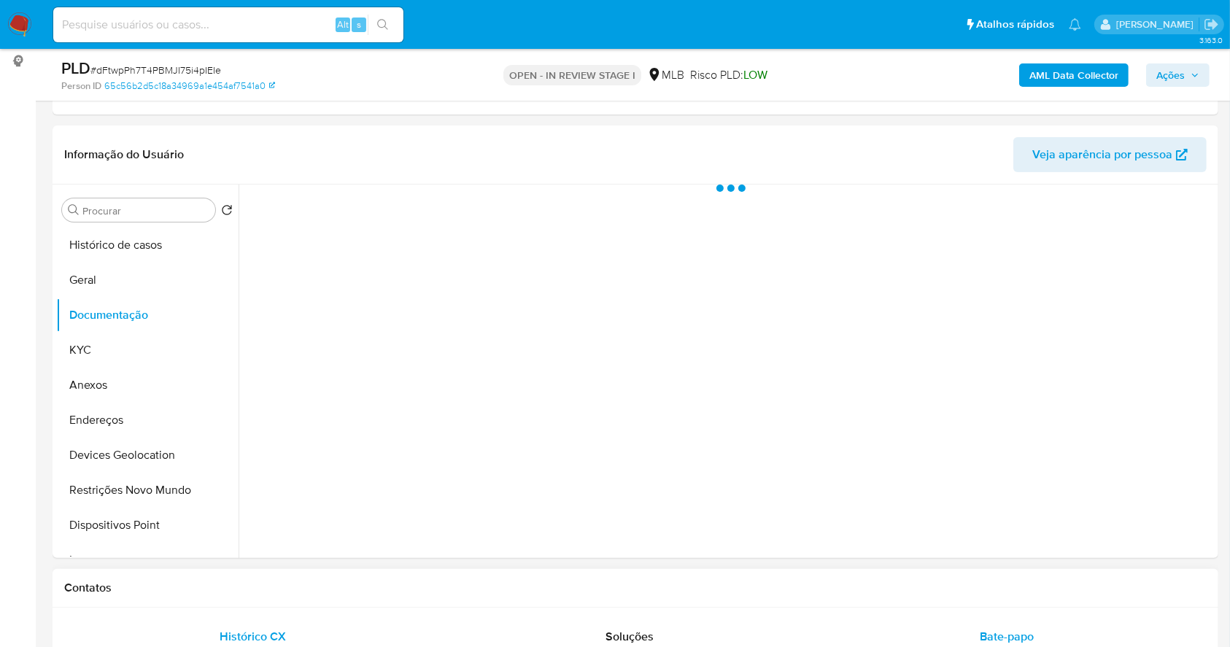
scroll to position [0, 0]
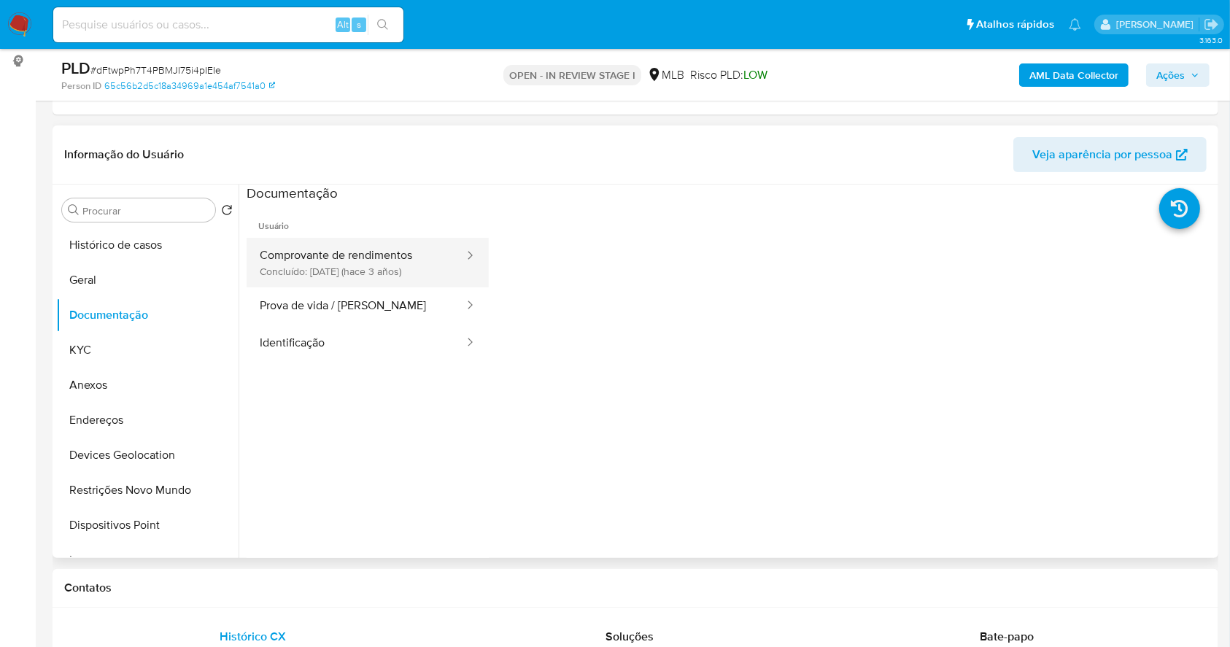
click at [363, 265] on button "Comprovante de rendimentos Concluído: 15/09/2022 (hace 3 años)" at bounding box center [356, 263] width 219 height 50
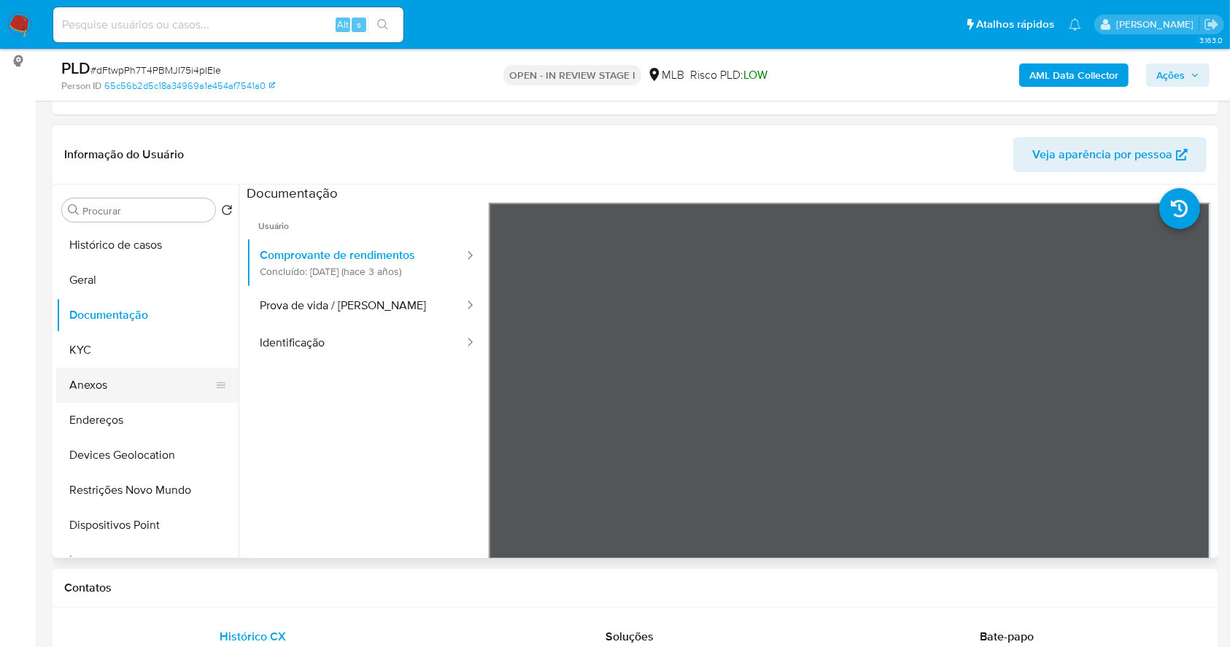
click at [124, 381] on button "Anexos" at bounding box center [141, 385] width 171 height 35
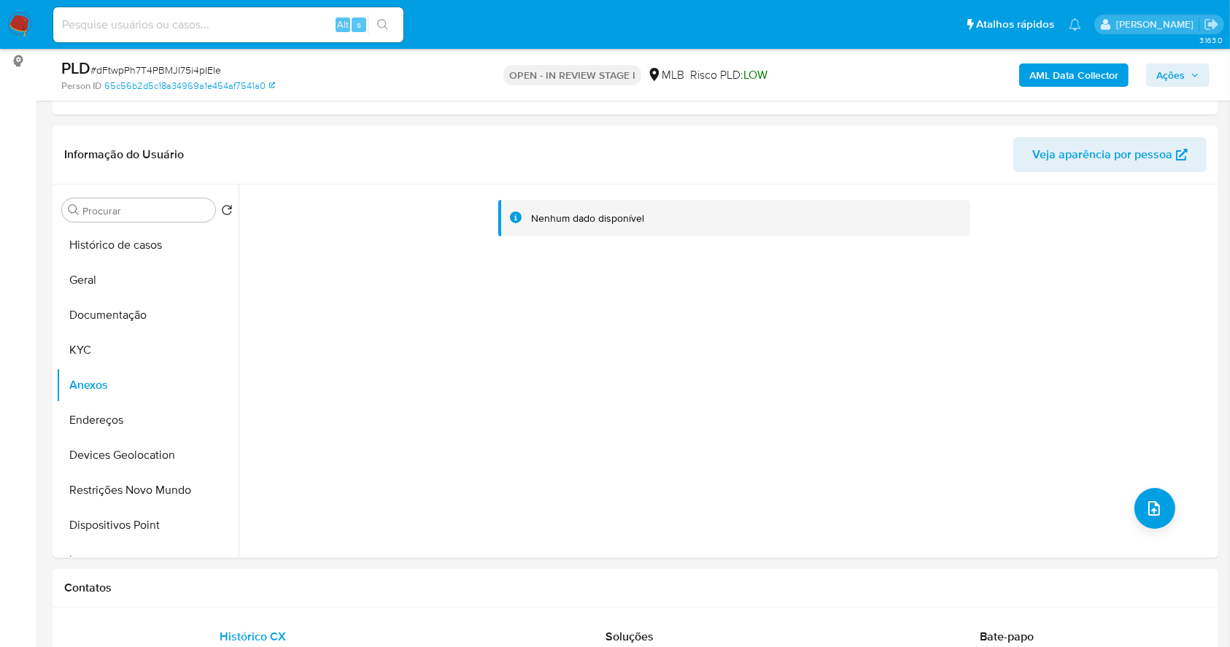
click at [1039, 80] on b "AML Data Collector" at bounding box center [1073, 74] width 89 height 23
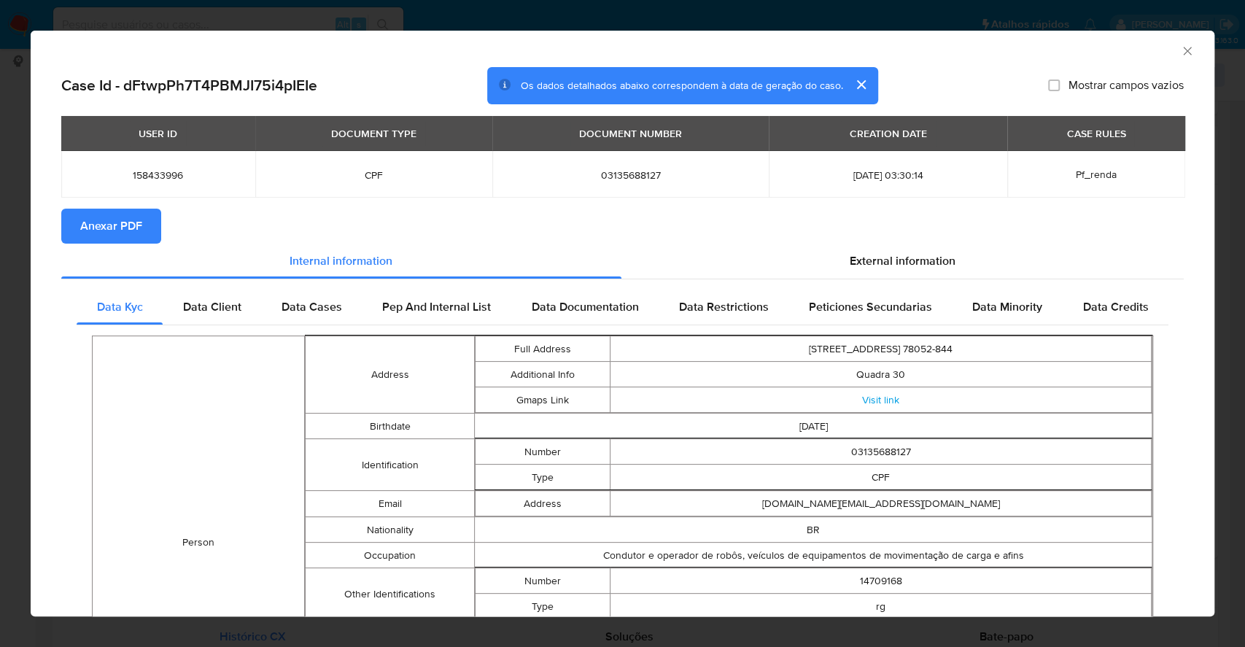
click at [124, 226] on span "Anexar PDF" at bounding box center [111, 226] width 62 height 32
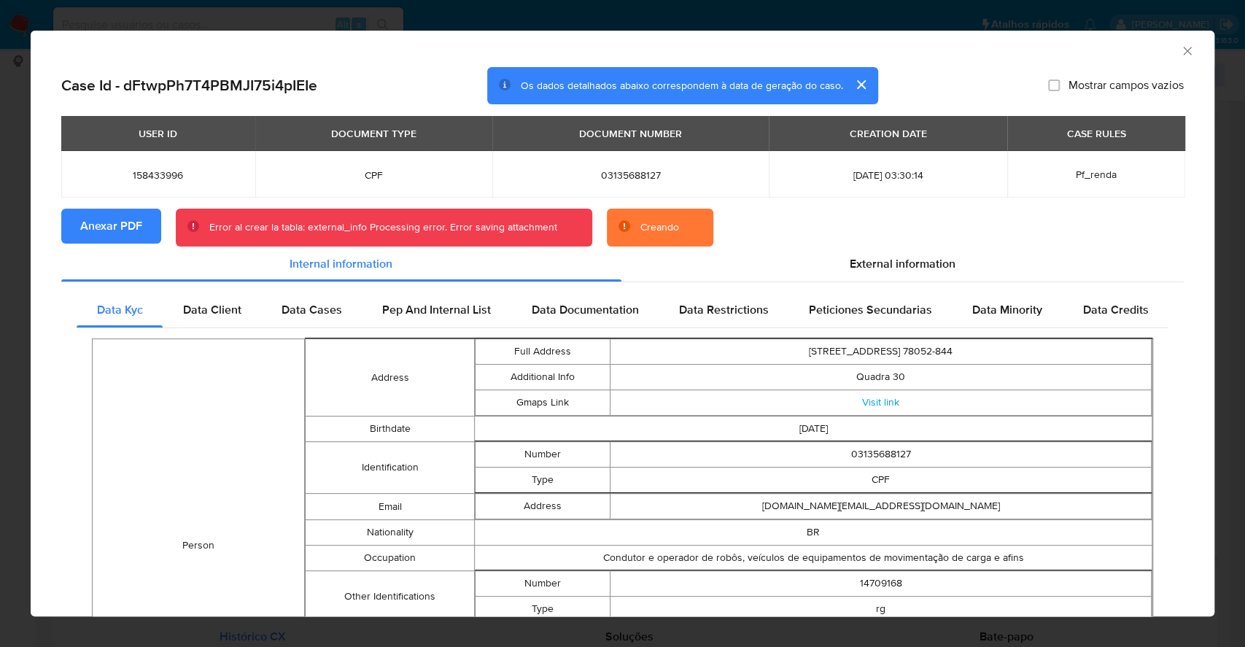
click at [15, 274] on div "AML Data Collector Case Id - dFtwpPh7T4PBMJI75i4pIEIe Os dados detalhados abaix…" at bounding box center [622, 323] width 1245 height 647
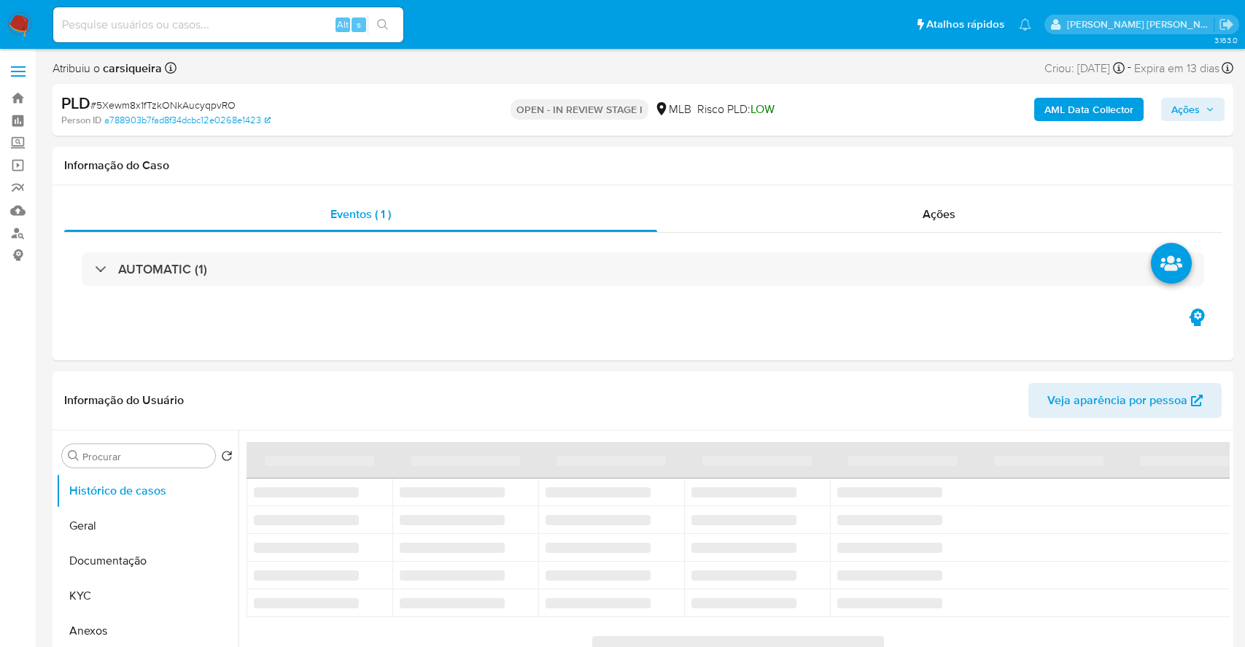
select select "10"
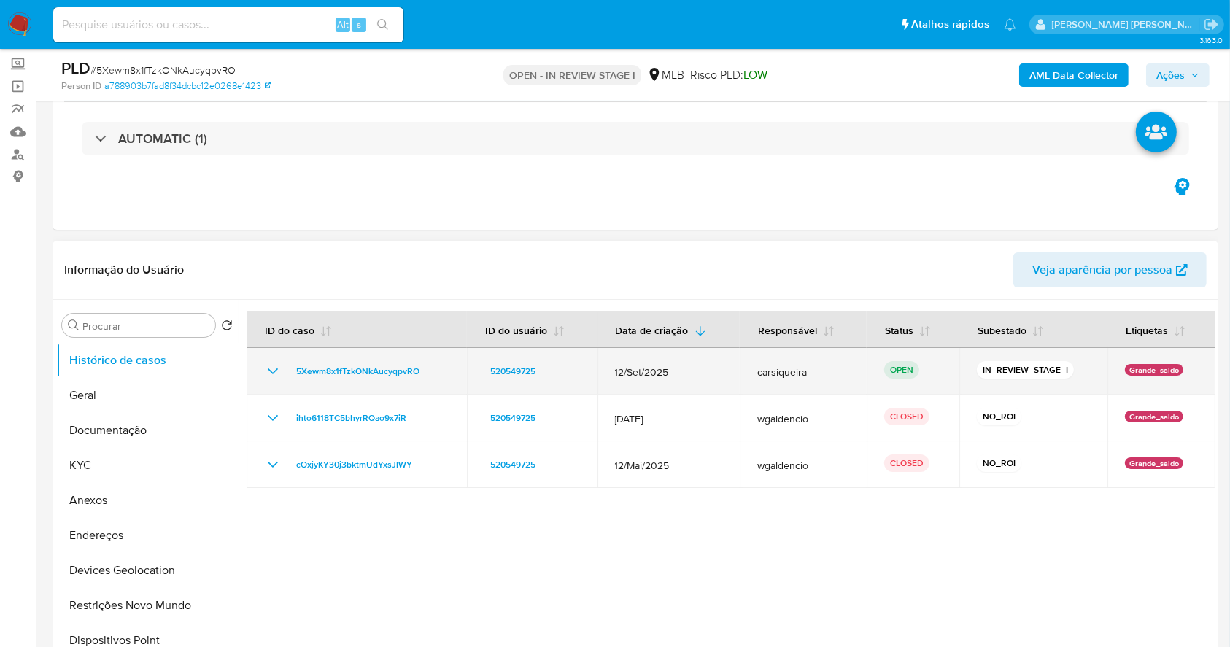
scroll to position [97, 0]
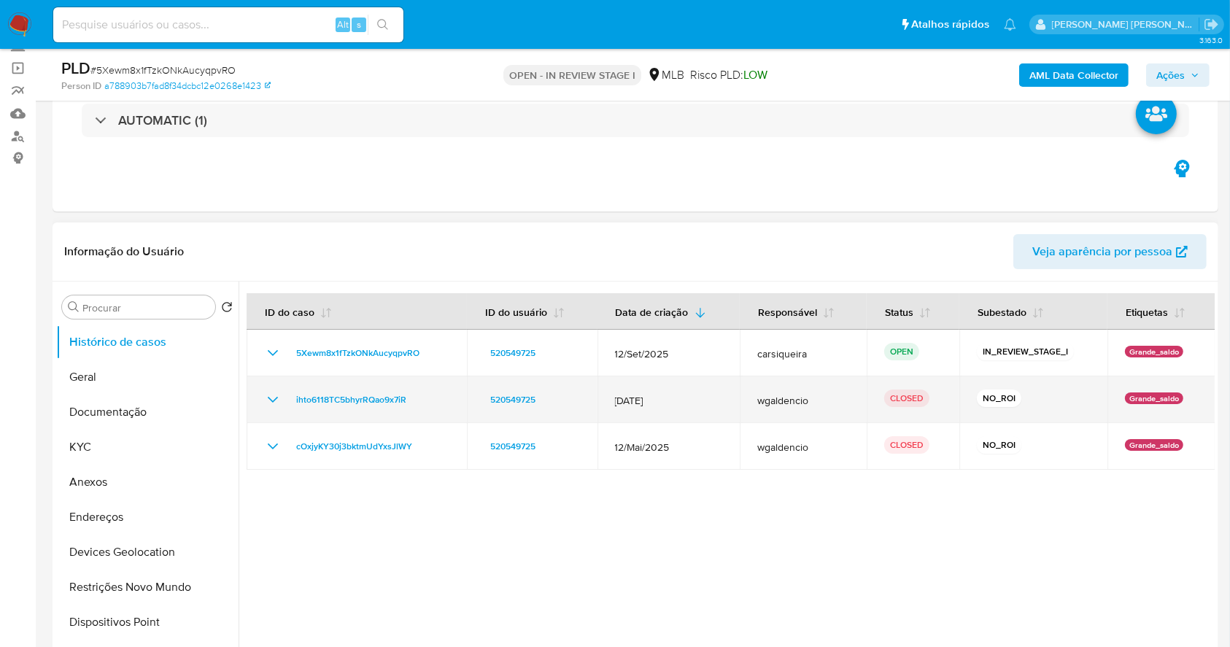
click at [278, 400] on icon "Mostrar/Ocultar" at bounding box center [273, 400] width 18 height 18
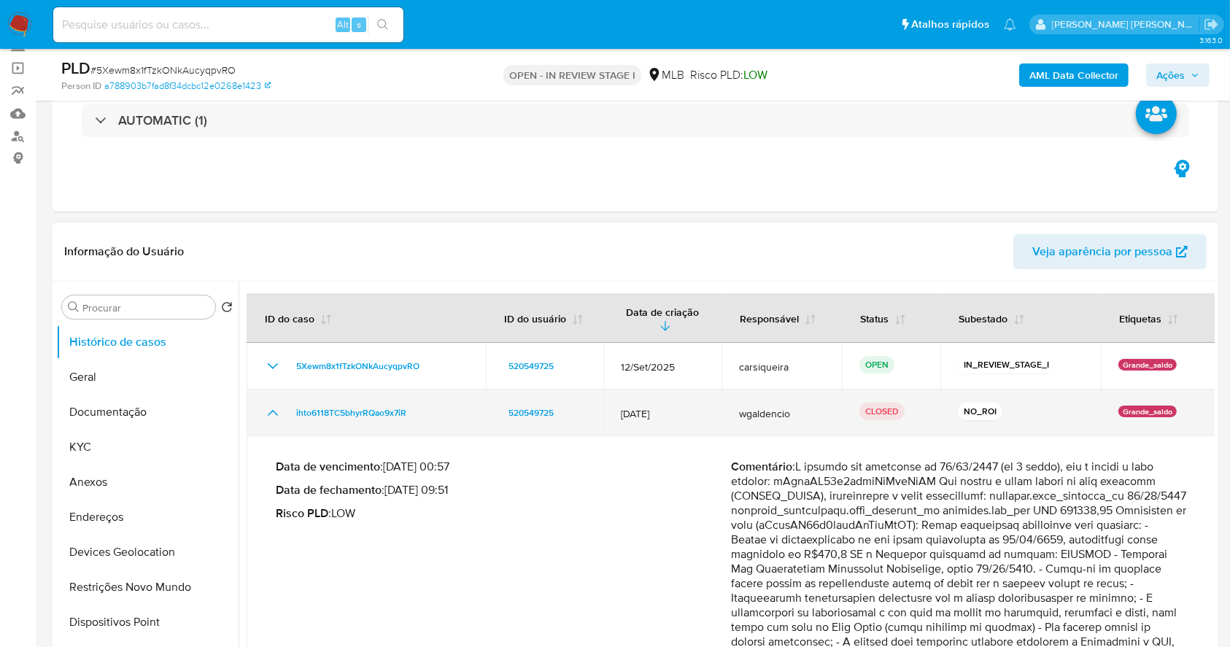
click at [278, 400] on td "ihto6118TC5bhyrRQao9x7iR" at bounding box center [366, 413] width 239 height 47
click at [274, 407] on icon "Mostrar/Ocultar" at bounding box center [273, 413] width 18 height 18
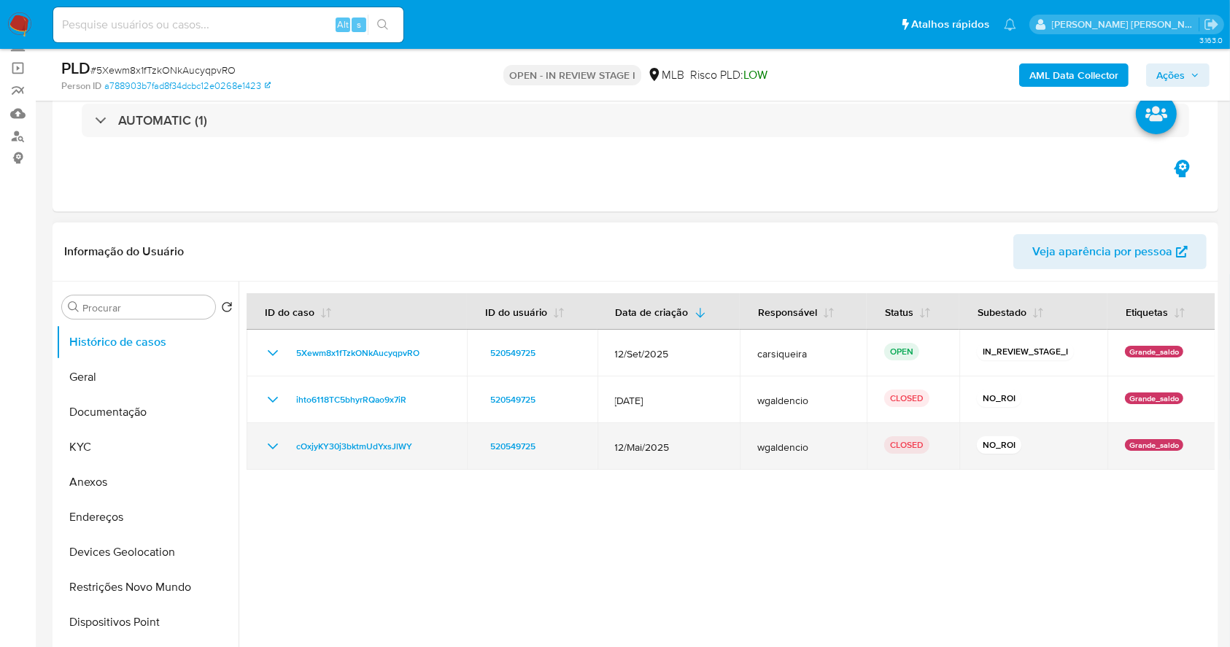
click at [282, 450] on div "cOxjyKY30j3bktmUdYxsJlWY" at bounding box center [356, 447] width 185 height 18
click at [272, 446] on icon "Mostrar/Ocultar" at bounding box center [273, 447] width 18 height 18
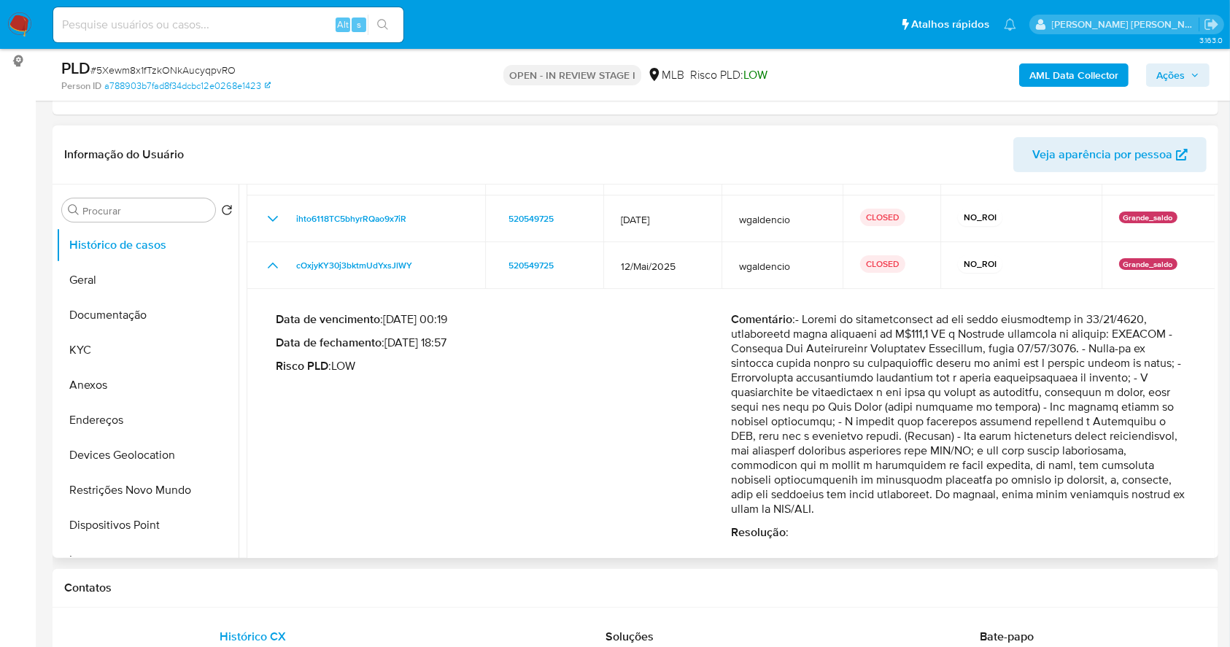
drag, startPoint x: 831, startPoint y: 317, endPoint x: 1191, endPoint y: 366, distance: 363.7
click at [1191, 366] on div "Data de vencimento : [DATE] 00:19 Data de fechamento : [DATE] 18:57 Risco PLD :…" at bounding box center [731, 426] width 934 height 251
click at [982, 423] on p "Comentário :" at bounding box center [958, 414] width 455 height 204
drag, startPoint x: 864, startPoint y: 393, endPoint x: 1138, endPoint y: 461, distance: 282.5
click at [1138, 461] on p "Comentário :" at bounding box center [958, 414] width 455 height 204
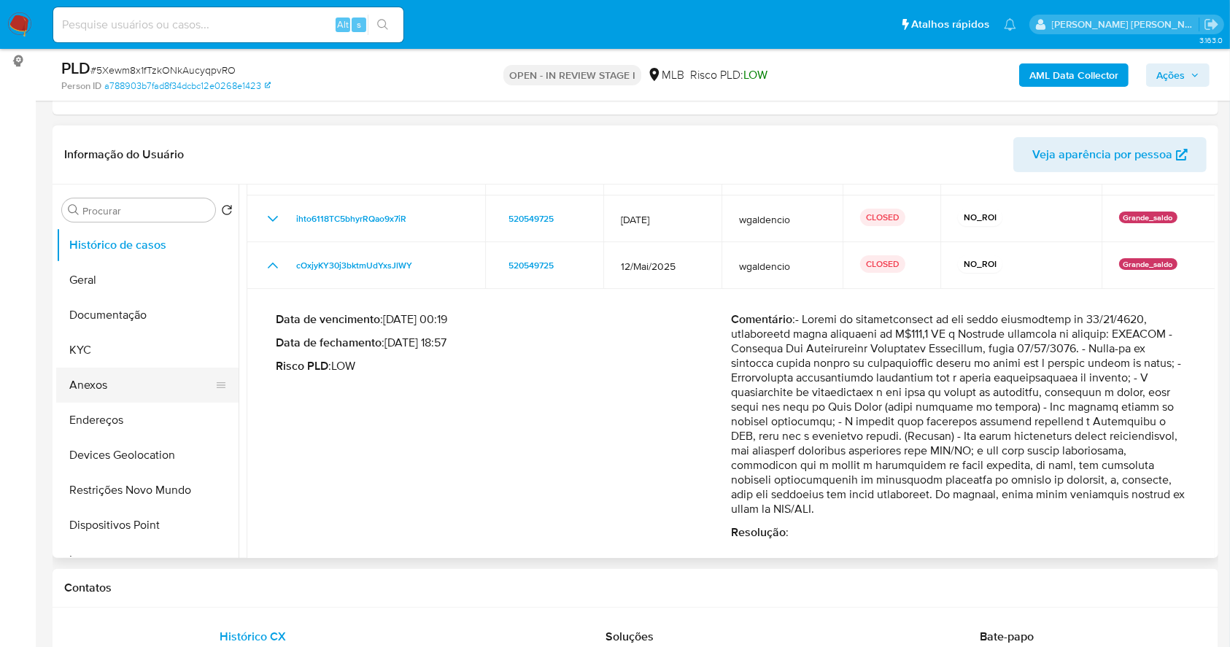
drag, startPoint x: 944, startPoint y: 481, endPoint x: 186, endPoint y: 374, distance: 765.4
click at [942, 481] on p "Comentário :" at bounding box center [958, 414] width 455 height 204
click at [140, 273] on button "Geral" at bounding box center [141, 280] width 171 height 35
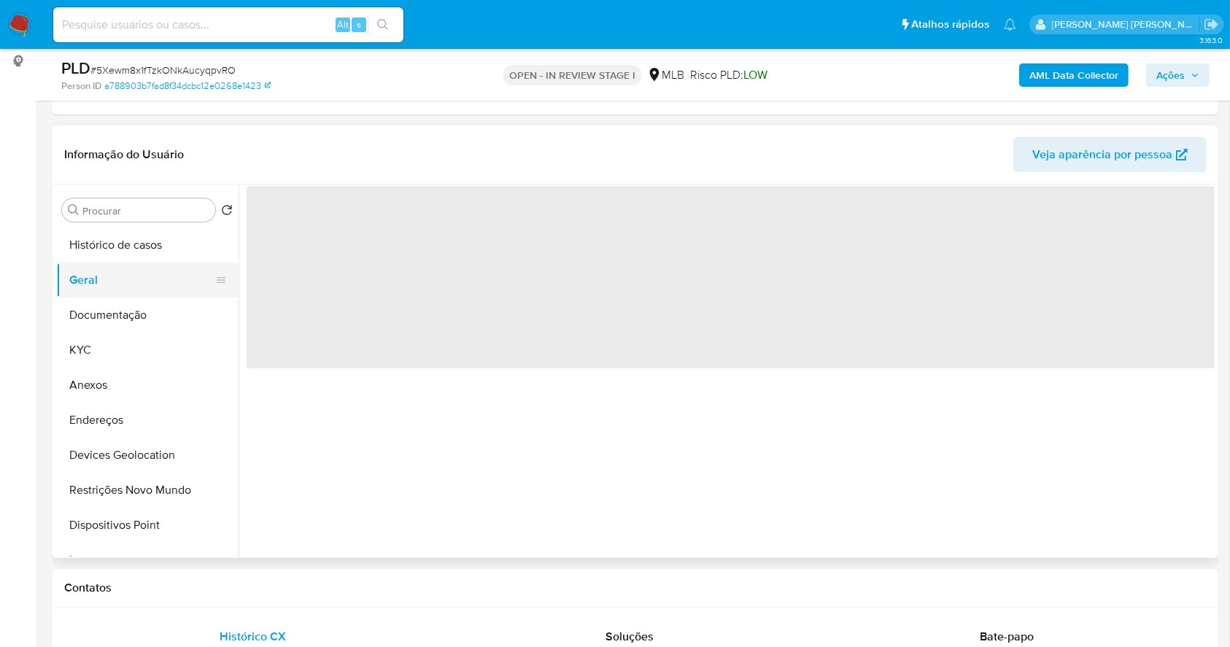
scroll to position [0, 0]
click at [82, 336] on button "KYC" at bounding box center [141, 350] width 171 height 35
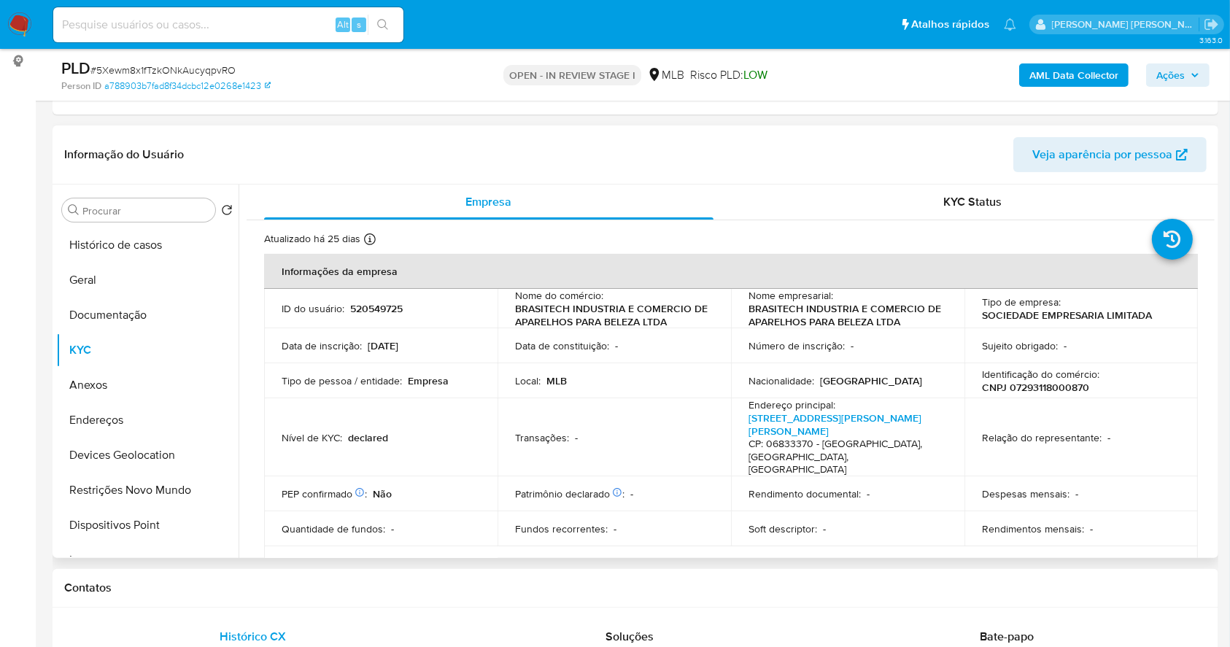
click at [1068, 390] on p "CNPJ 07293118000870" at bounding box center [1035, 387] width 107 height 13
copy p "07293118000870"
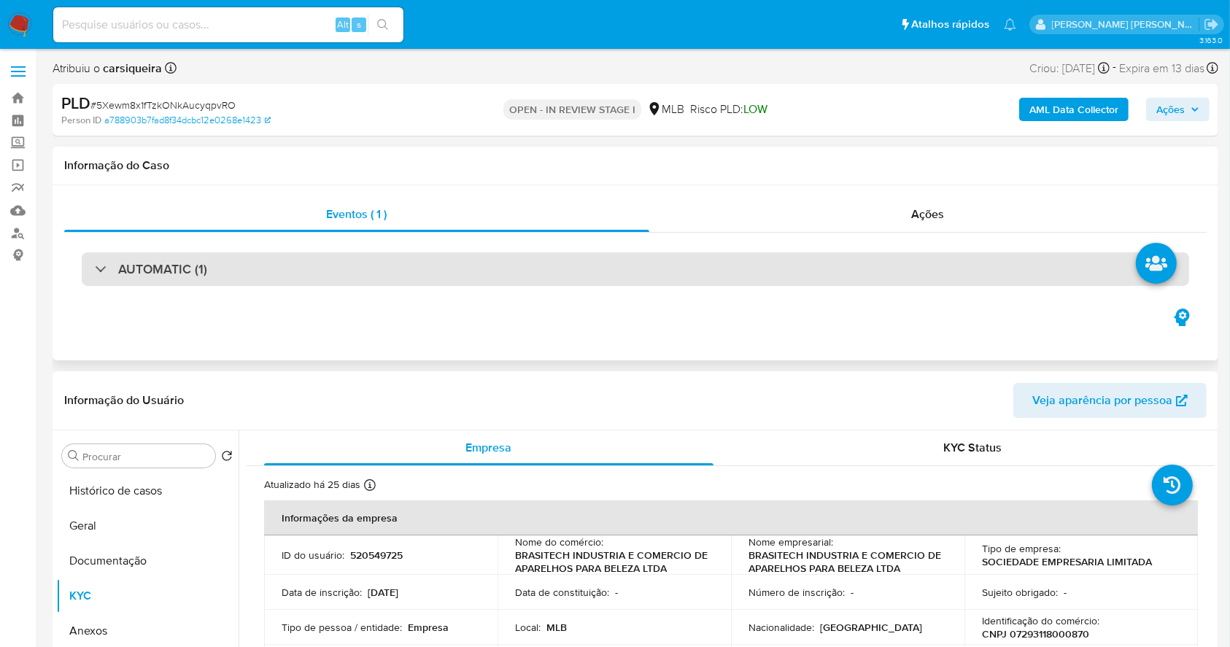
click at [295, 252] on div "AUTOMATIC (1)" at bounding box center [635, 269] width 1107 height 34
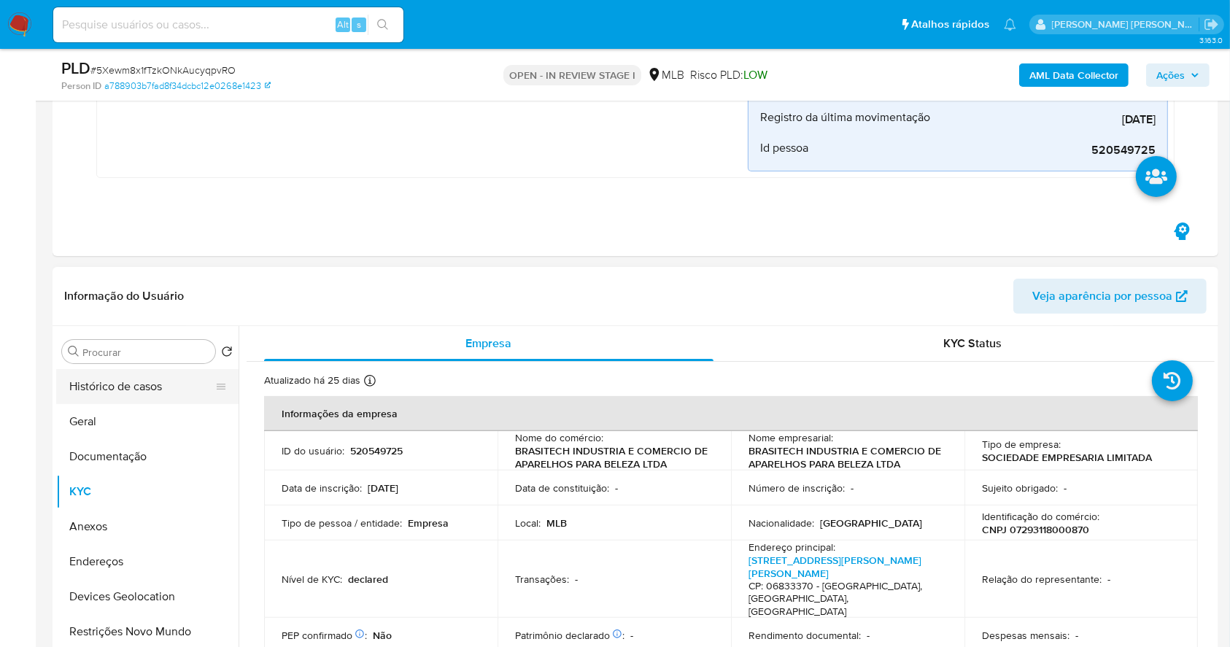
scroll to position [389, 0]
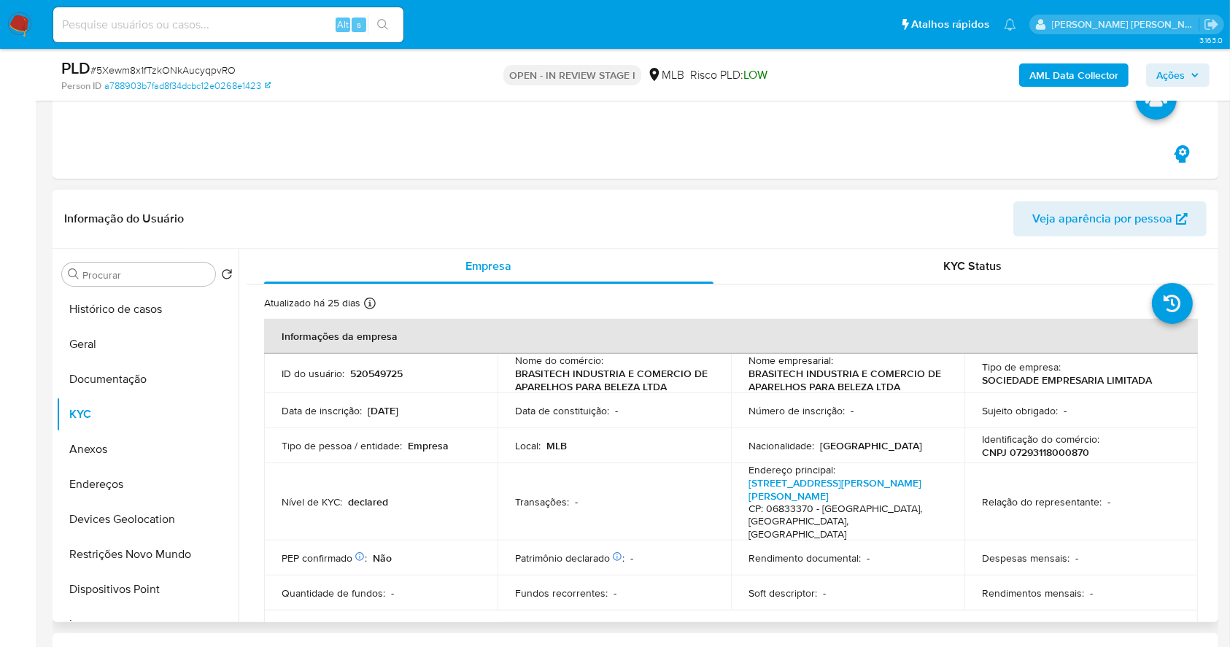
click at [379, 371] on p "520549725" at bounding box center [376, 373] width 53 height 13
copy p "520549725"
click at [136, 311] on button "Histórico de casos" at bounding box center [141, 309] width 171 height 35
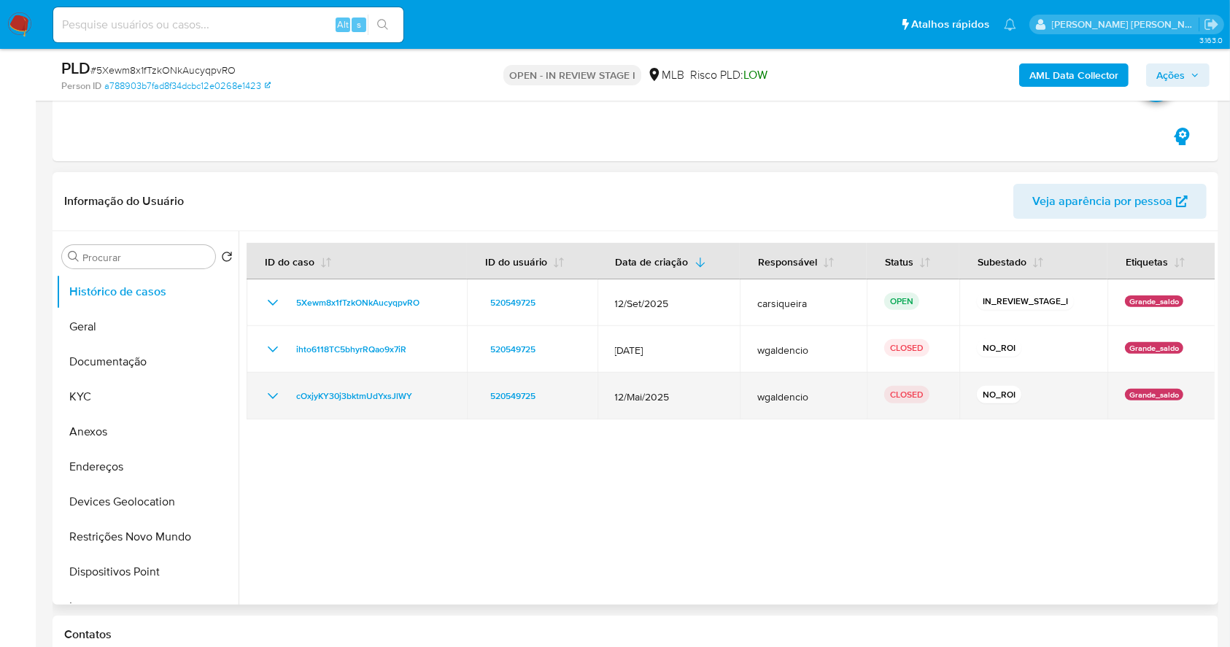
click at [265, 390] on icon "Mostrar/Ocultar" at bounding box center [273, 396] width 18 height 18
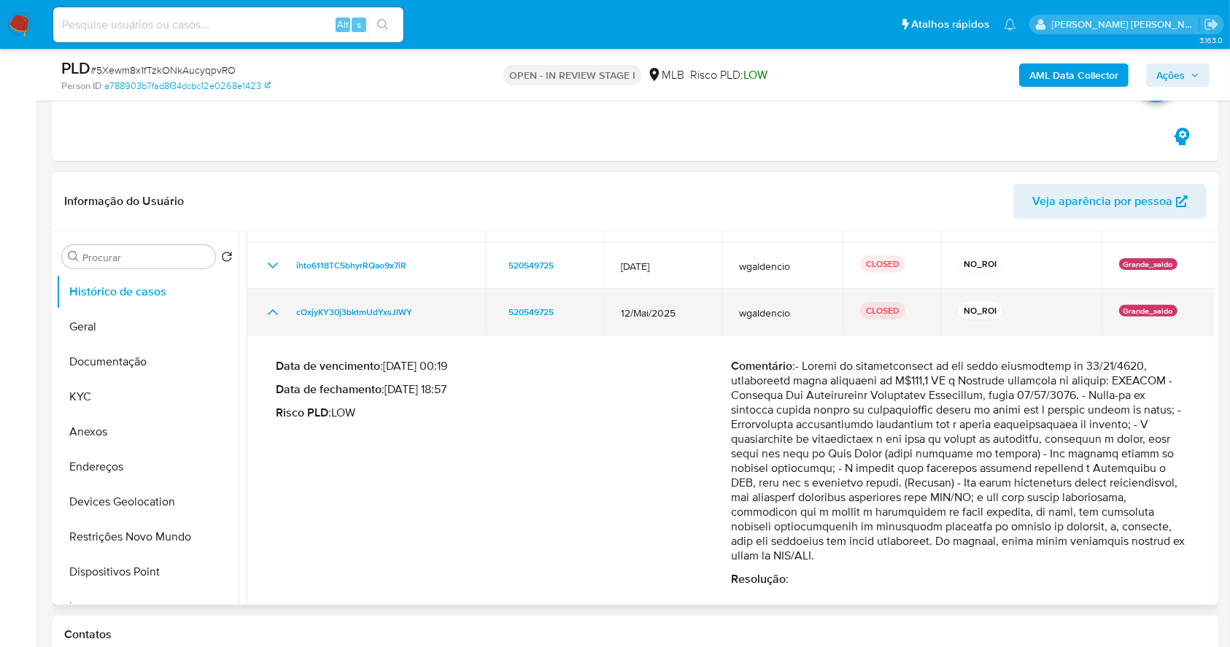
scroll to position [109, 0]
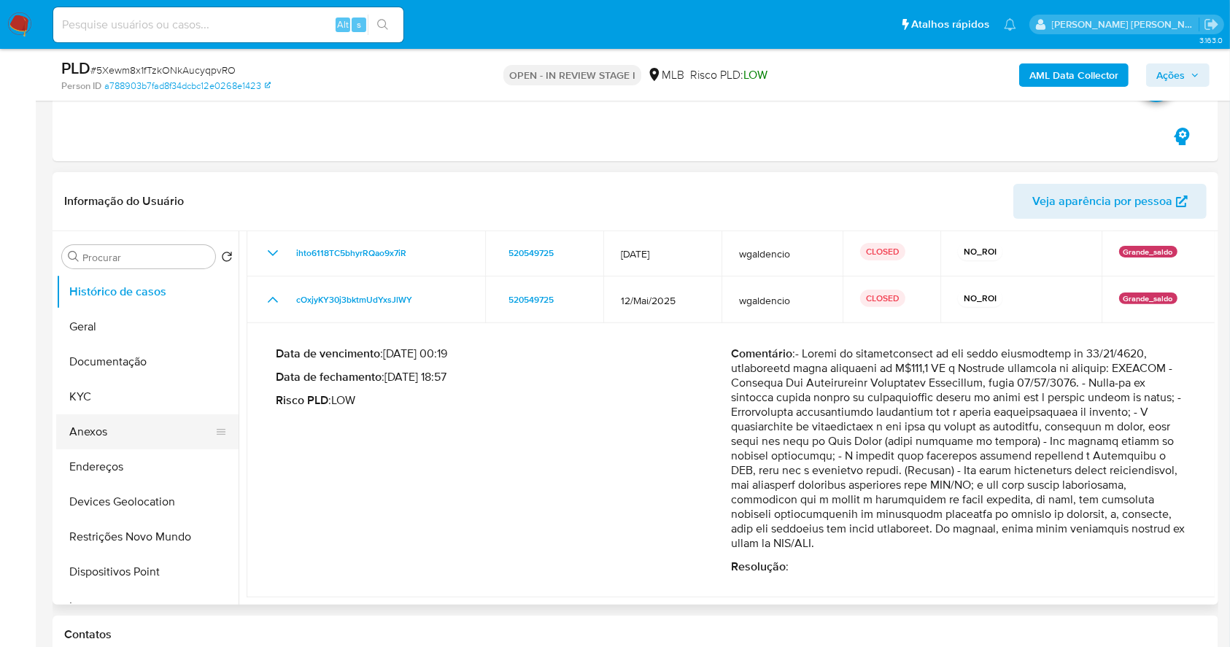
click at [86, 425] on button "Anexos" at bounding box center [141, 431] width 171 height 35
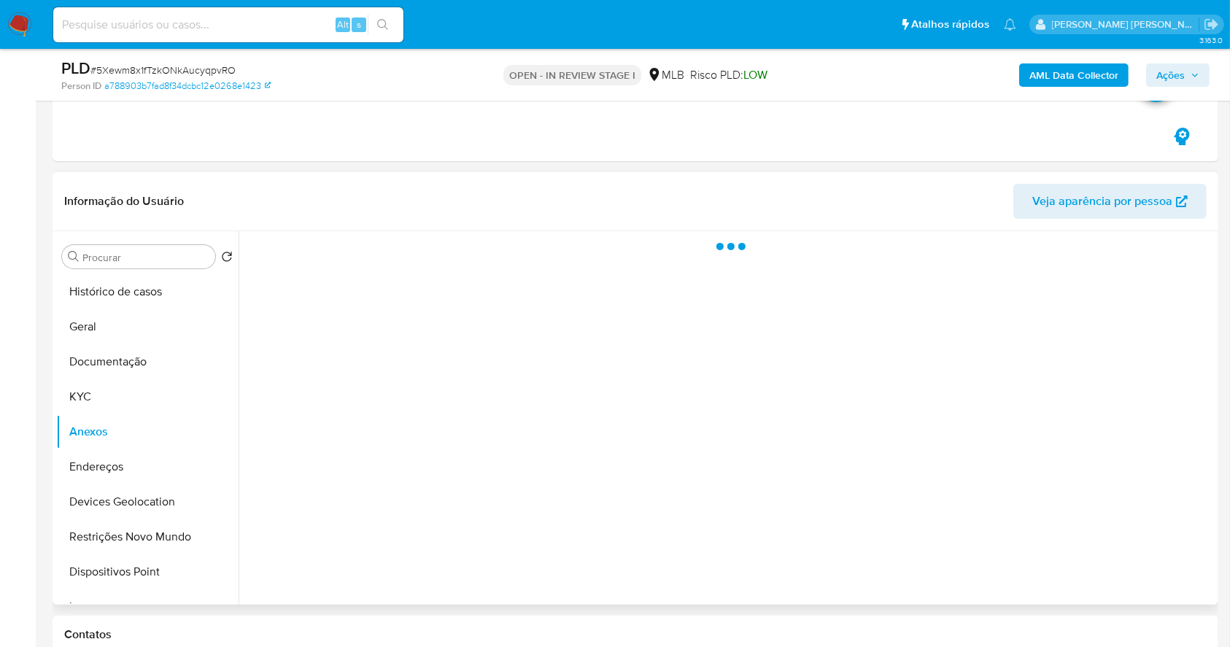
scroll to position [0, 0]
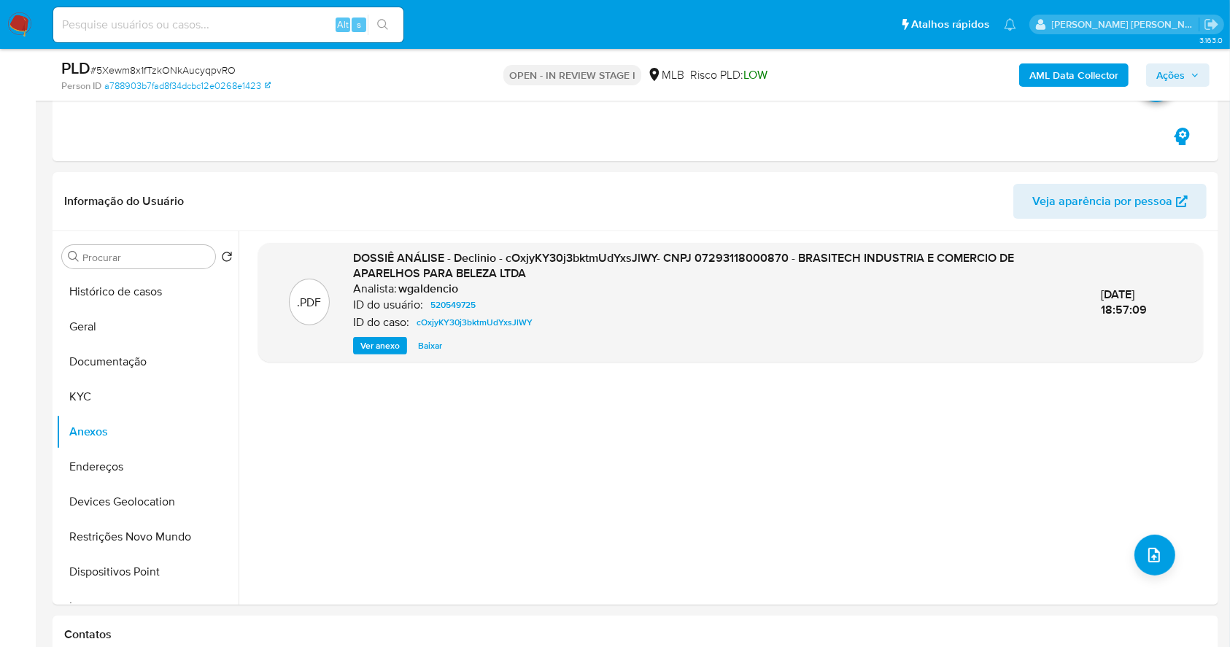
click at [1069, 81] on b "AML Data Collector" at bounding box center [1073, 74] width 89 height 23
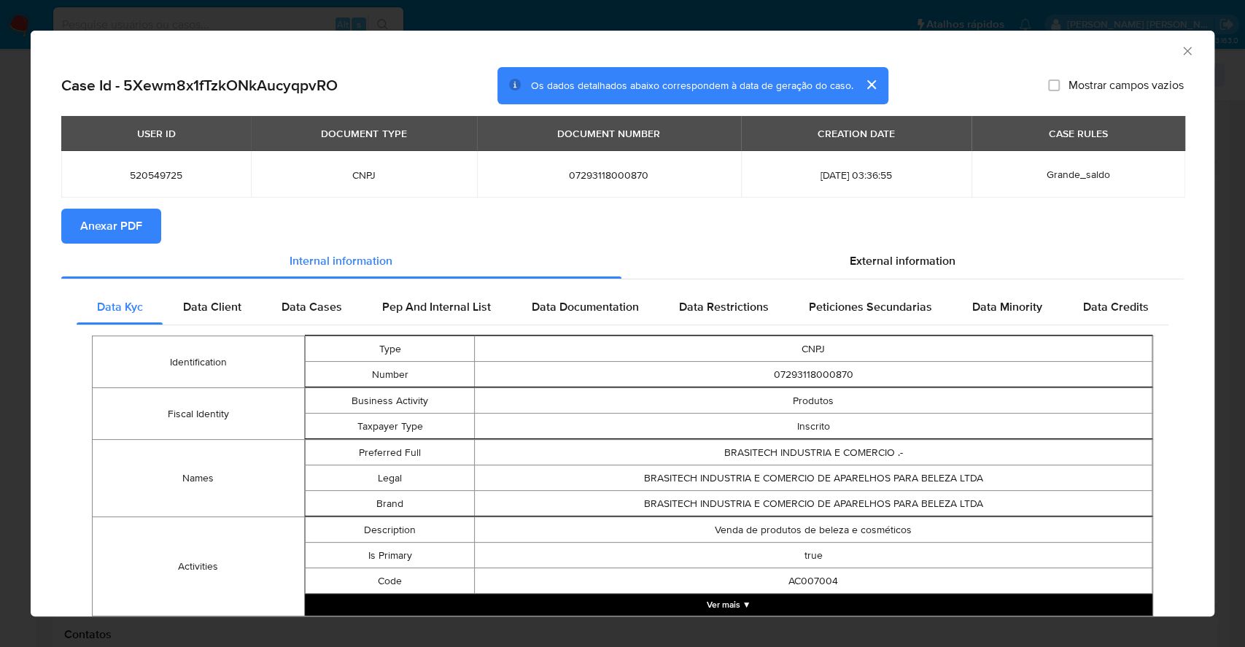
click at [125, 242] on span "Anexar PDF" at bounding box center [111, 226] width 62 height 32
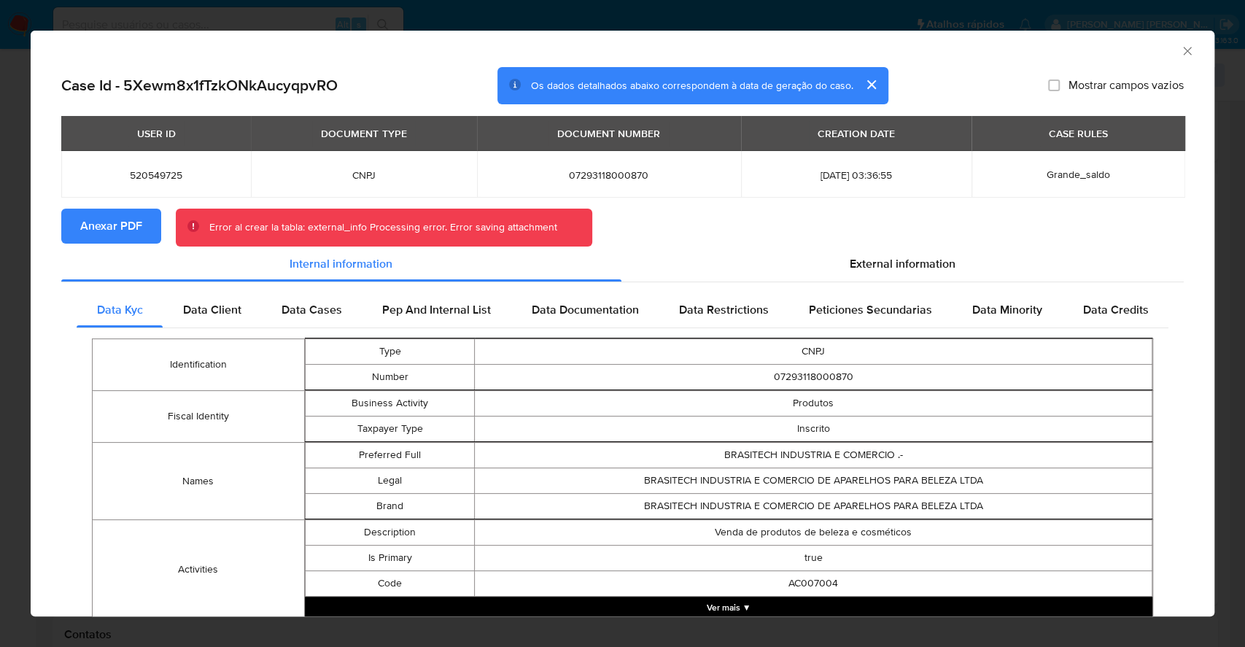
click at [0, 339] on div "AML Data Collector Case Id - 5Xewm8x1fTzkONkAucyqpvRO Os dados detalhados abaix…" at bounding box center [622, 323] width 1245 height 647
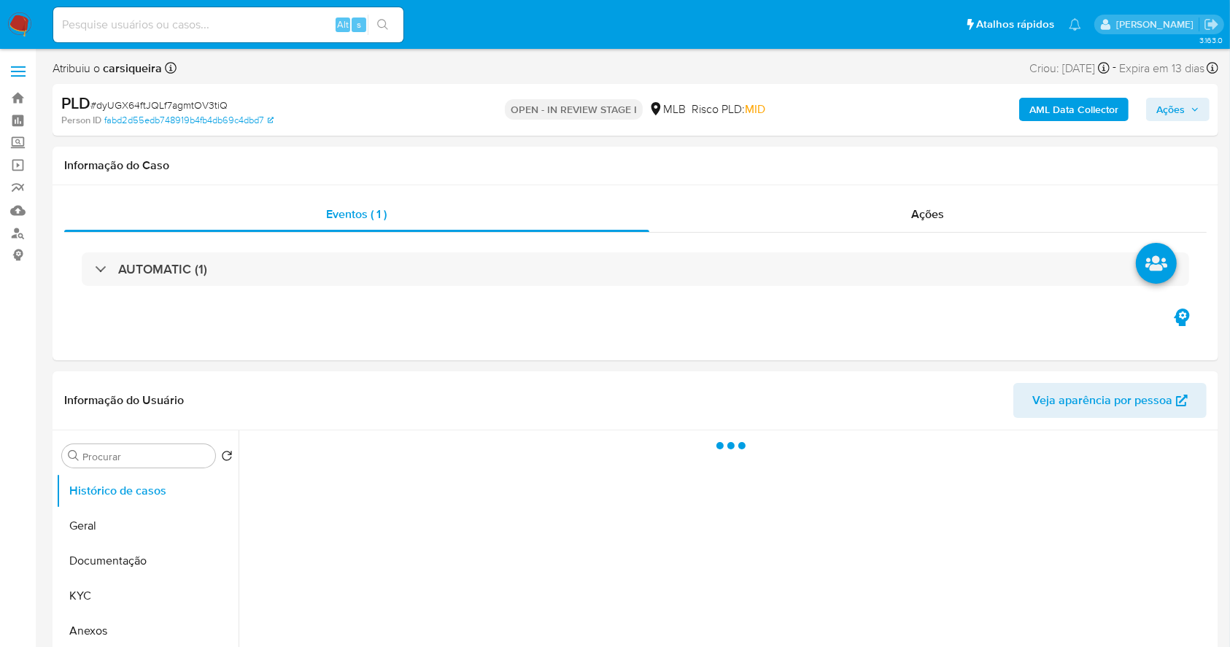
select select "10"
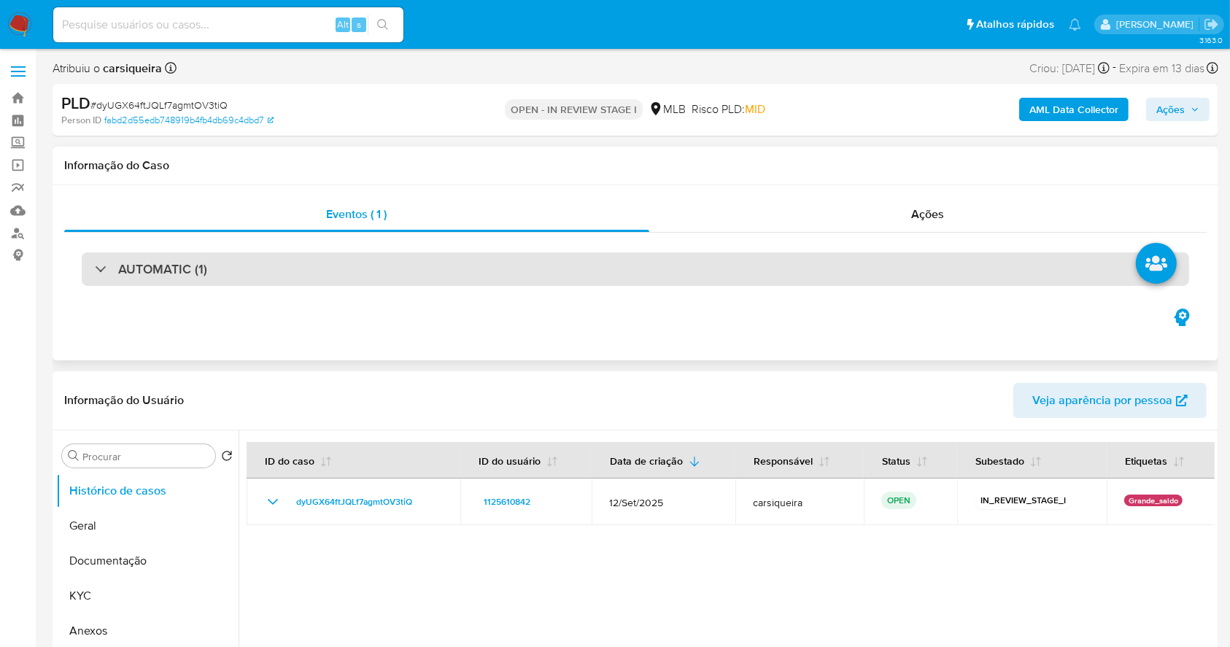
click at [226, 260] on div "AUTOMATIC (1)" at bounding box center [635, 269] width 1107 height 34
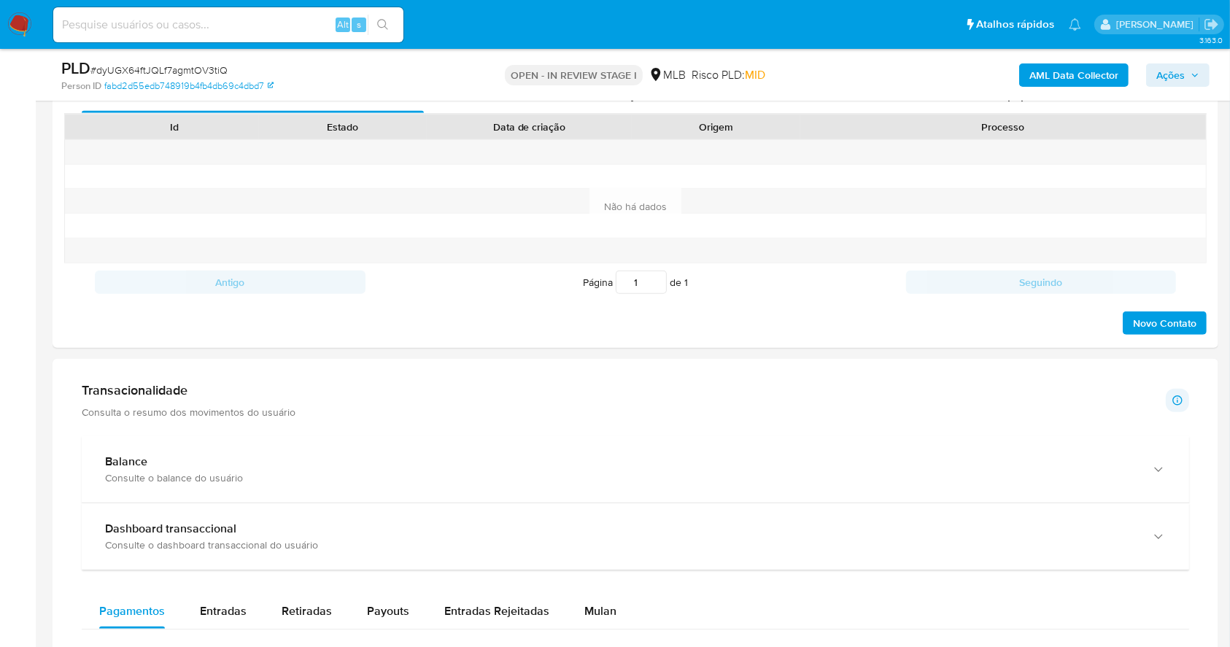
scroll to position [1069, 0]
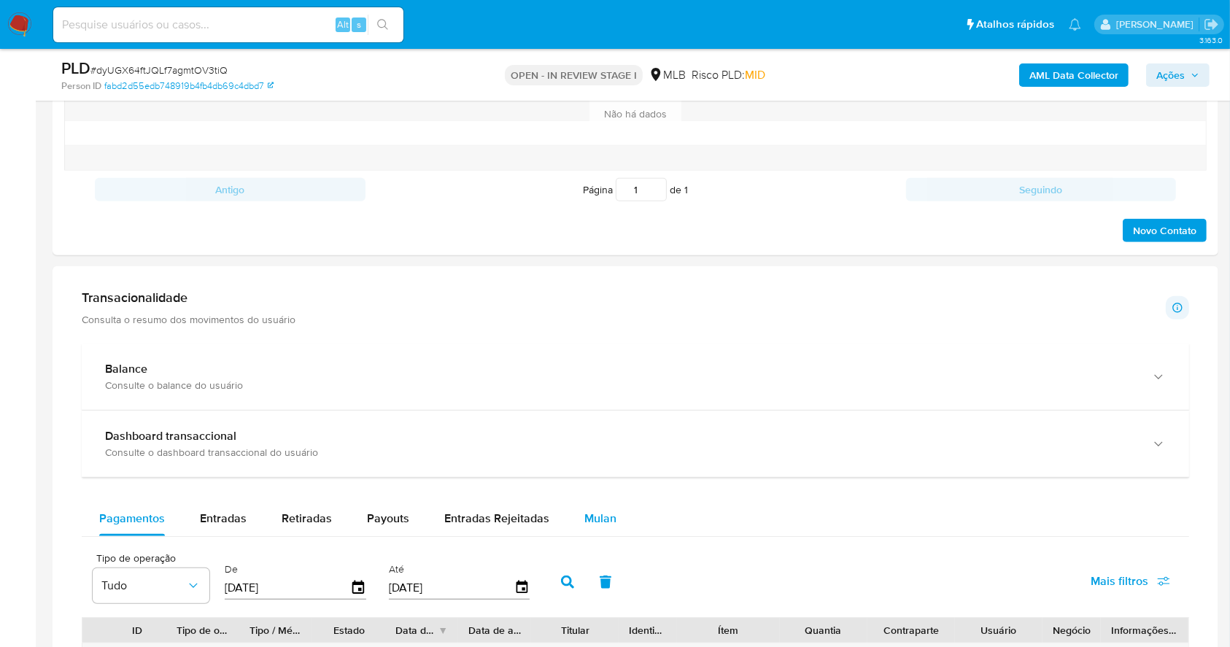
click at [589, 506] on div "Mulan" at bounding box center [600, 518] width 32 height 35
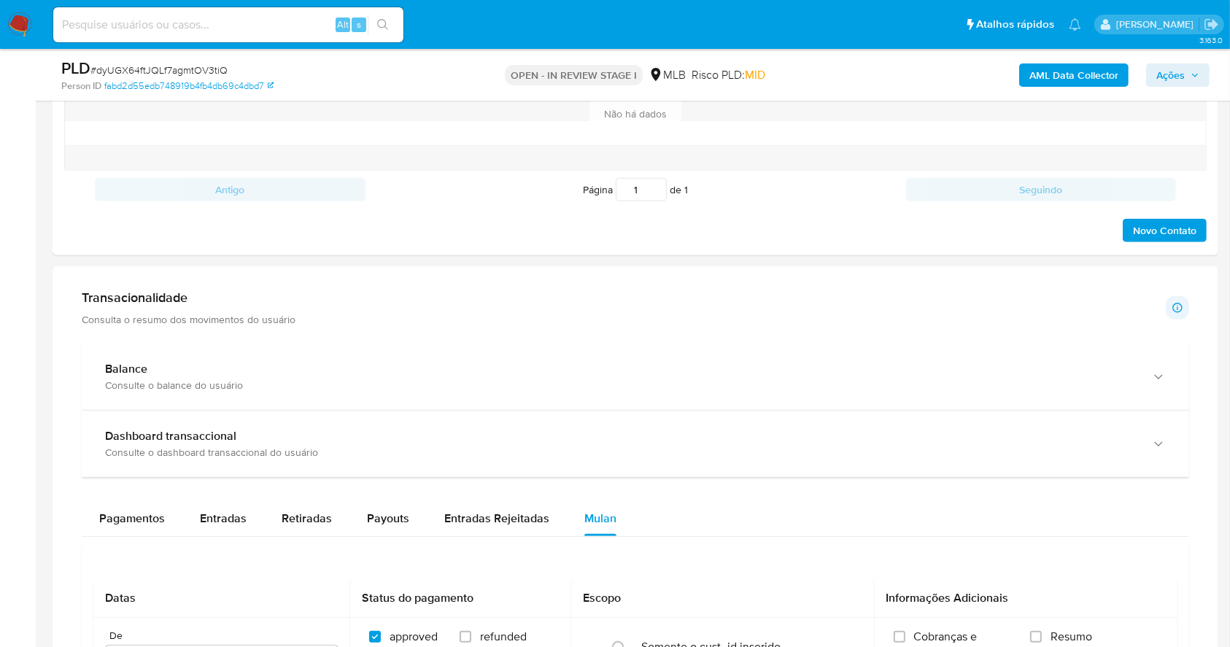
scroll to position [1361, 0]
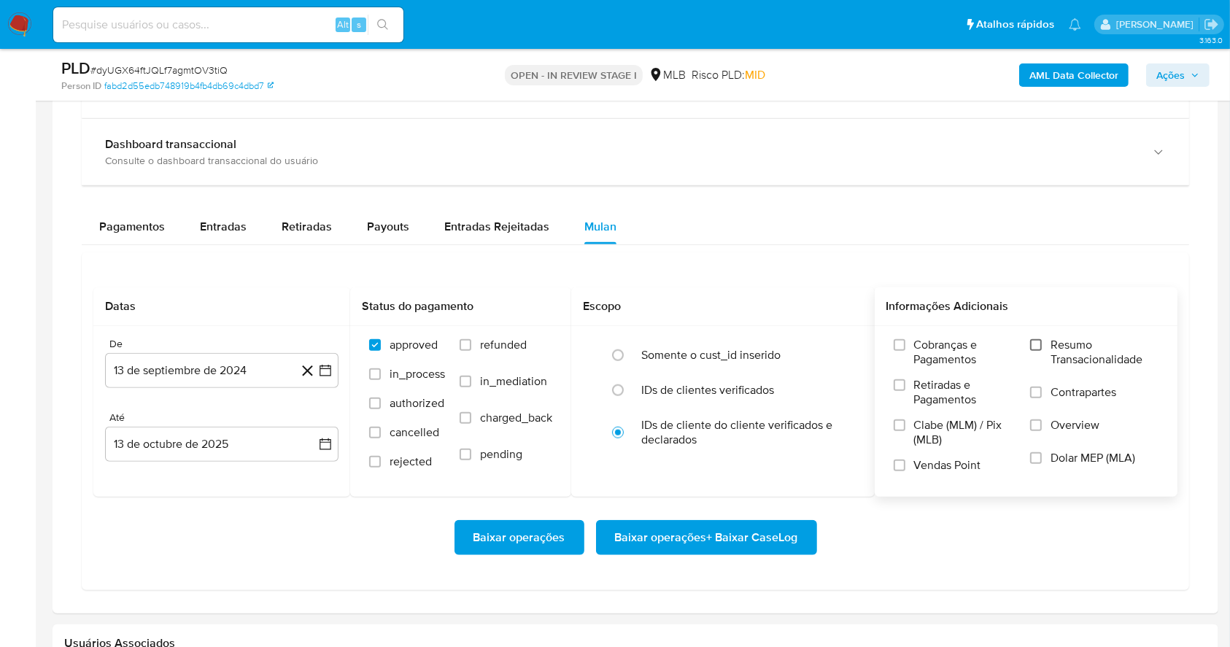
click at [1037, 346] on input "Resumo Transacionalidade" at bounding box center [1036, 345] width 12 height 12
click at [327, 373] on icon "button" at bounding box center [325, 370] width 15 height 15
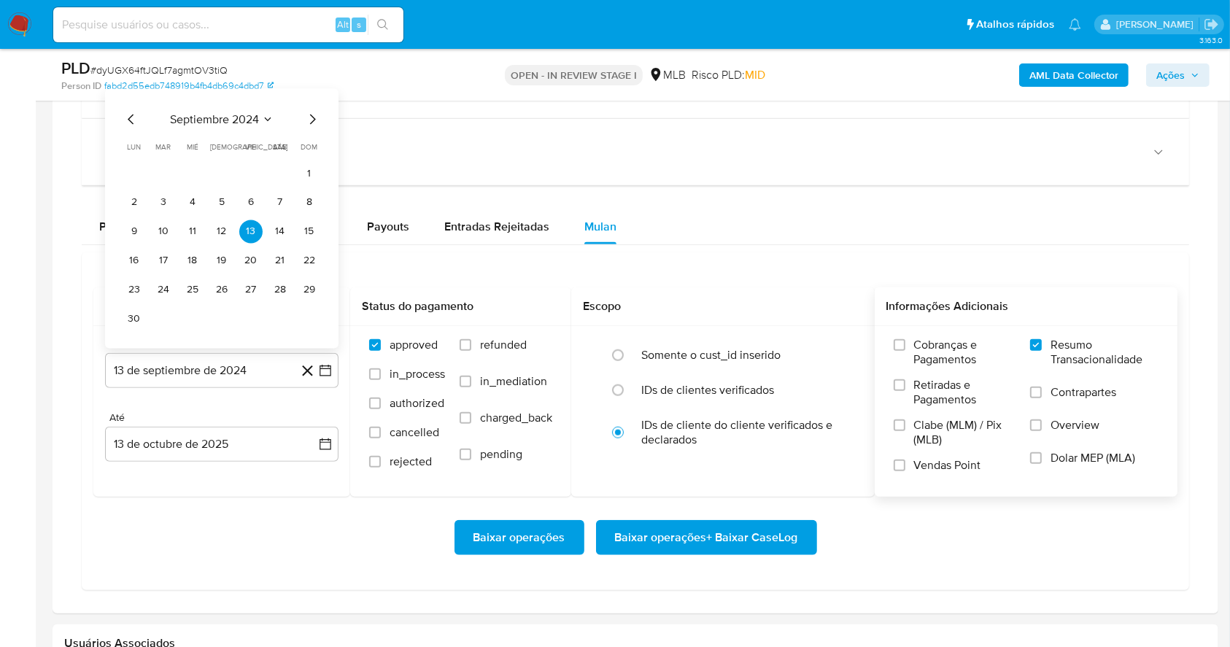
click at [192, 527] on div "Baixar operações Baixar operações + Baixar CaseLog" at bounding box center [635, 537] width 1084 height 35
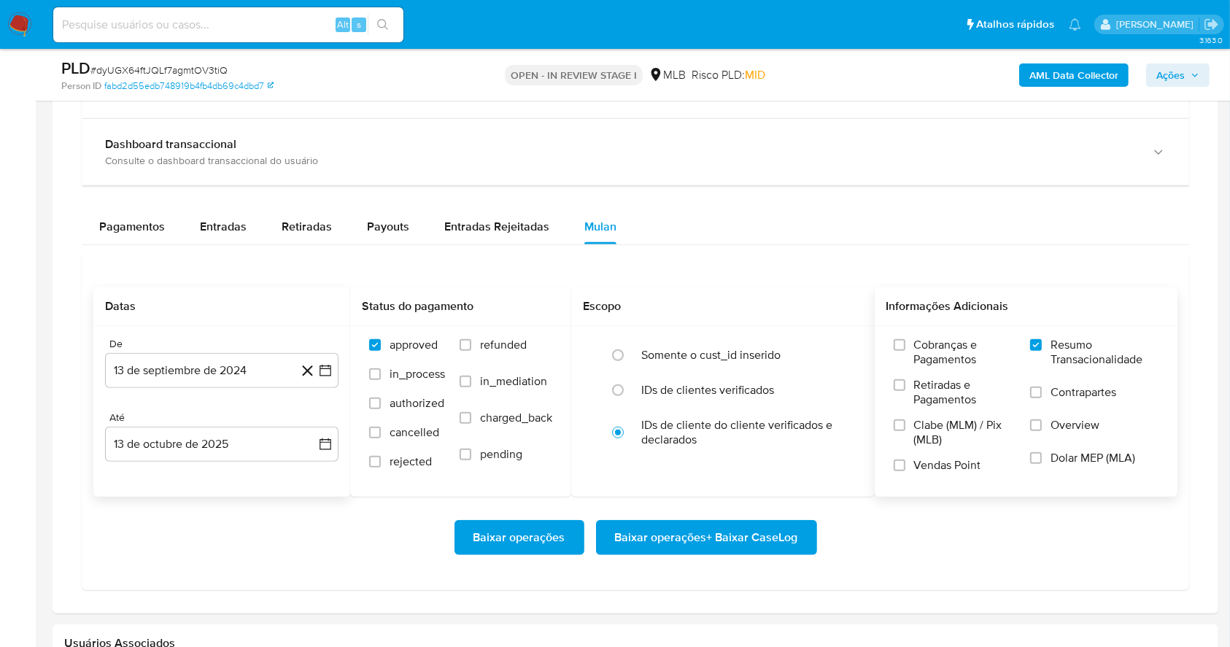
click at [339, 371] on div "De 13 de septiembre de 2024 13-09-2024 Até 13 de octubre de 2025 13-10-2025" at bounding box center [221, 411] width 257 height 171
click at [330, 370] on icon "button" at bounding box center [325, 371] width 12 height 12
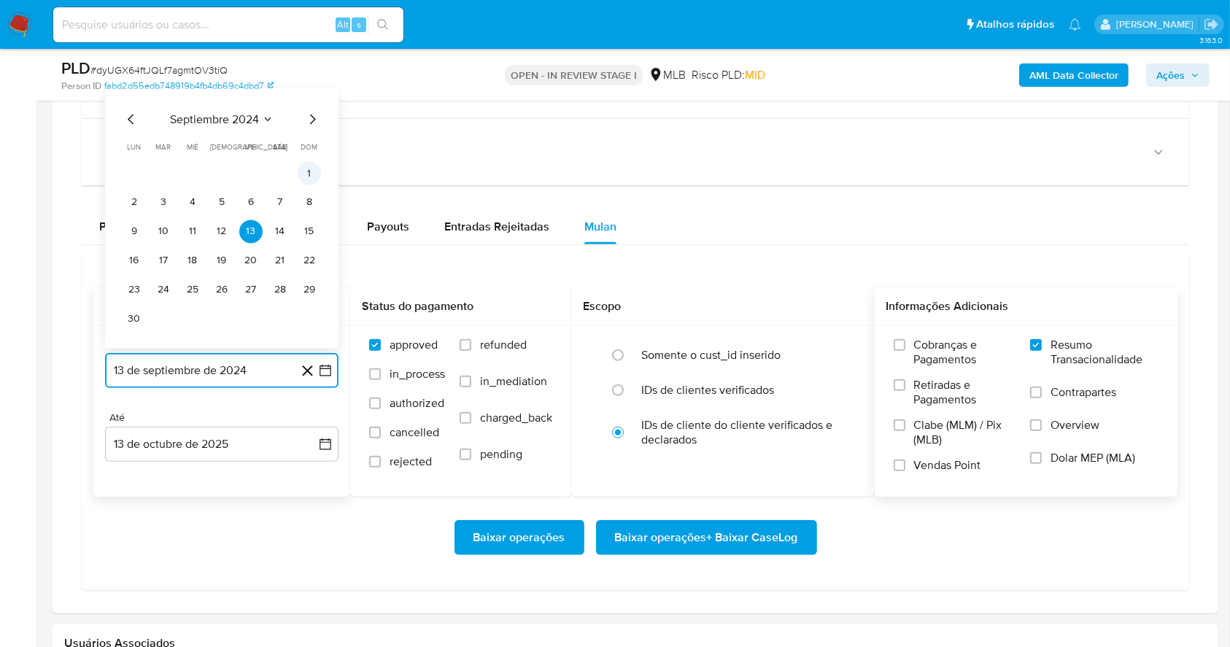
click at [301, 172] on button "1" at bounding box center [309, 173] width 23 height 23
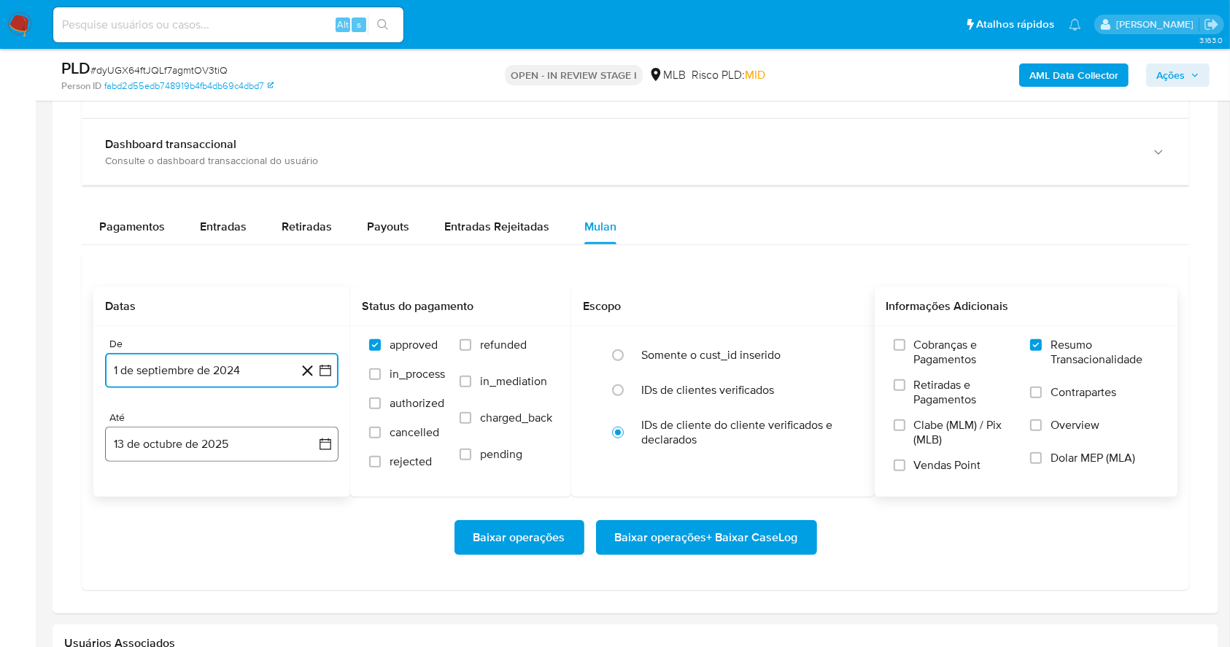
click at [271, 429] on button "13 de octubre de 2025" at bounding box center [221, 444] width 233 height 35
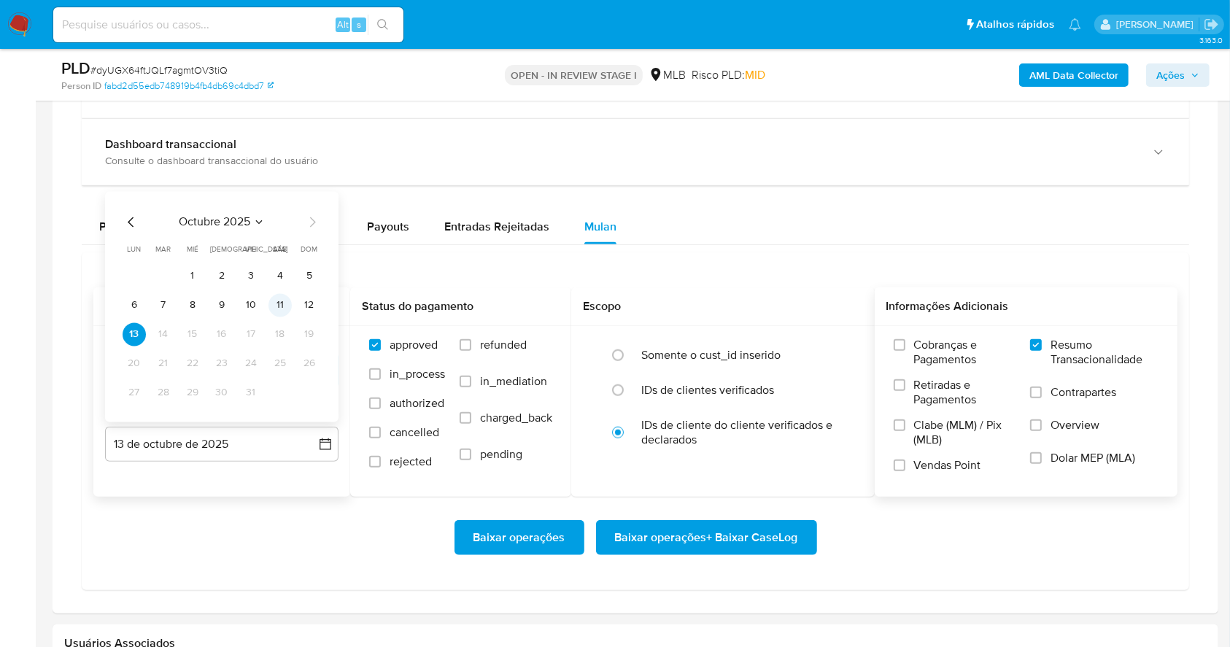
click at [288, 300] on button "11" at bounding box center [279, 305] width 23 height 23
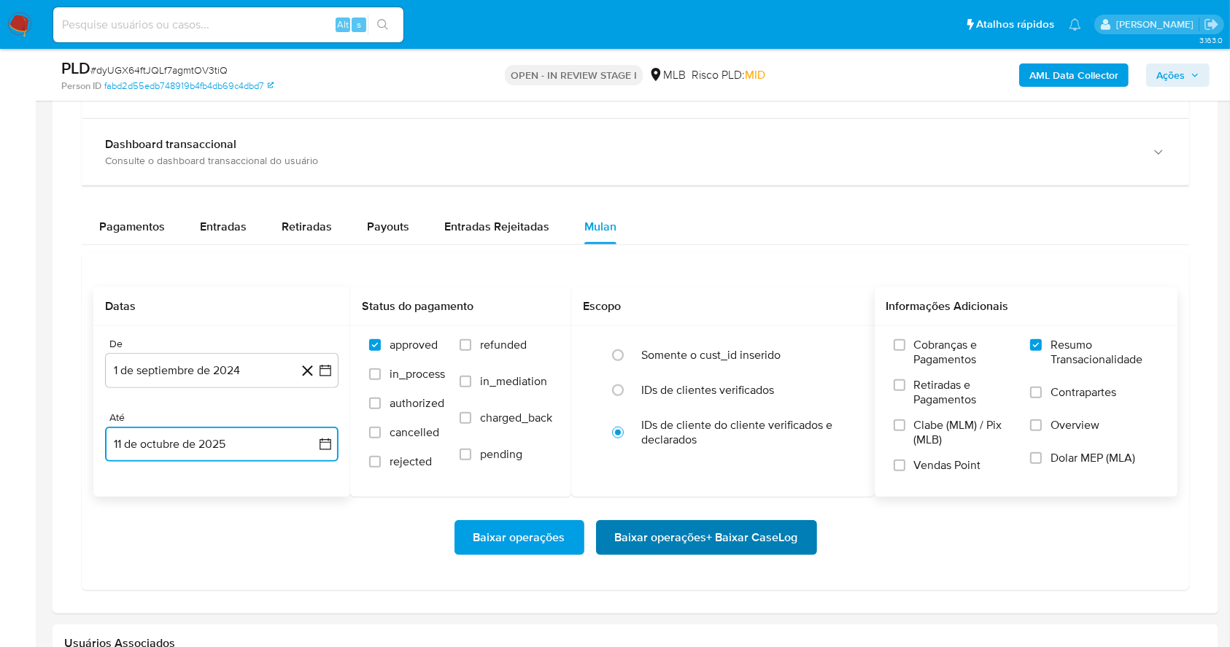
click at [722, 528] on span "Baixar operações + Baixar CaseLog" at bounding box center [706, 538] width 183 height 32
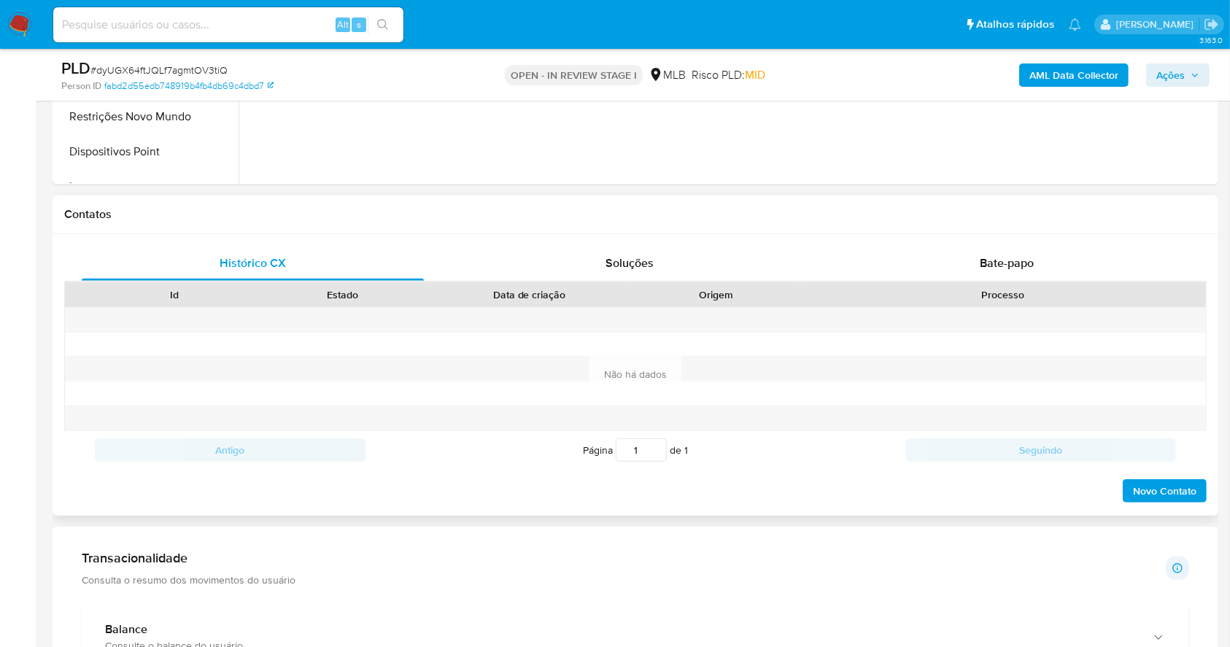
scroll to position [778, 0]
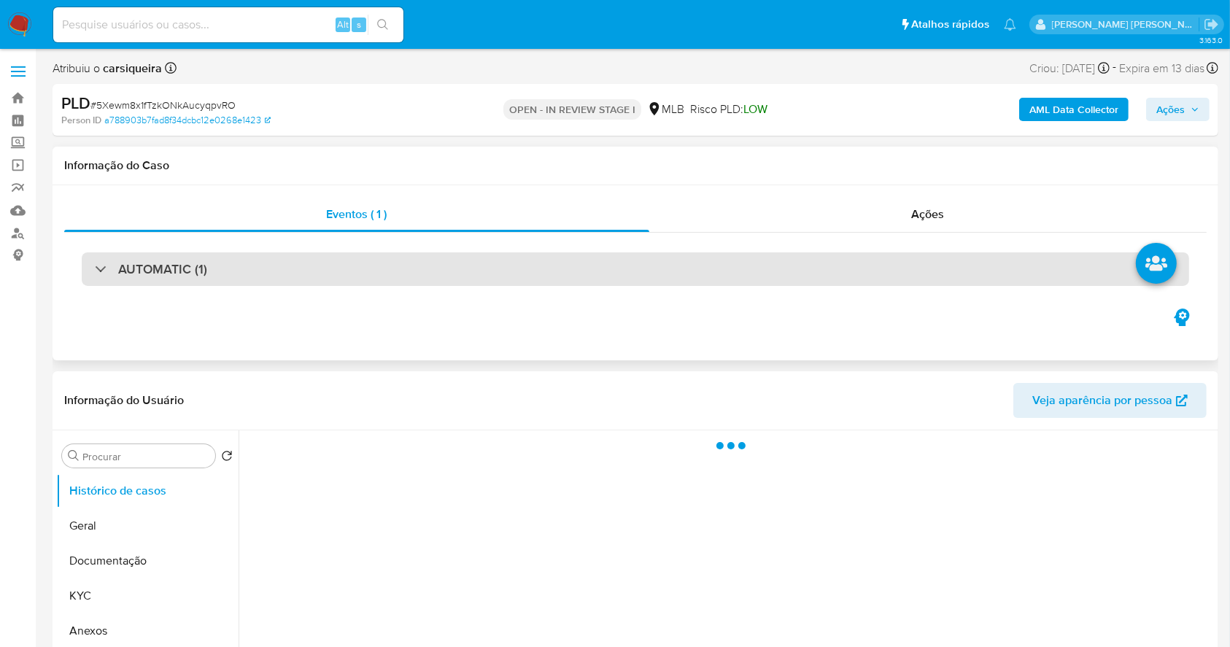
select select "10"
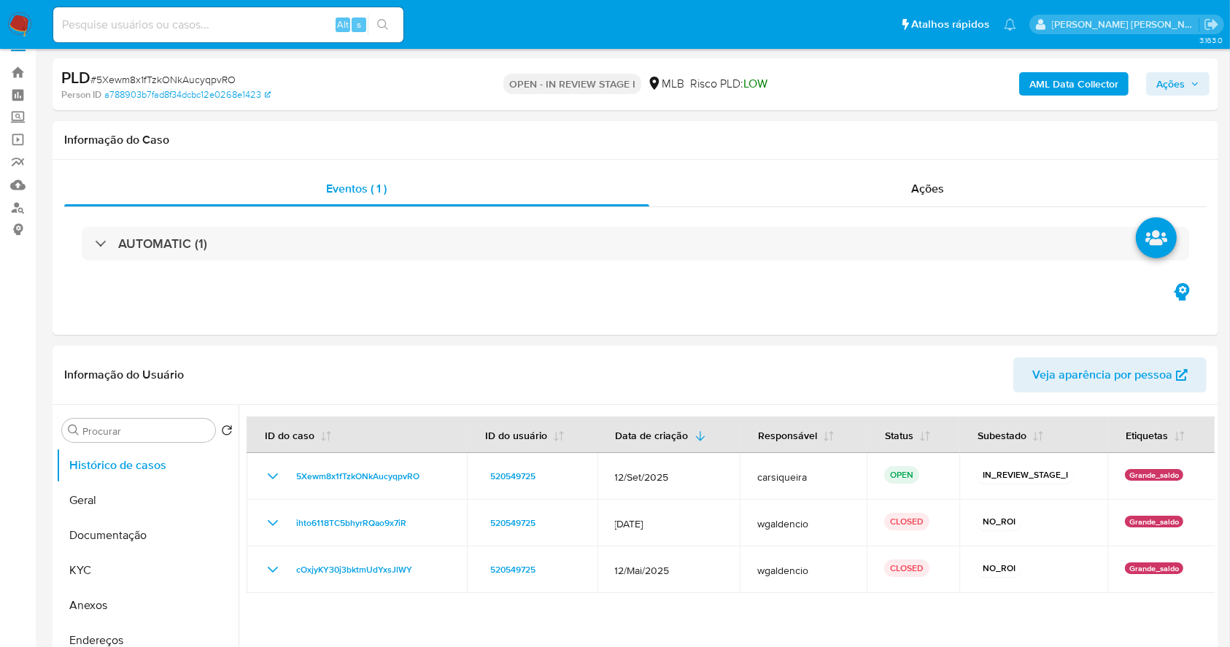
scroll to position [97, 0]
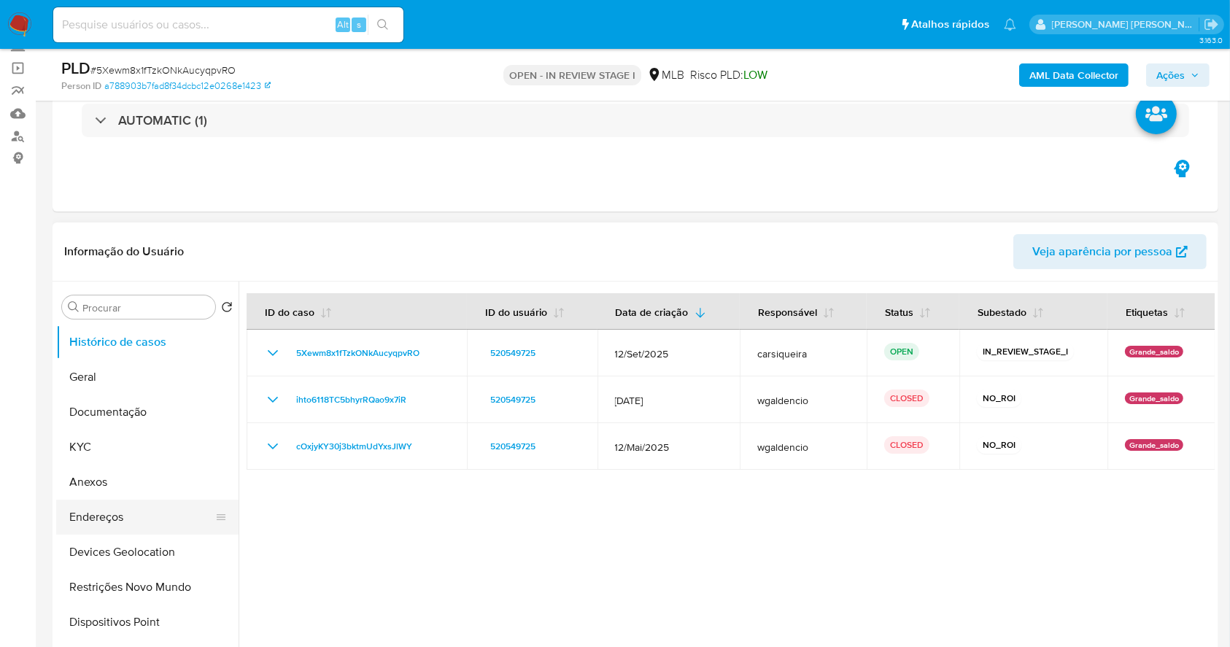
click at [88, 500] on button "Endereços" at bounding box center [141, 517] width 171 height 35
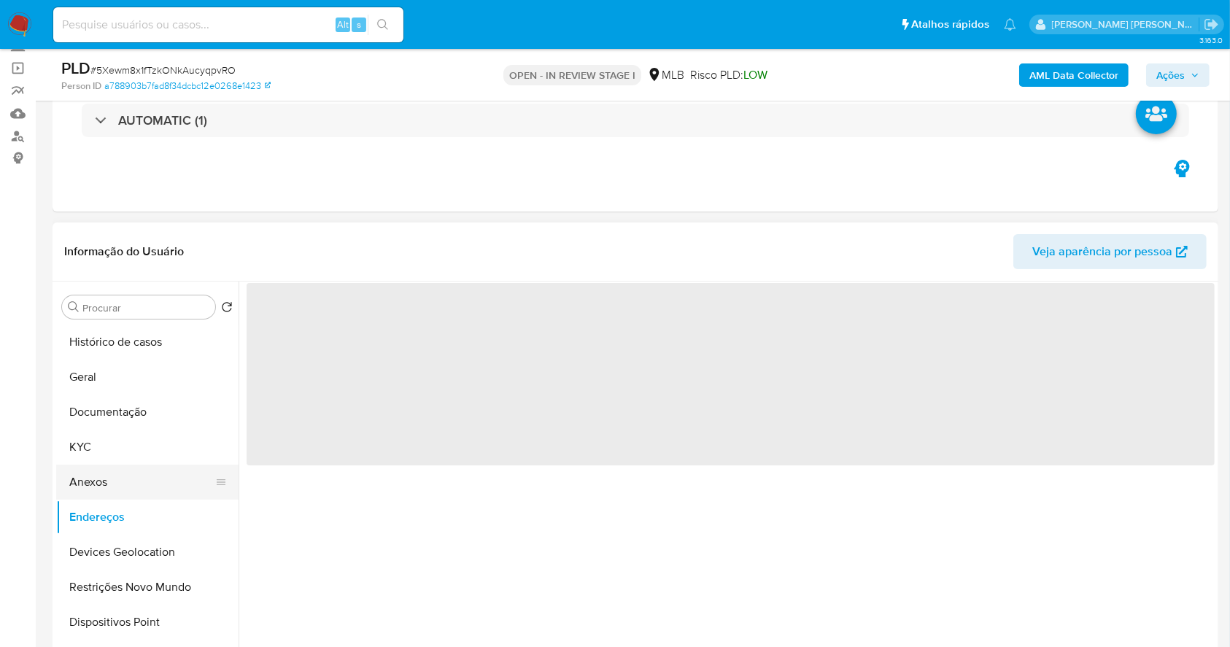
click at [95, 487] on button "Anexos" at bounding box center [141, 482] width 171 height 35
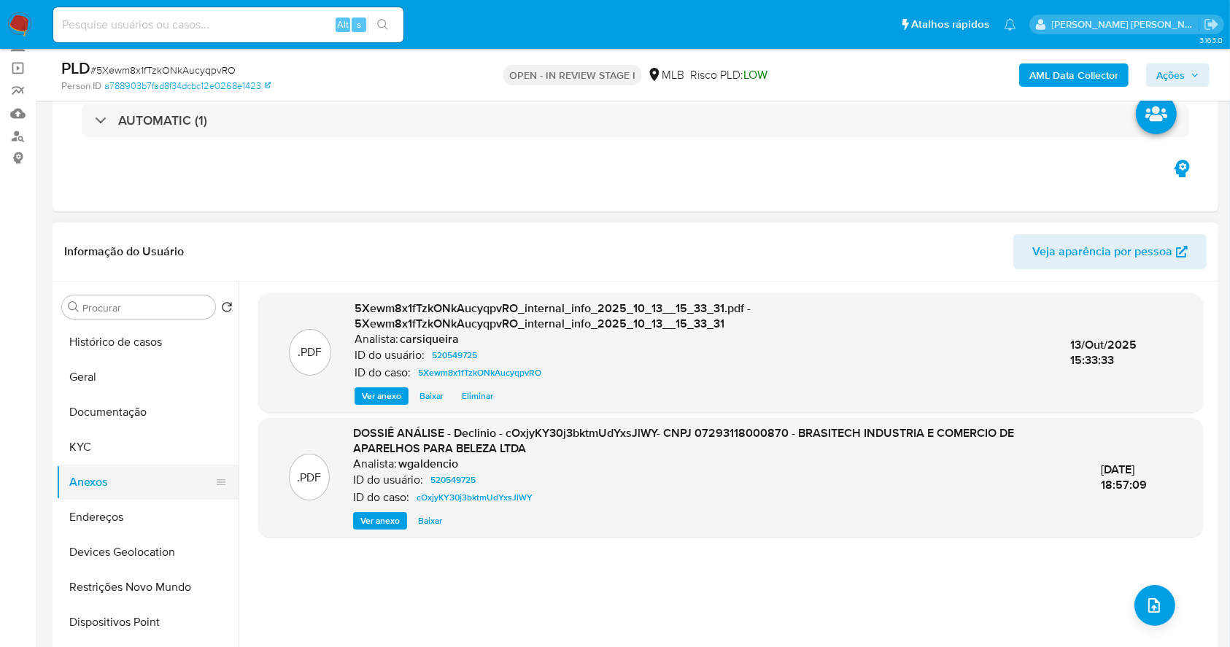
click at [141, 489] on button "Anexos" at bounding box center [141, 482] width 171 height 35
click at [115, 344] on button "Histórico de casos" at bounding box center [141, 342] width 171 height 35
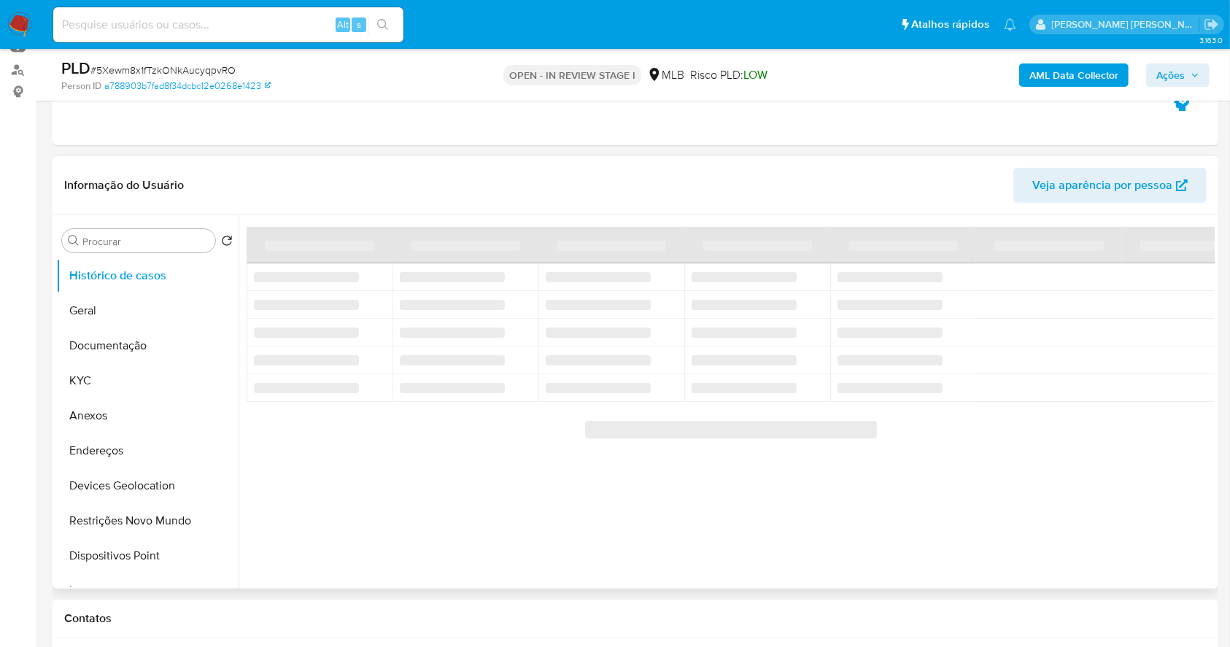
scroll to position [194, 0]
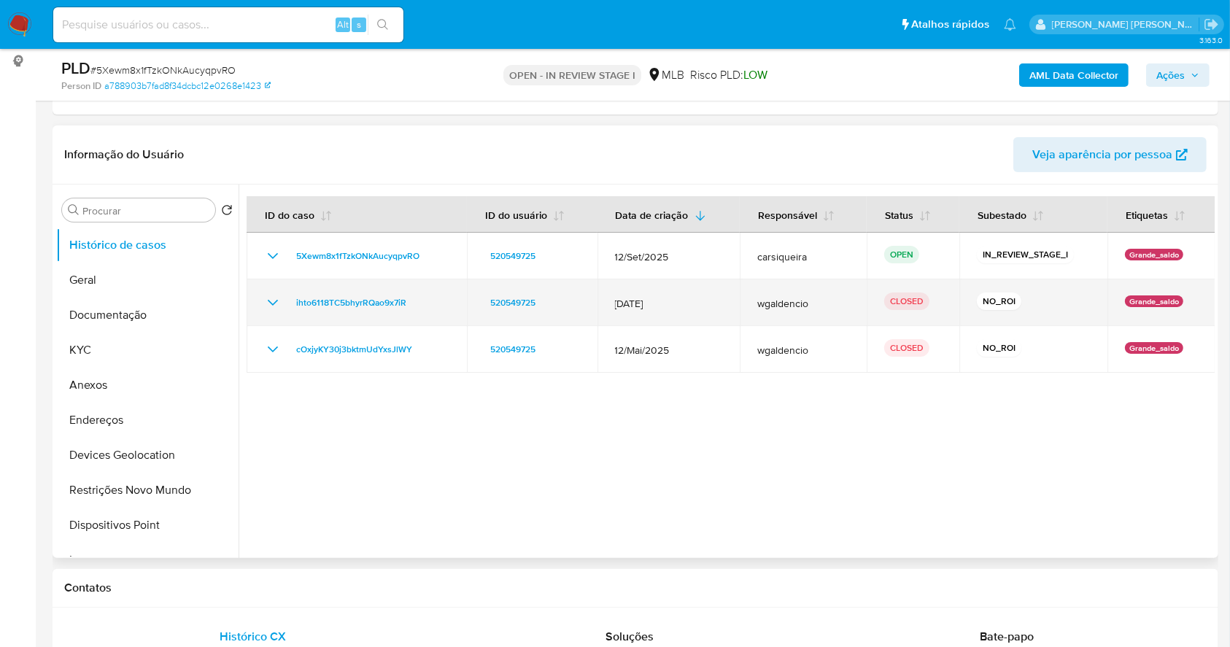
click at [276, 304] on icon "Mostrar/Ocultar" at bounding box center [273, 303] width 18 height 18
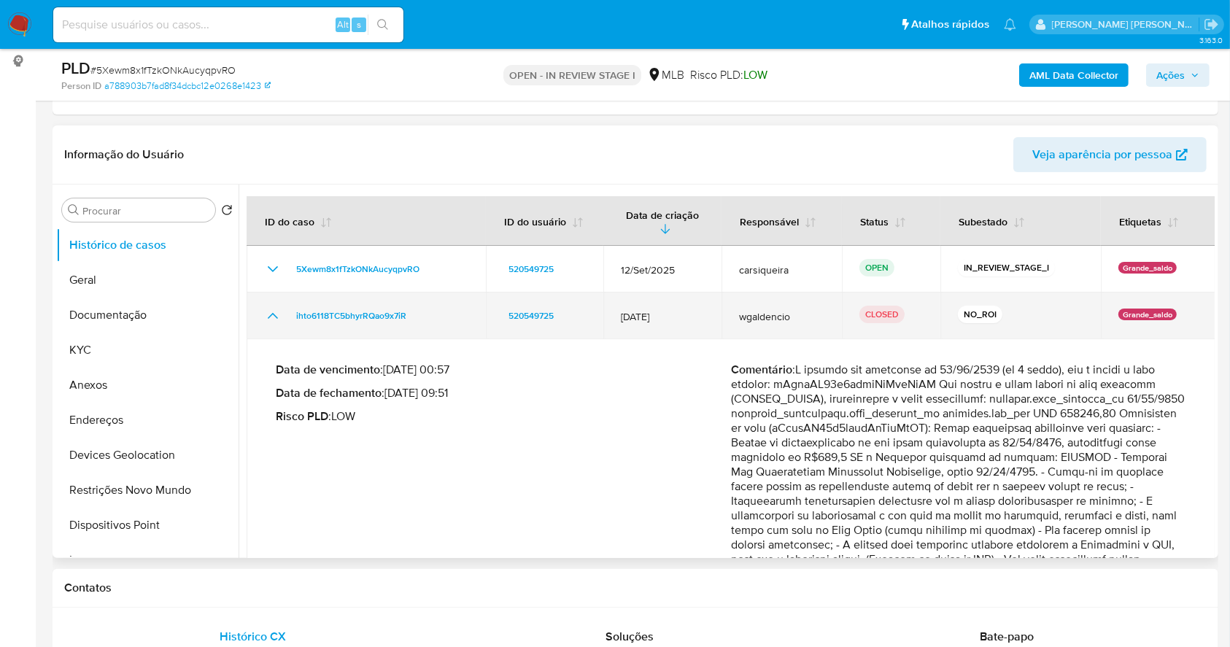
click at [277, 303] on td "ihto6118TC5bhyrRQao9x7iR" at bounding box center [366, 315] width 239 height 47
click at [269, 309] on icon "Mostrar/Ocultar" at bounding box center [273, 316] width 18 height 18
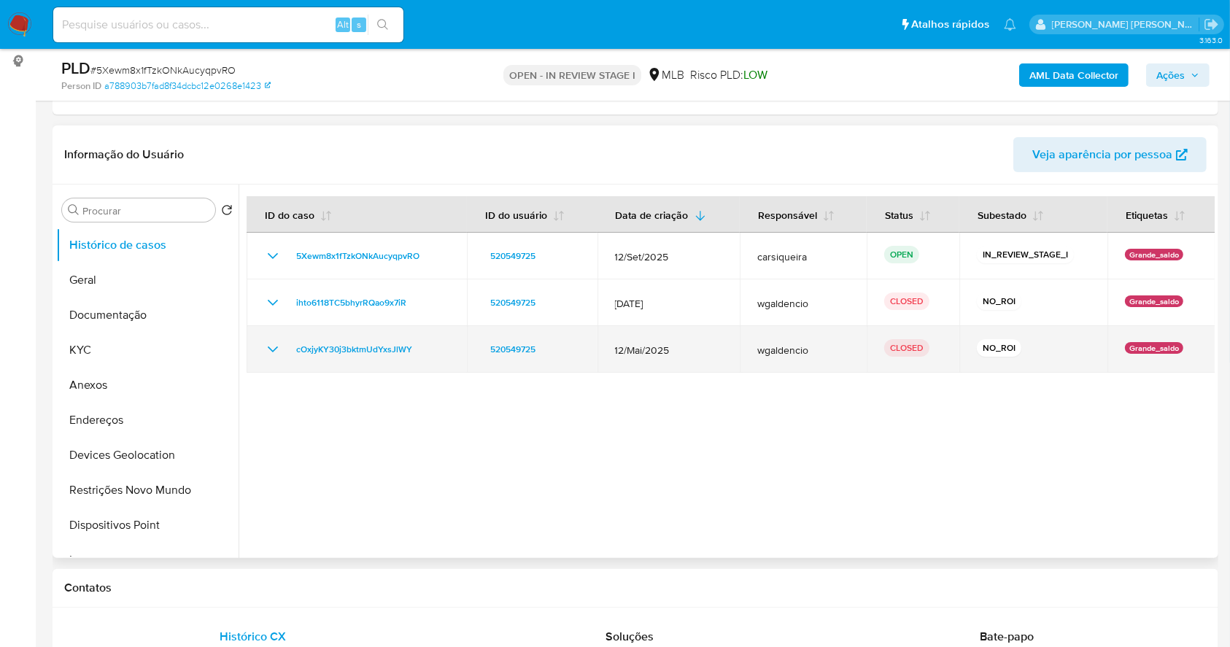
click at [277, 349] on icon "Mostrar/Ocultar" at bounding box center [273, 350] width 18 height 18
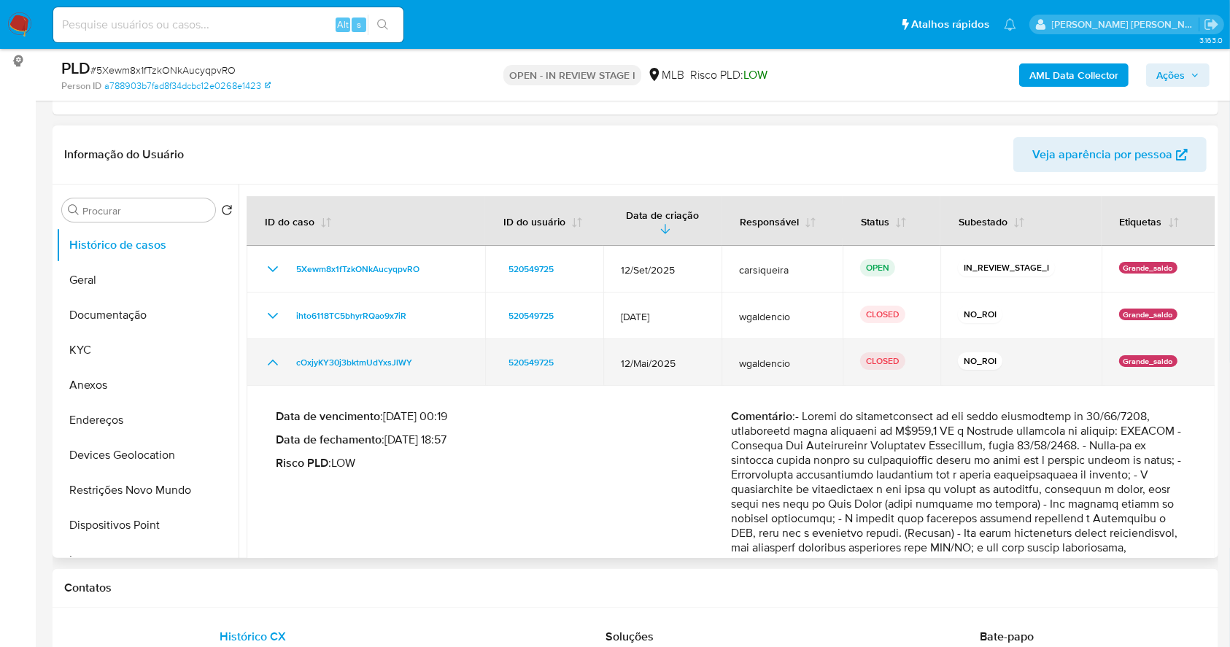
scroll to position [97, 0]
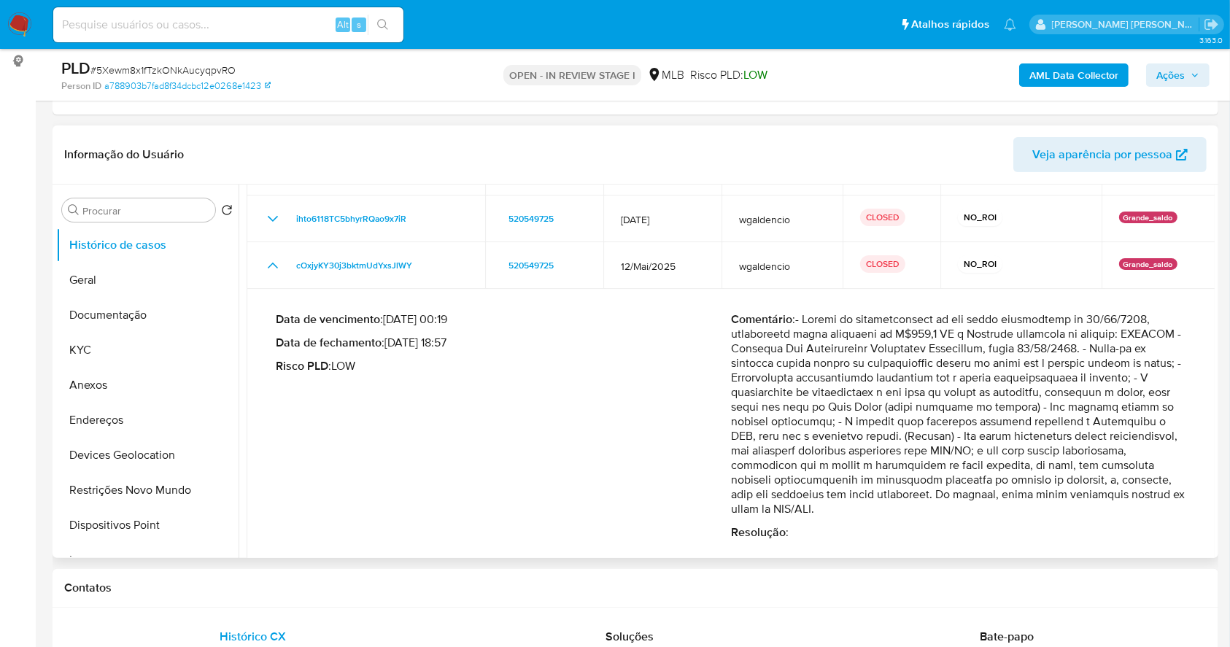
drag, startPoint x: 904, startPoint y: 394, endPoint x: 1139, endPoint y: 511, distance: 261.6
click at [1139, 511] on p "Comentário :" at bounding box center [958, 414] width 455 height 204
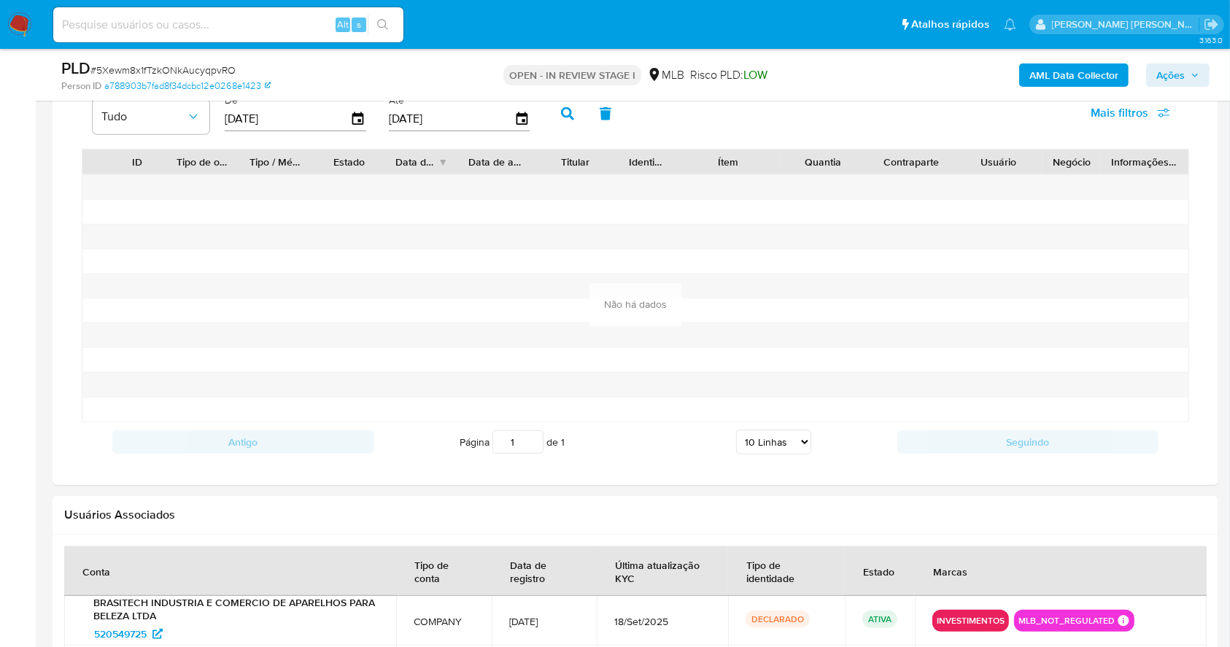
scroll to position [1146, 0]
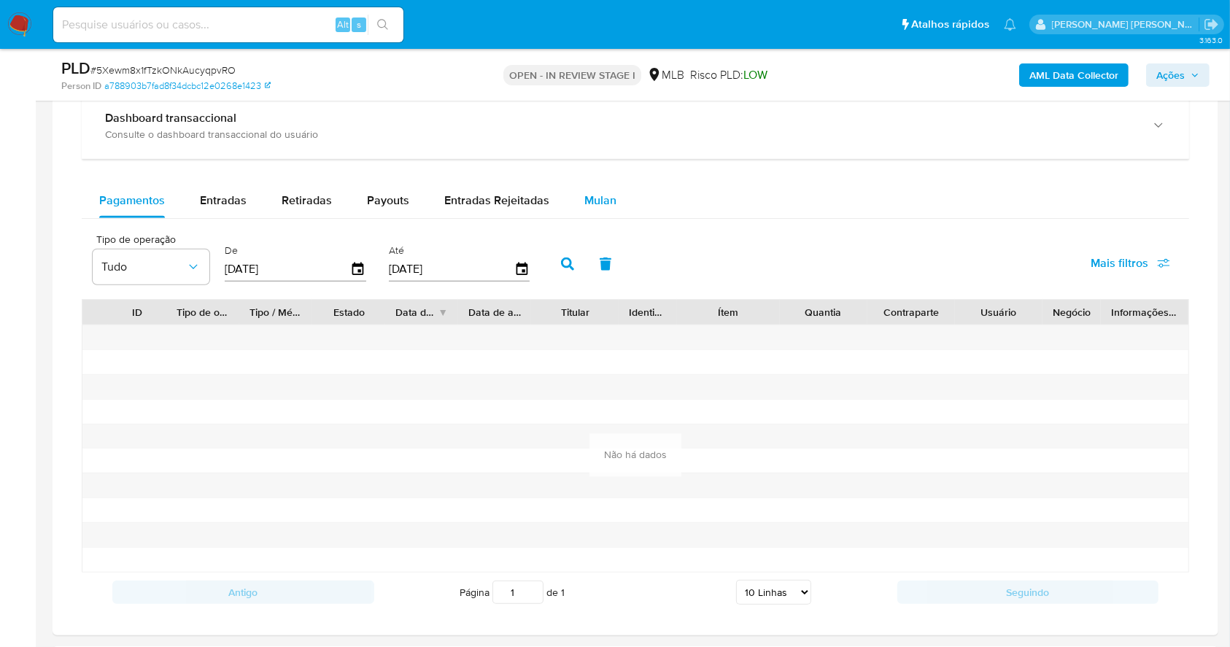
click at [586, 196] on span "Mulan" at bounding box center [600, 200] width 32 height 17
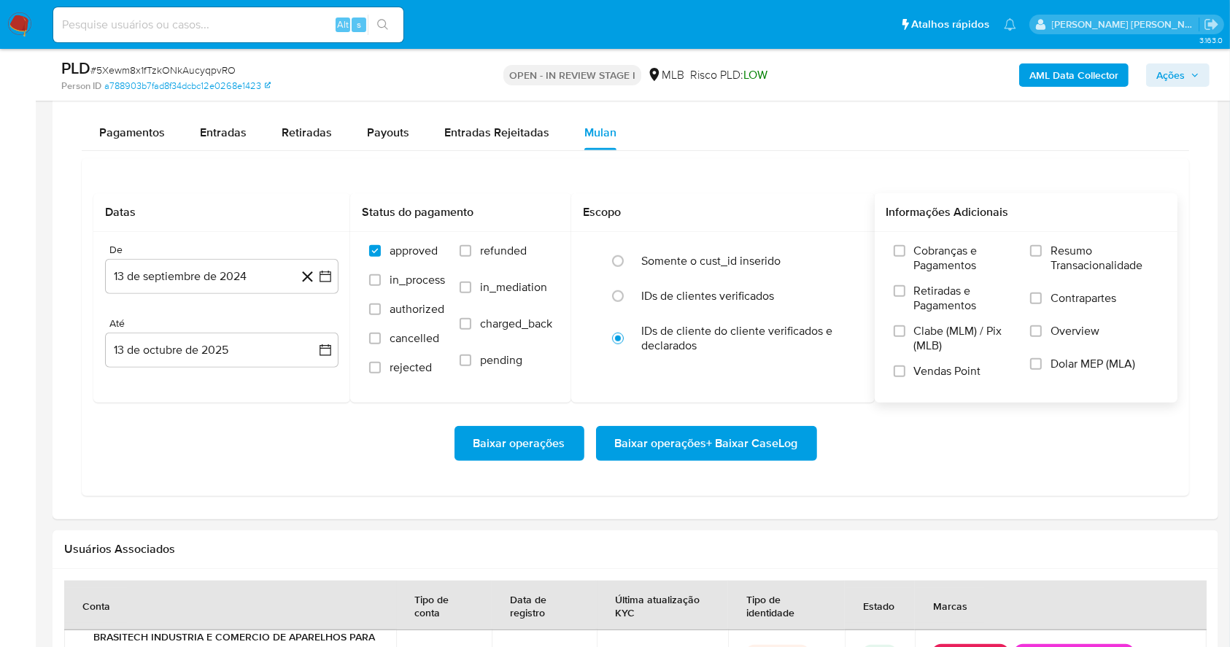
scroll to position [1243, 0]
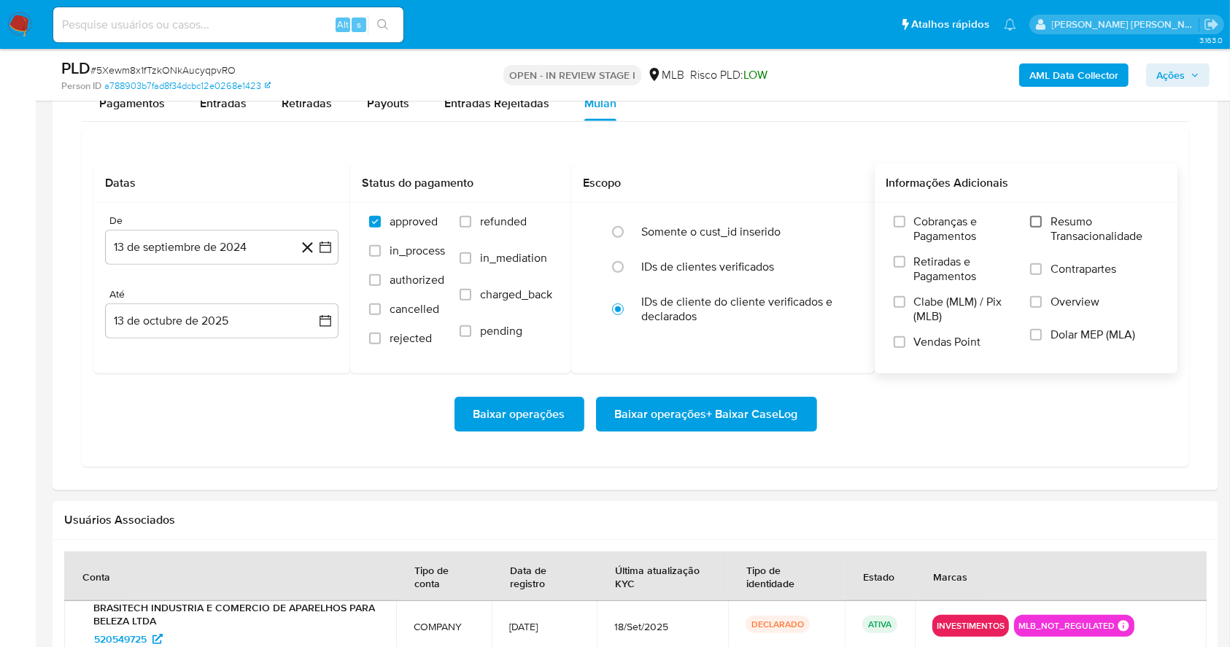
click at [1036, 216] on input "Resumo Transacionalidade" at bounding box center [1036, 222] width 12 height 12
click at [899, 344] on input "Vendas Point" at bounding box center [900, 342] width 12 height 12
click at [322, 243] on icon "button" at bounding box center [325, 247] width 15 height 15
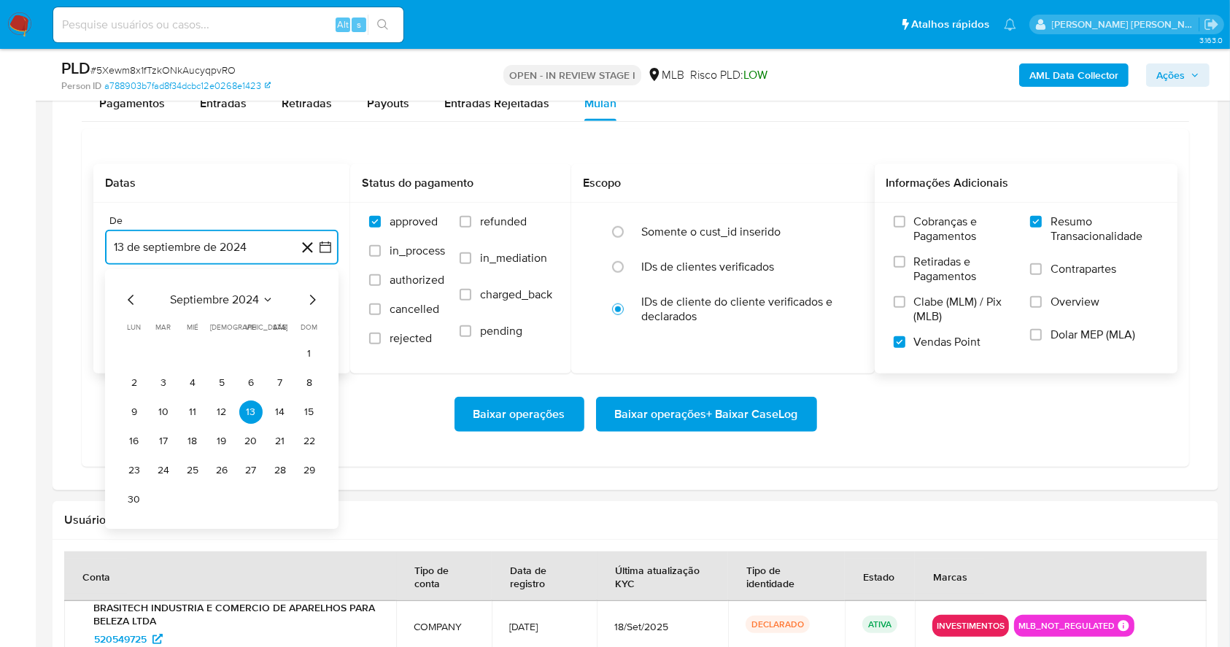
click at [131, 301] on icon "Mes anterior" at bounding box center [131, 300] width 6 height 10
click at [130, 301] on icon "Mes anterior" at bounding box center [132, 300] width 18 height 18
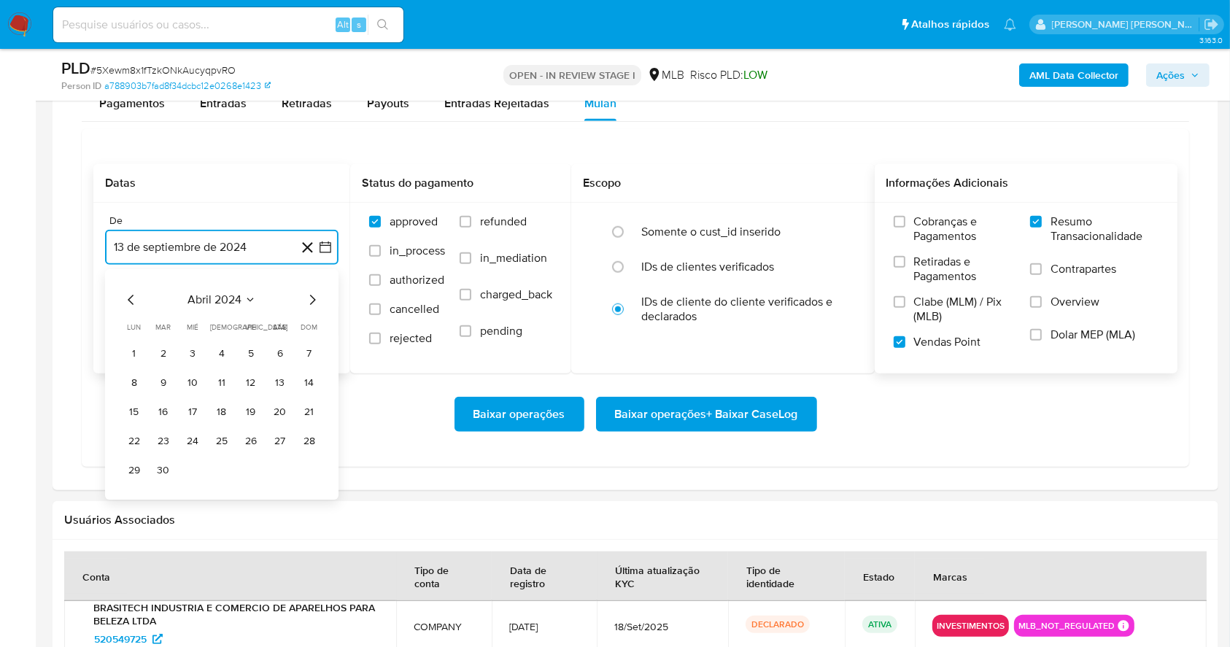
click at [310, 301] on icon "Mes siguiente" at bounding box center [312, 300] width 18 height 18
click at [184, 347] on button "1" at bounding box center [192, 353] width 23 height 23
click at [210, 318] on button "13 de octubre de 2025" at bounding box center [221, 320] width 233 height 35
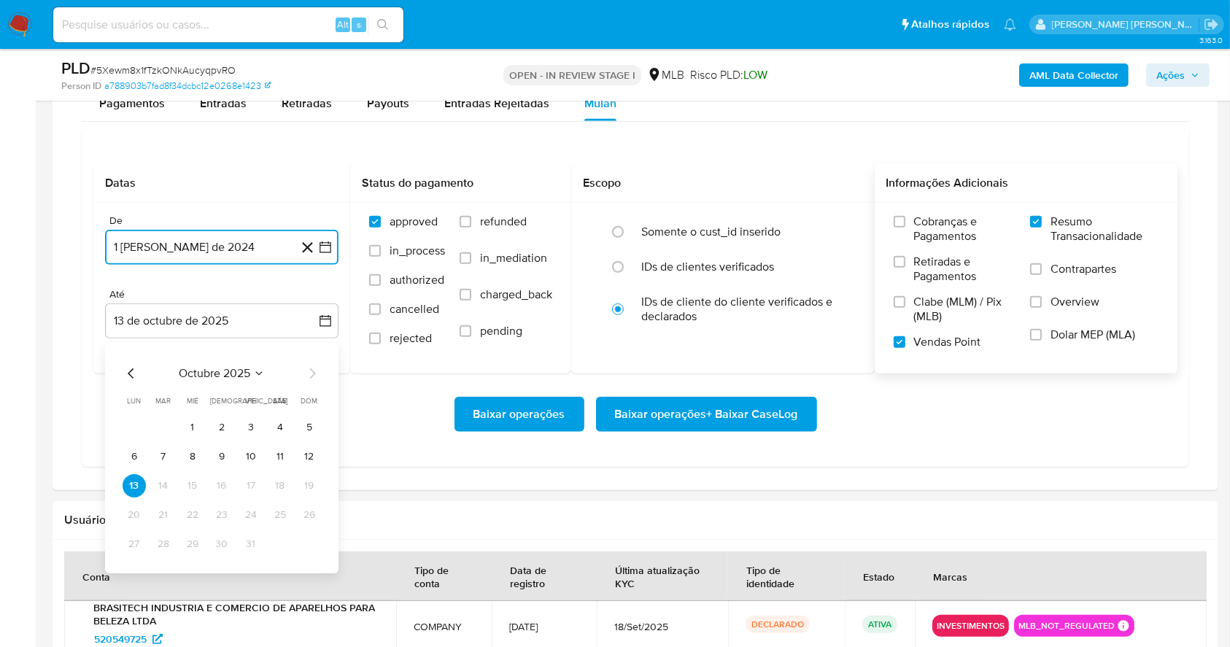
drag, startPoint x: 284, startPoint y: 455, endPoint x: 595, endPoint y: 446, distance: 310.9
click at [284, 454] on button "11" at bounding box center [279, 456] width 23 height 23
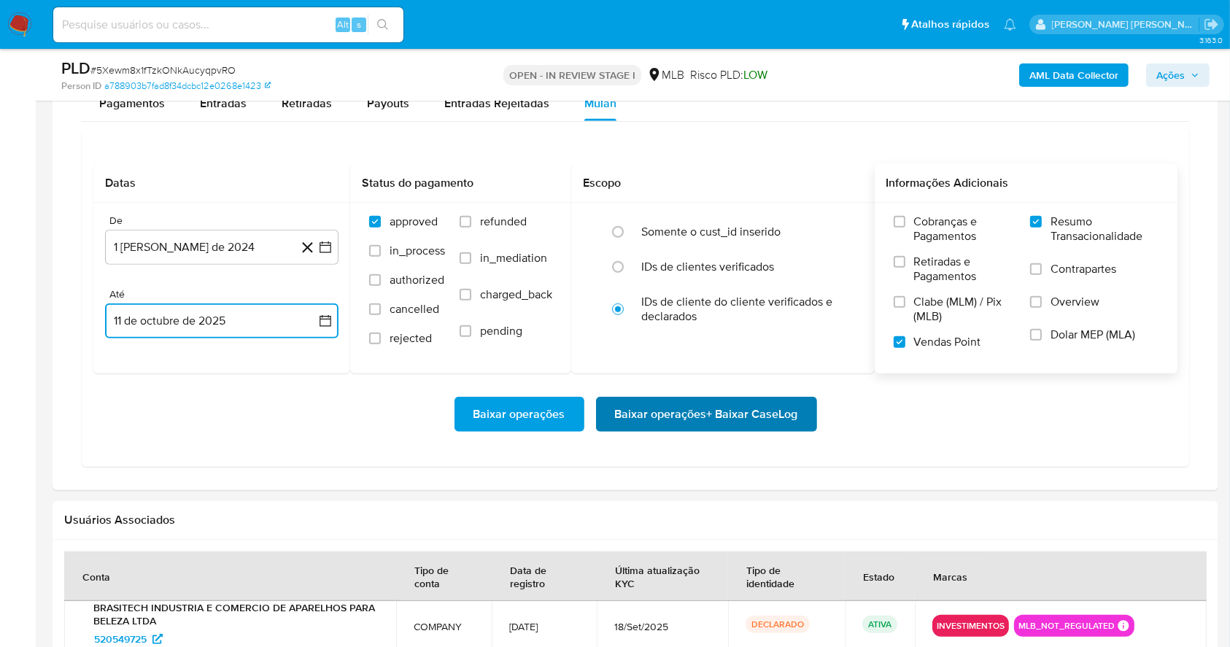
click at [621, 412] on span "Baixar operações + Baixar CaseLog" at bounding box center [706, 414] width 183 height 32
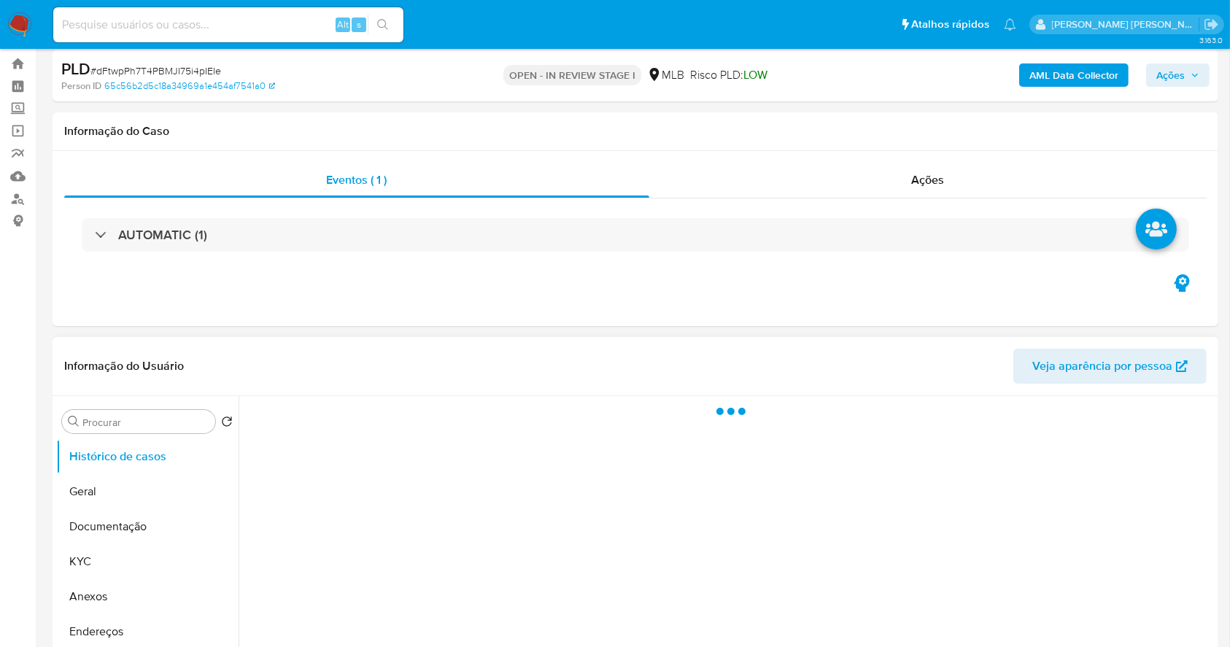
scroll to position [194, 0]
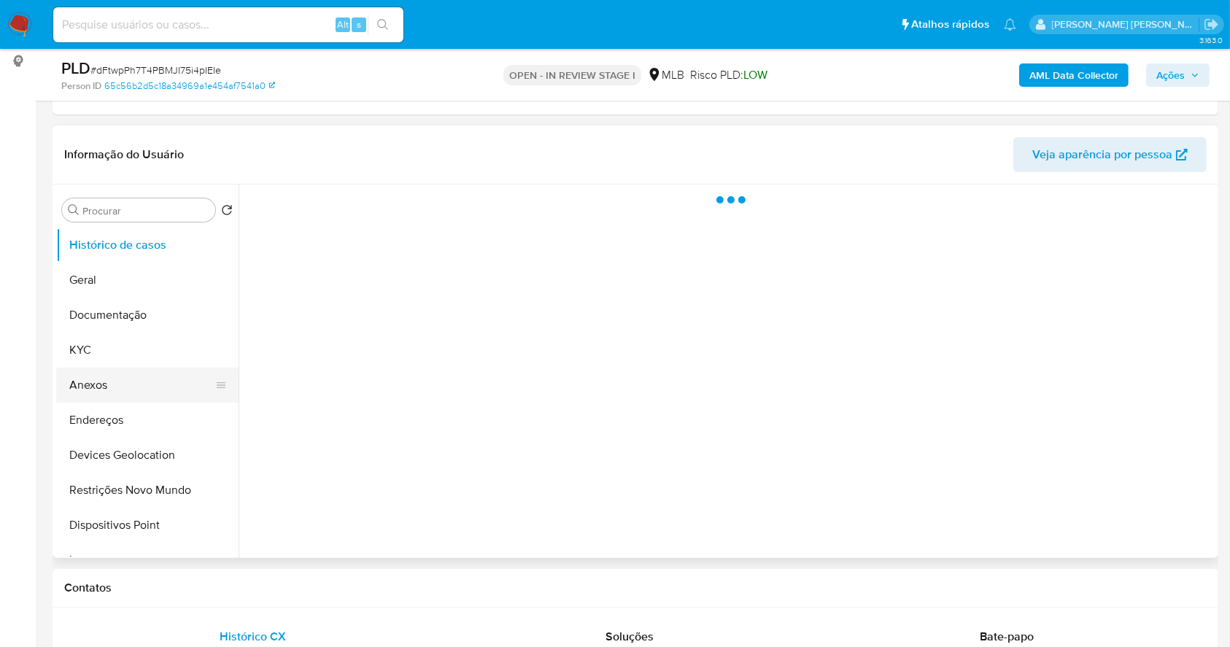
click at [106, 381] on button "Anexos" at bounding box center [141, 385] width 171 height 35
select select "10"
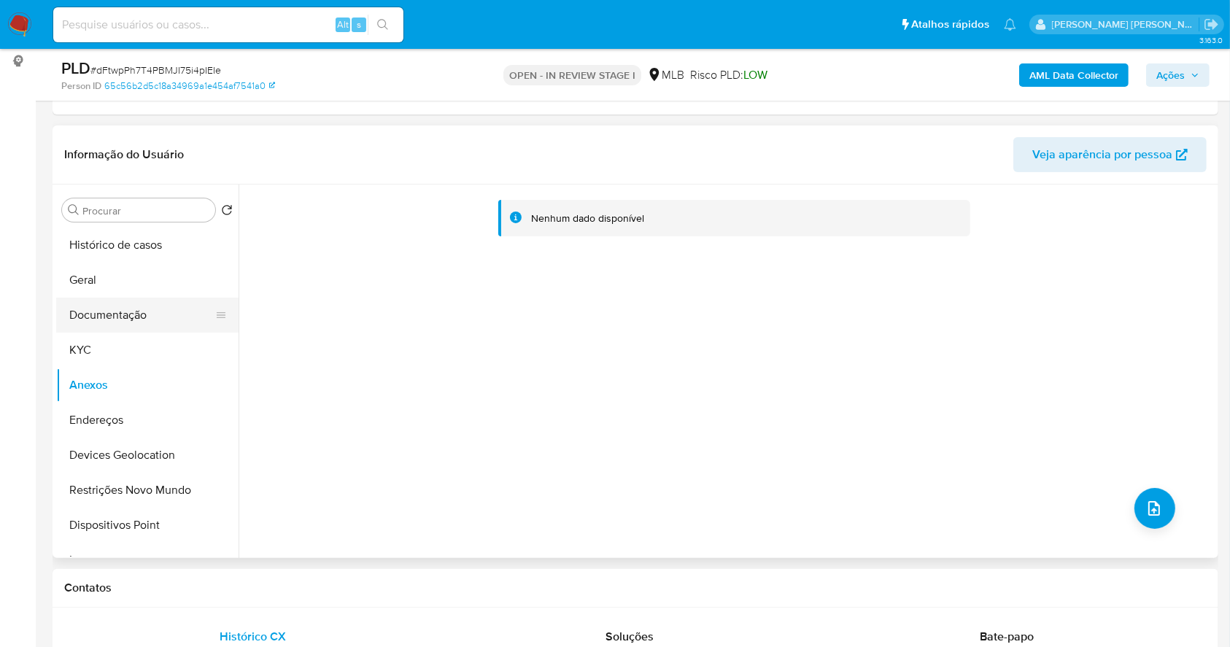
click at [152, 309] on button "Documentação" at bounding box center [141, 315] width 171 height 35
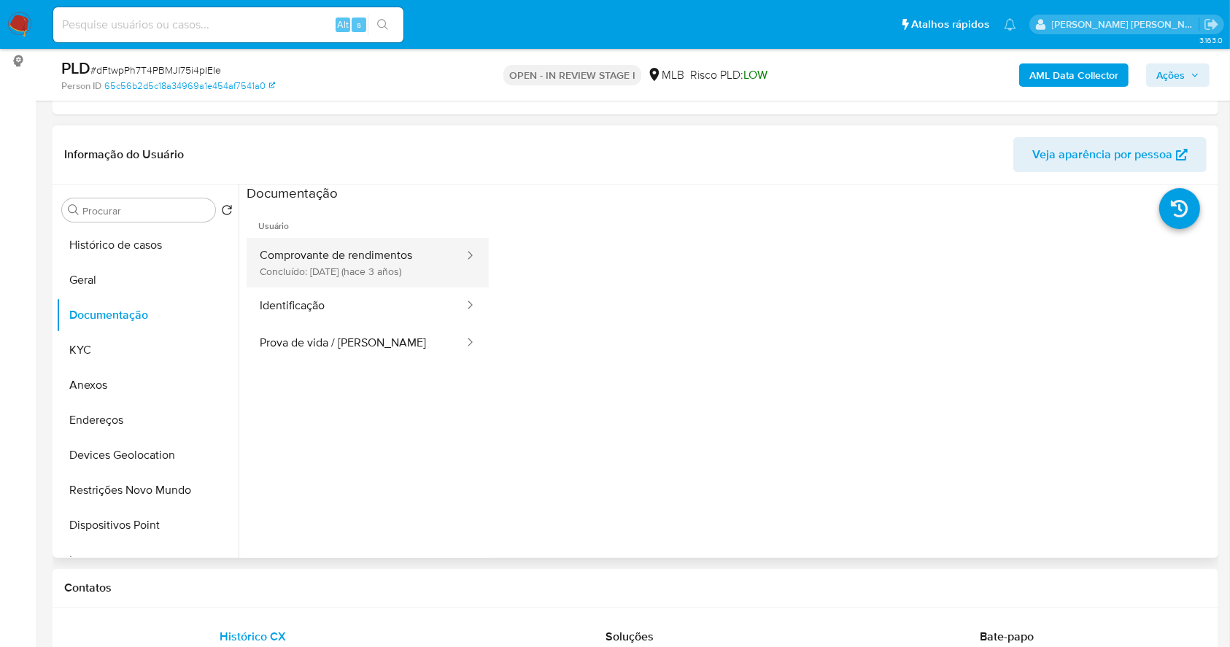
click at [407, 270] on button "Comprovante de rendimentos Concluído: [DATE] (hace 3 años)" at bounding box center [356, 263] width 219 height 50
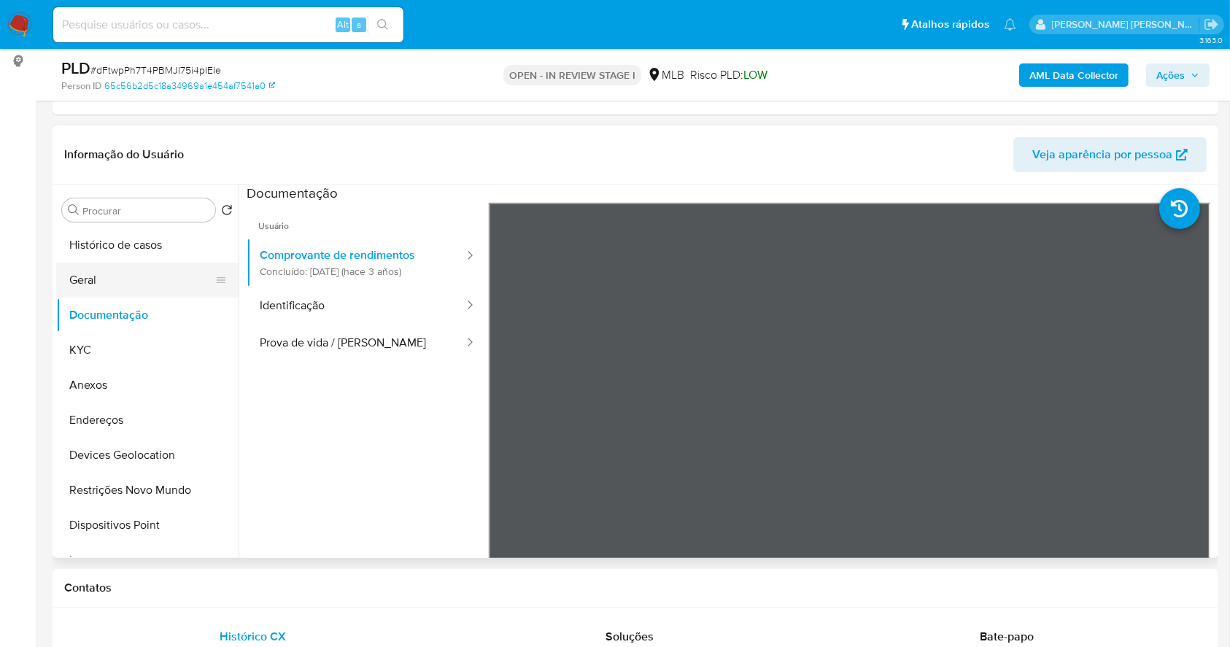
click at [103, 279] on button "Geral" at bounding box center [141, 280] width 171 height 35
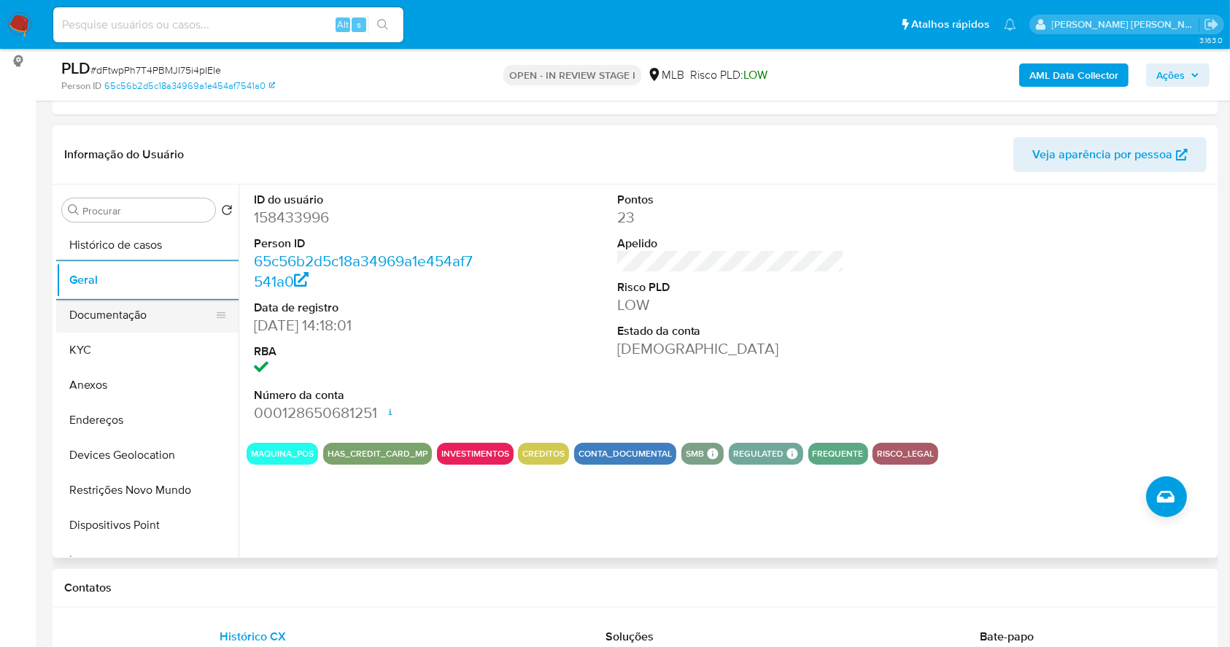
click at [128, 314] on button "Documentação" at bounding box center [141, 315] width 171 height 35
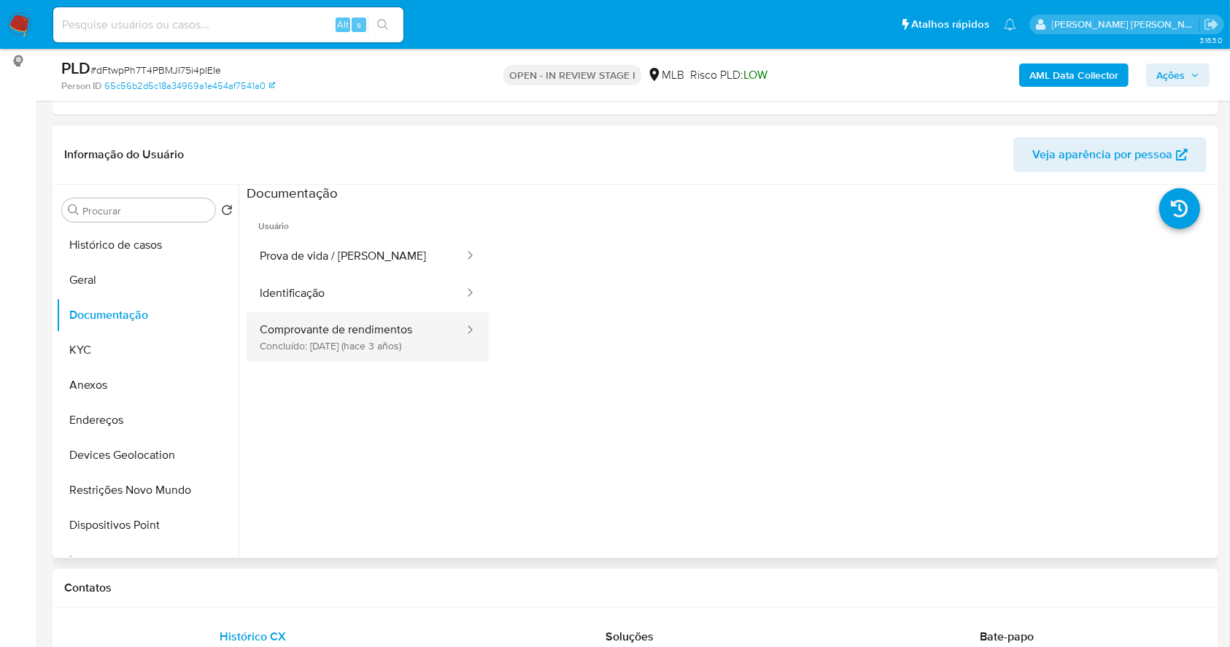
click at [333, 338] on button "Comprovante de rendimentos Concluído: [DATE] (hace 3 años)" at bounding box center [356, 337] width 219 height 50
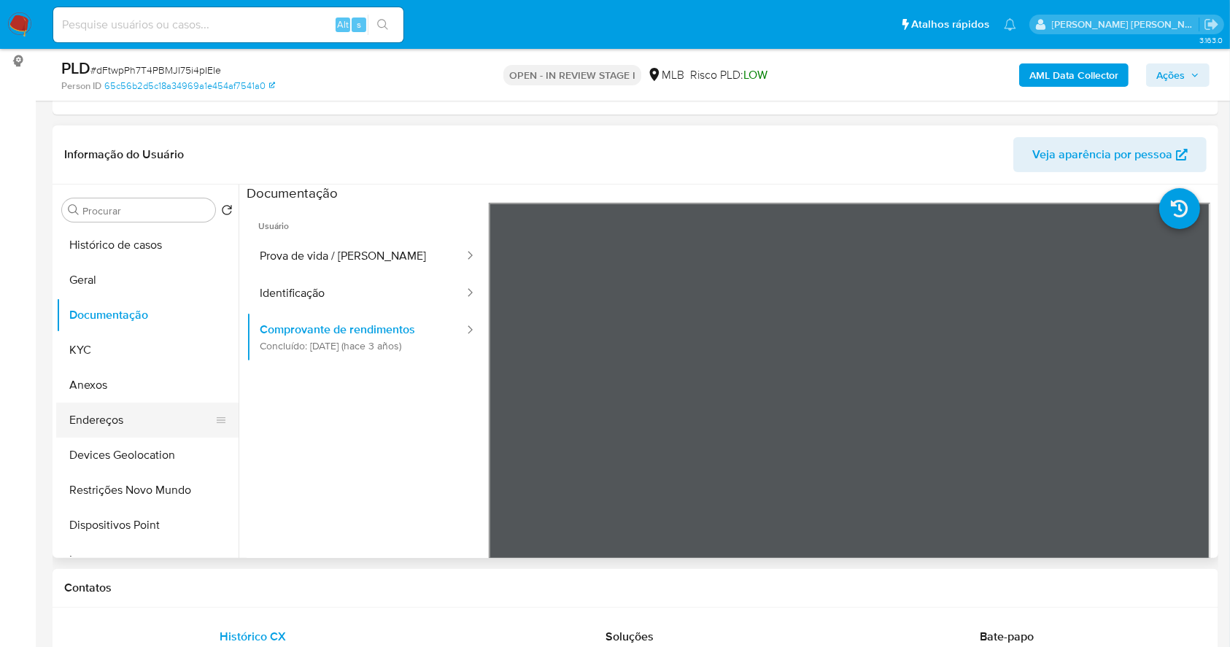
click at [136, 421] on button "Endereços" at bounding box center [141, 420] width 171 height 35
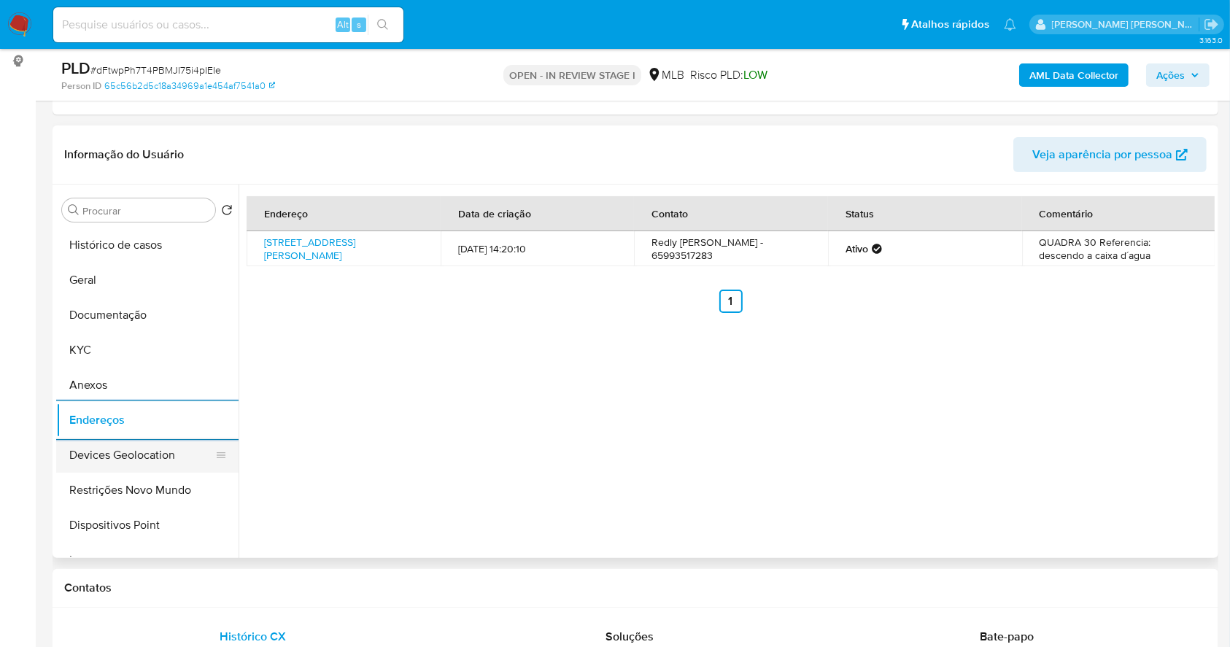
click at [189, 449] on button "Devices Geolocation" at bounding box center [141, 455] width 171 height 35
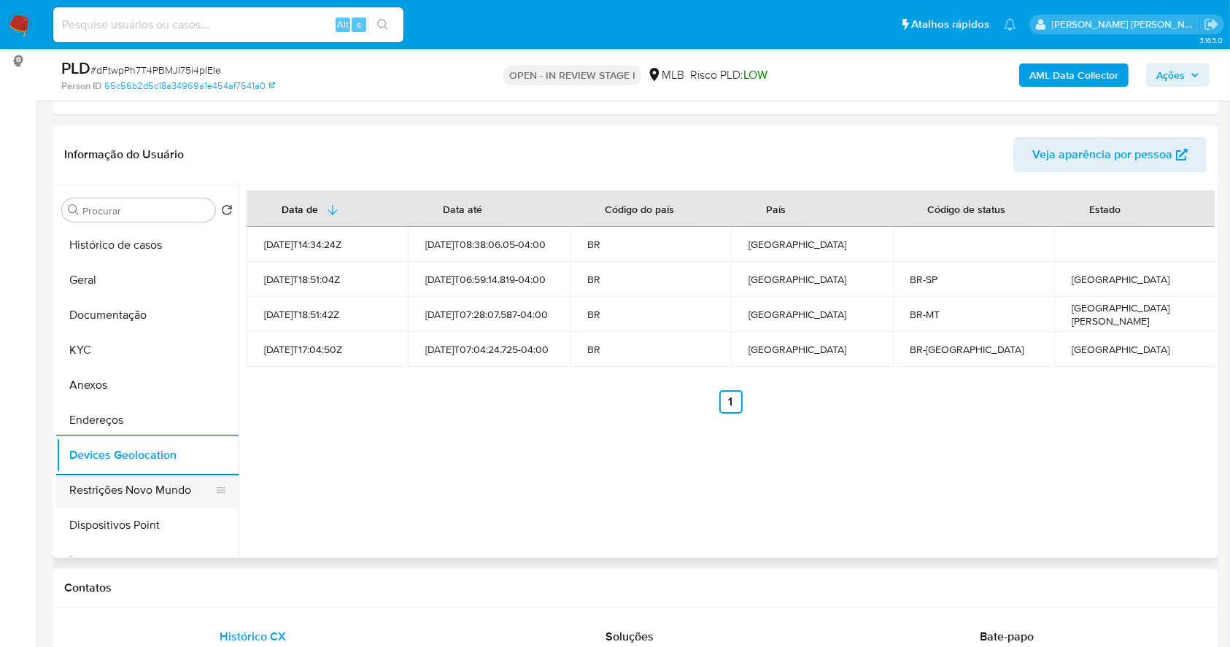
click at [175, 484] on button "Restrições Novo Mundo" at bounding box center [141, 490] width 171 height 35
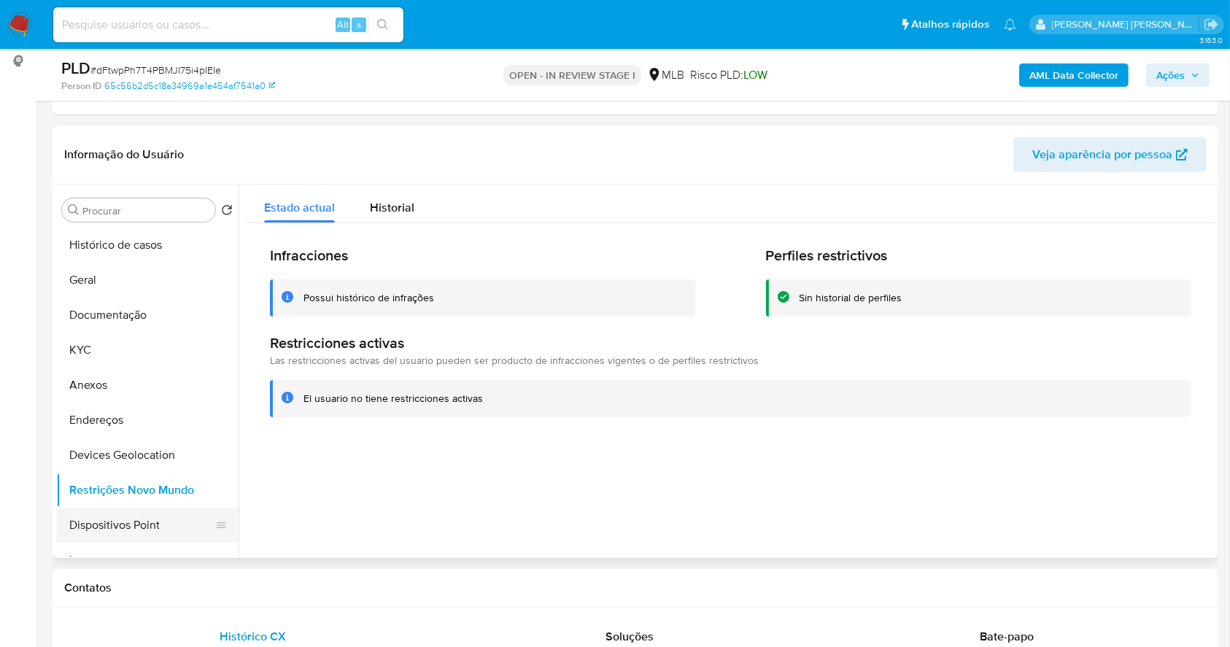
click at [163, 537] on button "Dispositivos Point" at bounding box center [141, 525] width 171 height 35
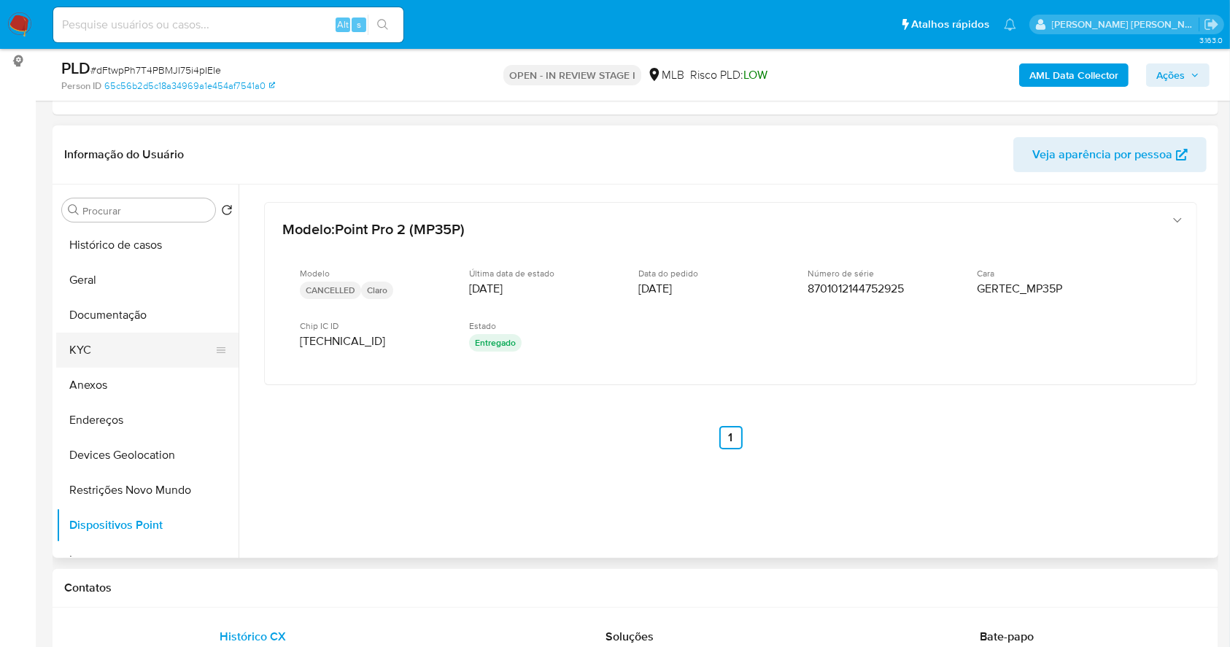
click at [168, 346] on button "KYC" at bounding box center [141, 350] width 171 height 35
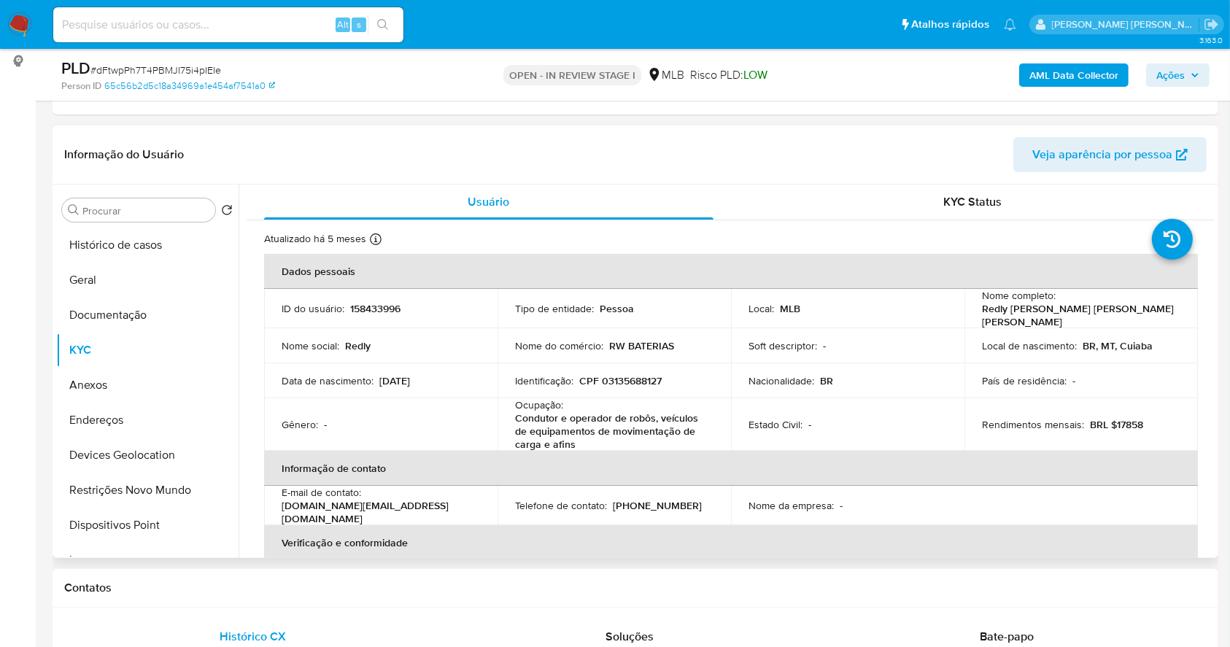
click at [648, 379] on p "CPF 03135688127" at bounding box center [620, 380] width 82 height 13
copy p "03135688127"
click at [642, 374] on p "CPF 03135688127" at bounding box center [620, 380] width 82 height 13
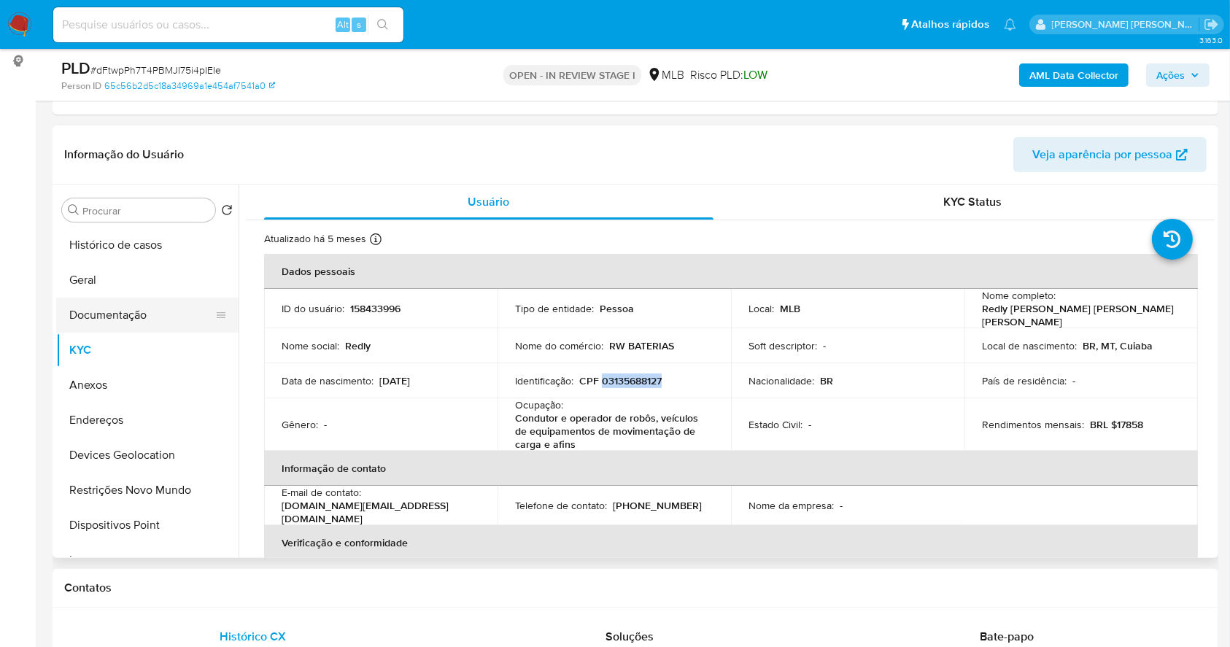
click at [163, 317] on button "Documentação" at bounding box center [141, 315] width 171 height 35
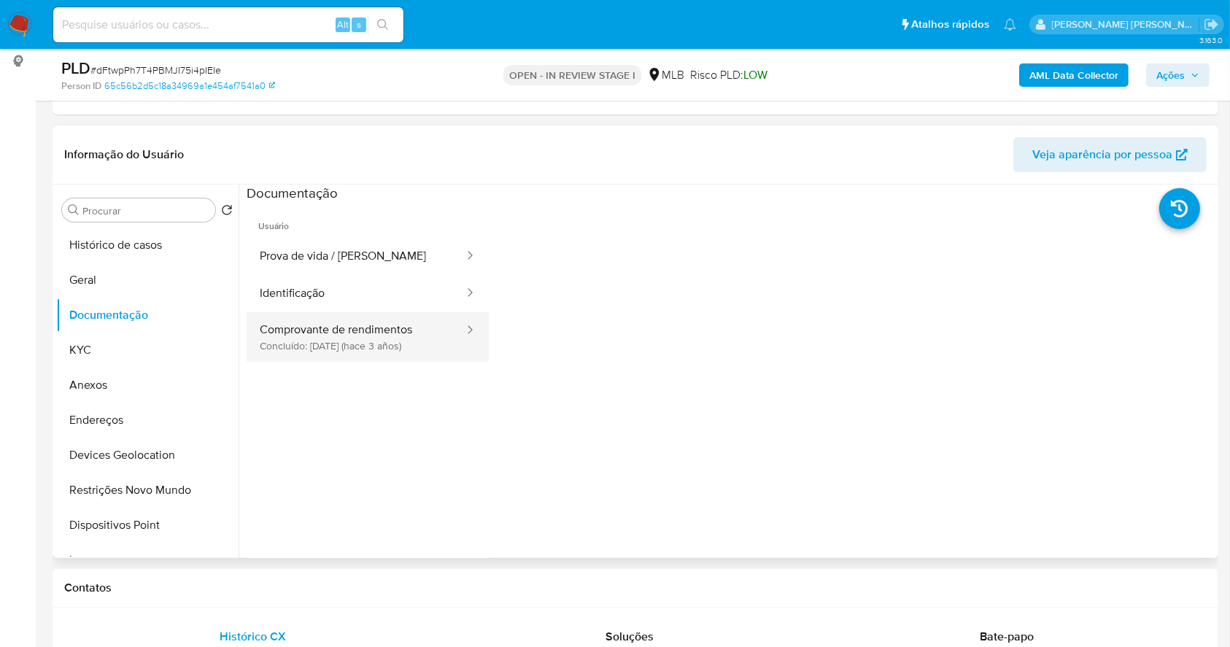
click at [385, 329] on button "Comprovante de rendimentos Concluído: [DATE] (hace 3 años)" at bounding box center [356, 337] width 219 height 50
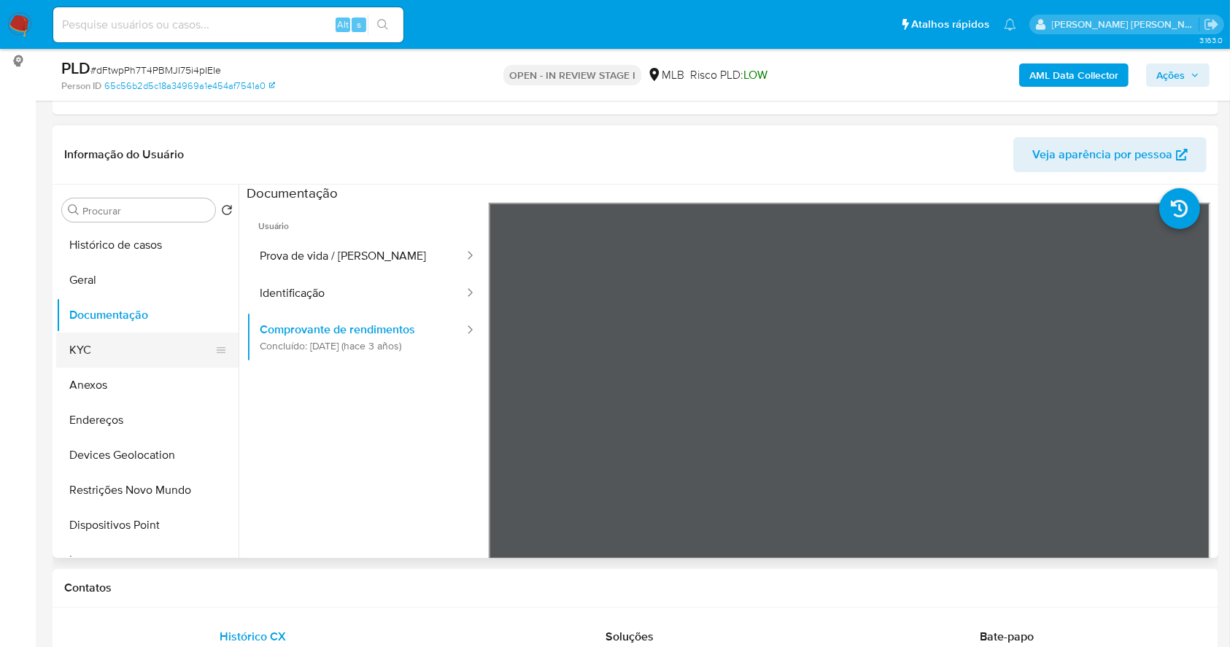
click at [82, 351] on button "KYC" at bounding box center [141, 350] width 171 height 35
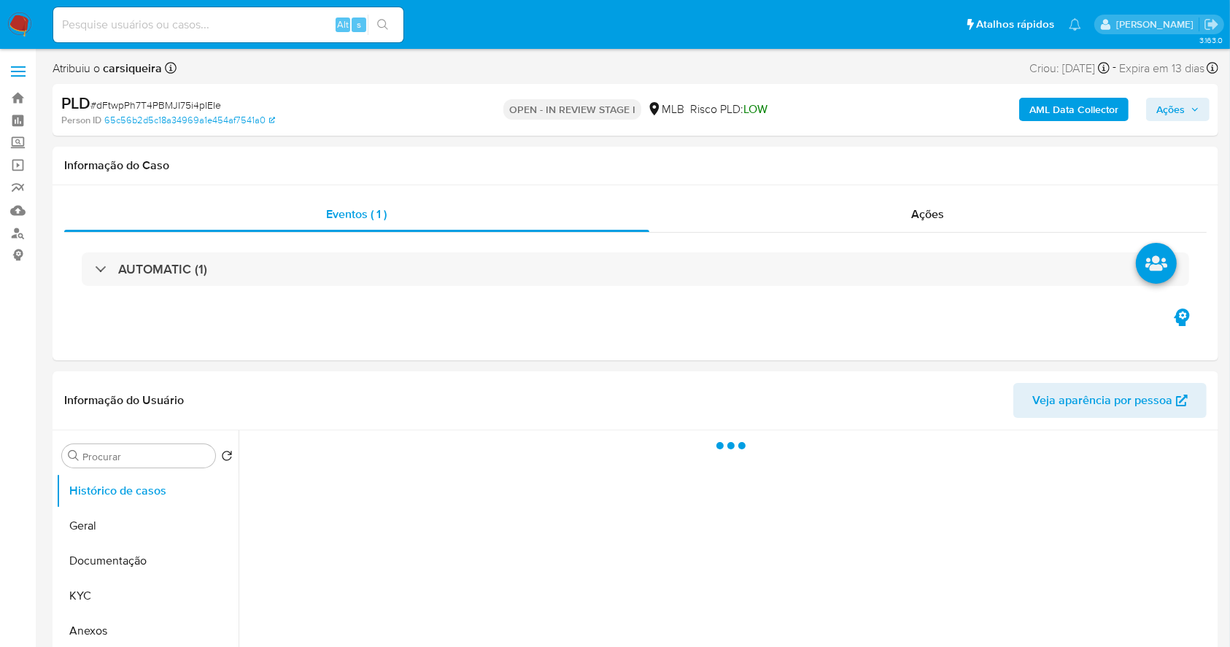
select select "10"
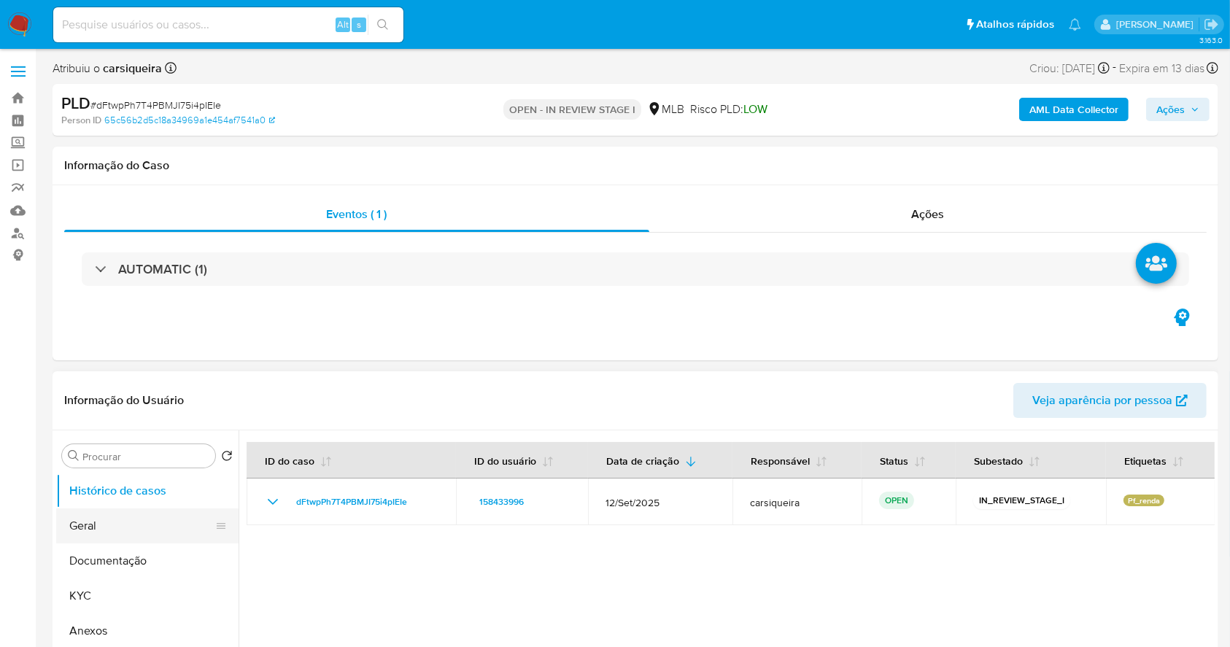
drag, startPoint x: 131, startPoint y: 605, endPoint x: 189, endPoint y: 539, distance: 87.9
click at [130, 603] on button "KYC" at bounding box center [147, 595] width 182 height 35
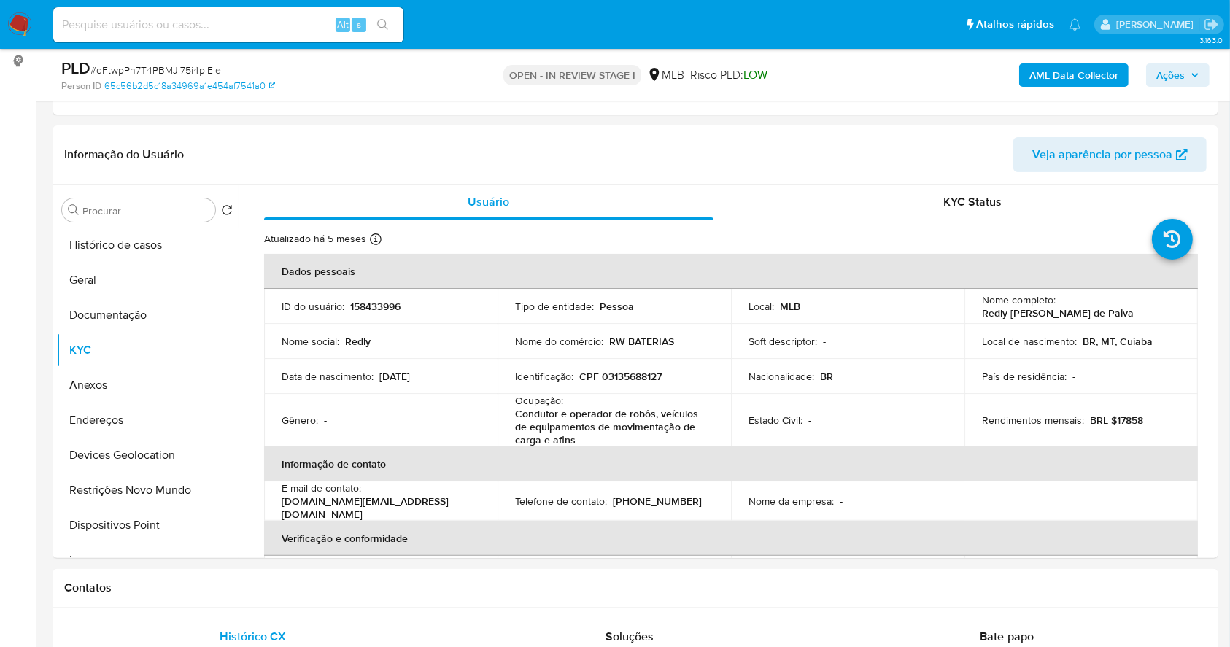
click at [623, 371] on p "CPF 03135688127" at bounding box center [620, 376] width 82 height 13
drag, startPoint x: 623, startPoint y: 371, endPoint x: 679, endPoint y: 384, distance: 57.7
click at [679, 382] on td "Identificação : CPF 03135688127" at bounding box center [613, 376] width 233 height 35
click at [634, 370] on p "CPF 03135688127" at bounding box center [620, 376] width 82 height 13
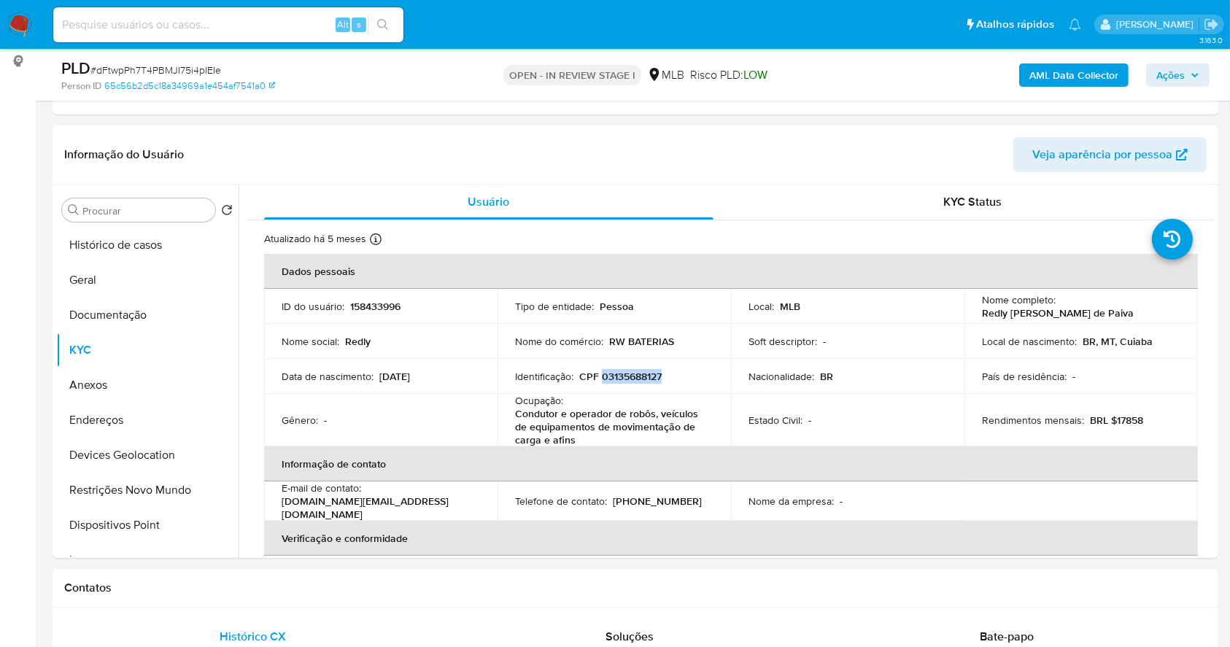
click at [634, 370] on p "CPF 03135688127" at bounding box center [620, 376] width 82 height 13
copy p "03135688127"
click at [129, 247] on button "Histórico de casos" at bounding box center [141, 245] width 171 height 35
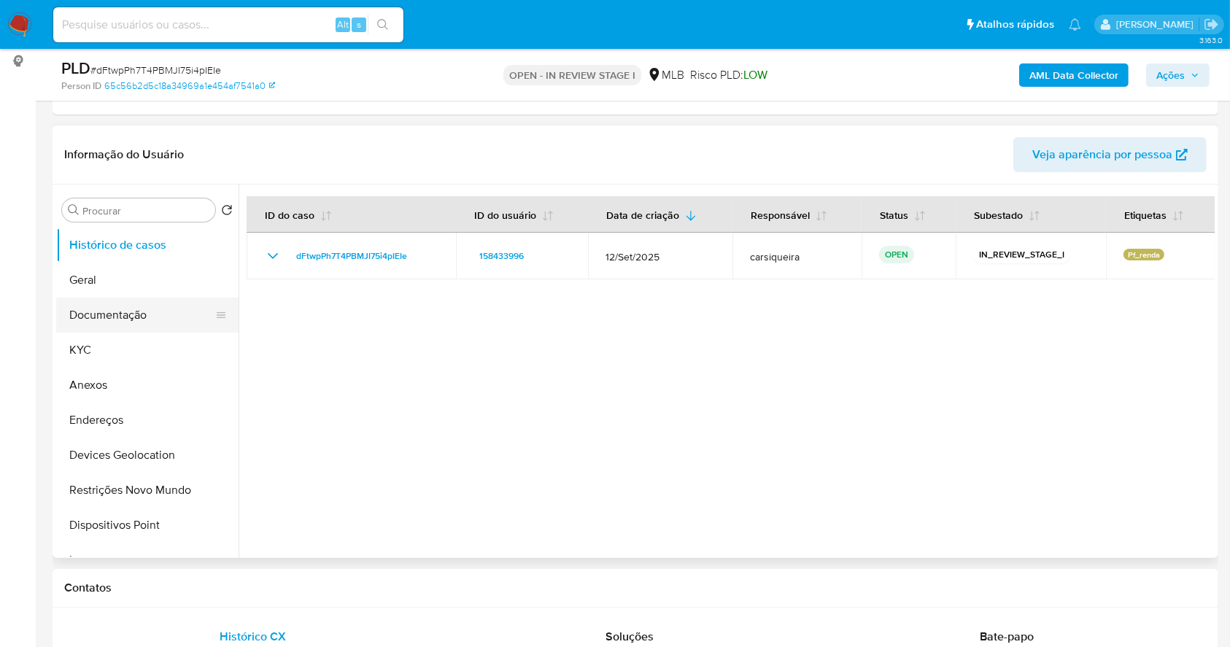
click at [136, 312] on button "Documentação" at bounding box center [141, 315] width 171 height 35
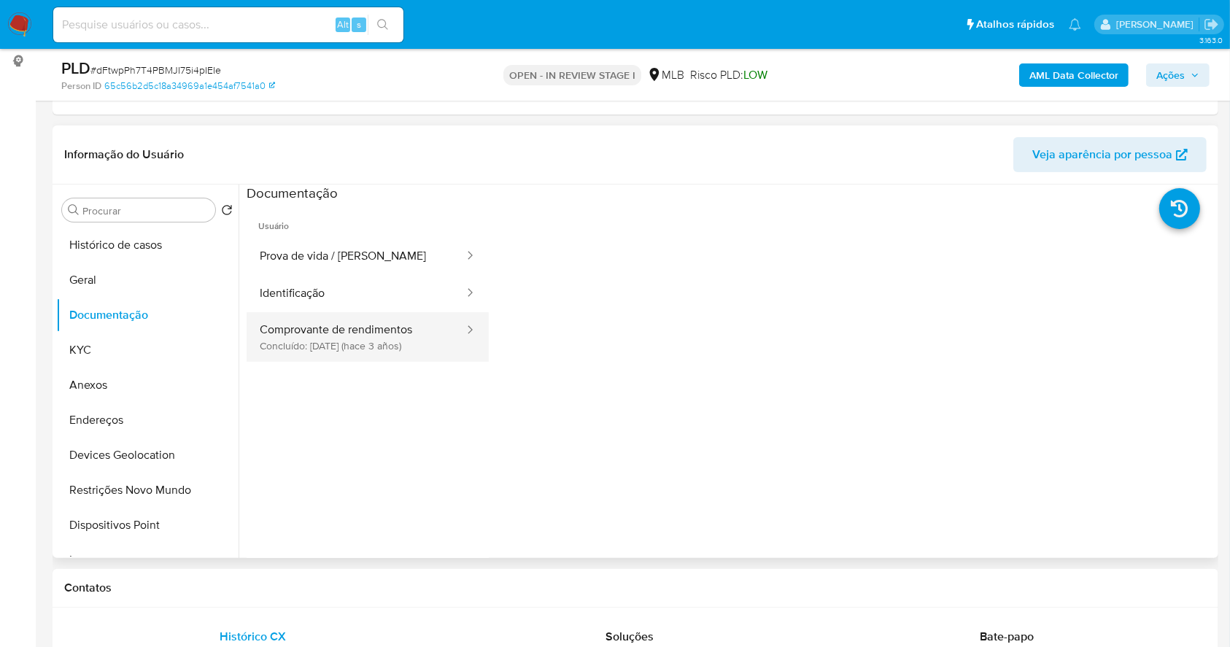
click at [345, 319] on button "Comprovante de rendimentos Concluído: [DATE] (hace 3 años)" at bounding box center [356, 337] width 219 height 50
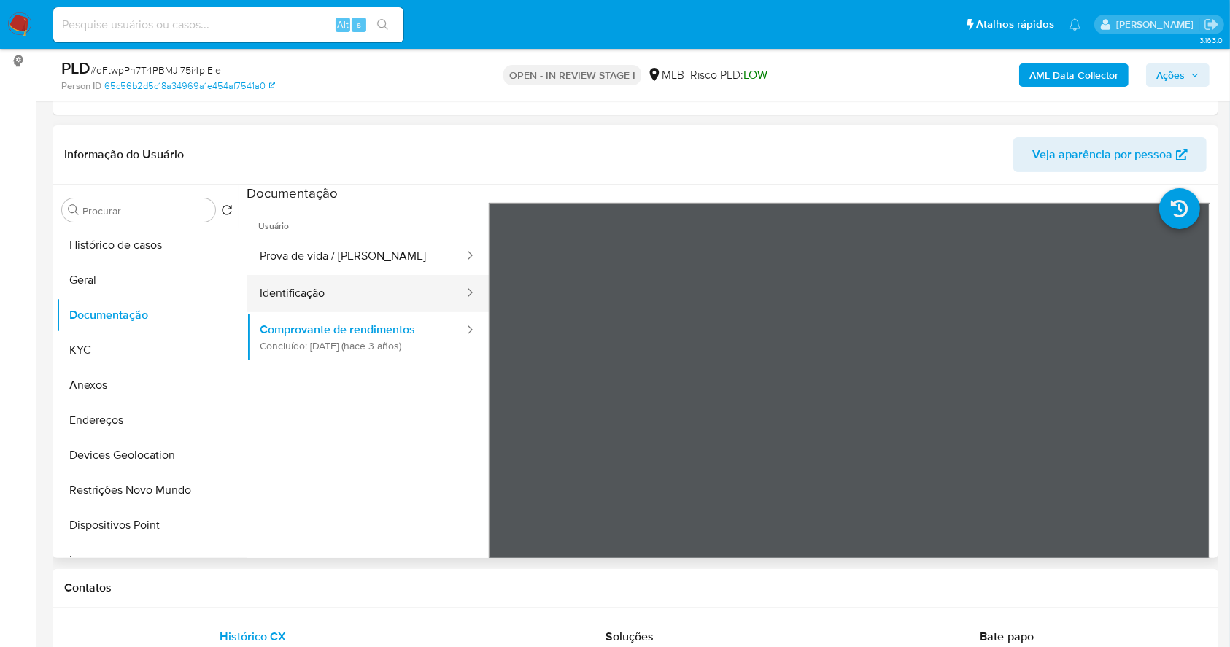
click at [341, 301] on button "Identificação" at bounding box center [356, 293] width 219 height 37
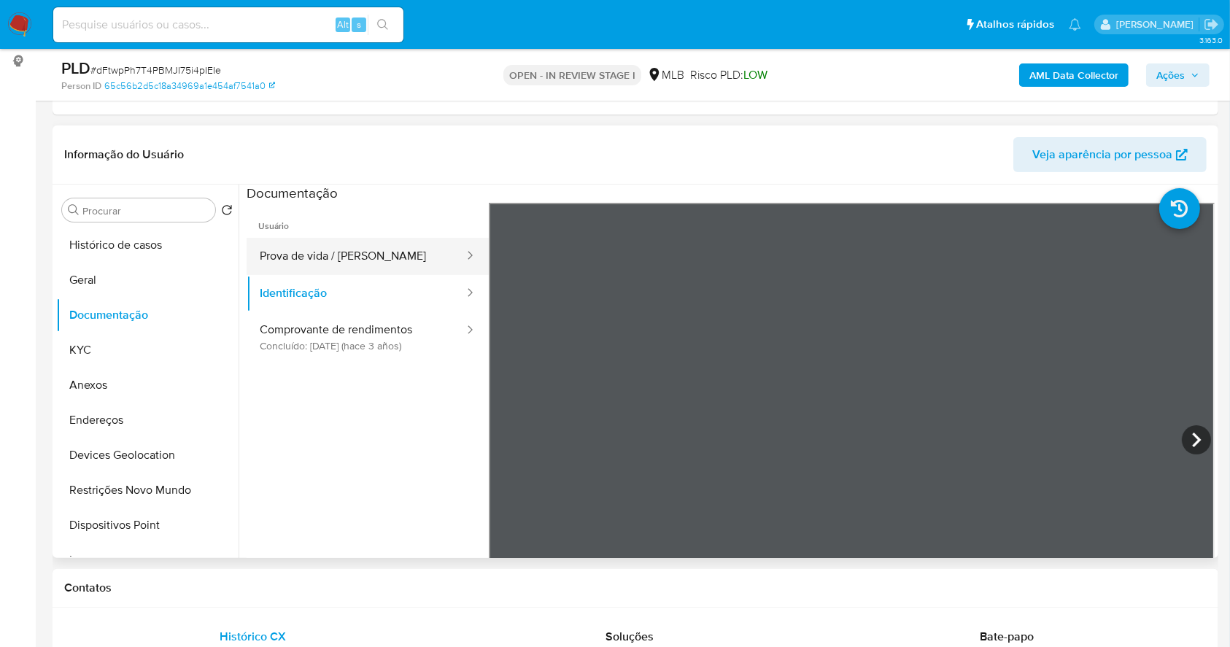
click at [319, 241] on button "Prova de vida / [PERSON_NAME]" at bounding box center [356, 256] width 219 height 37
